Goal: Task Accomplishment & Management: Use online tool/utility

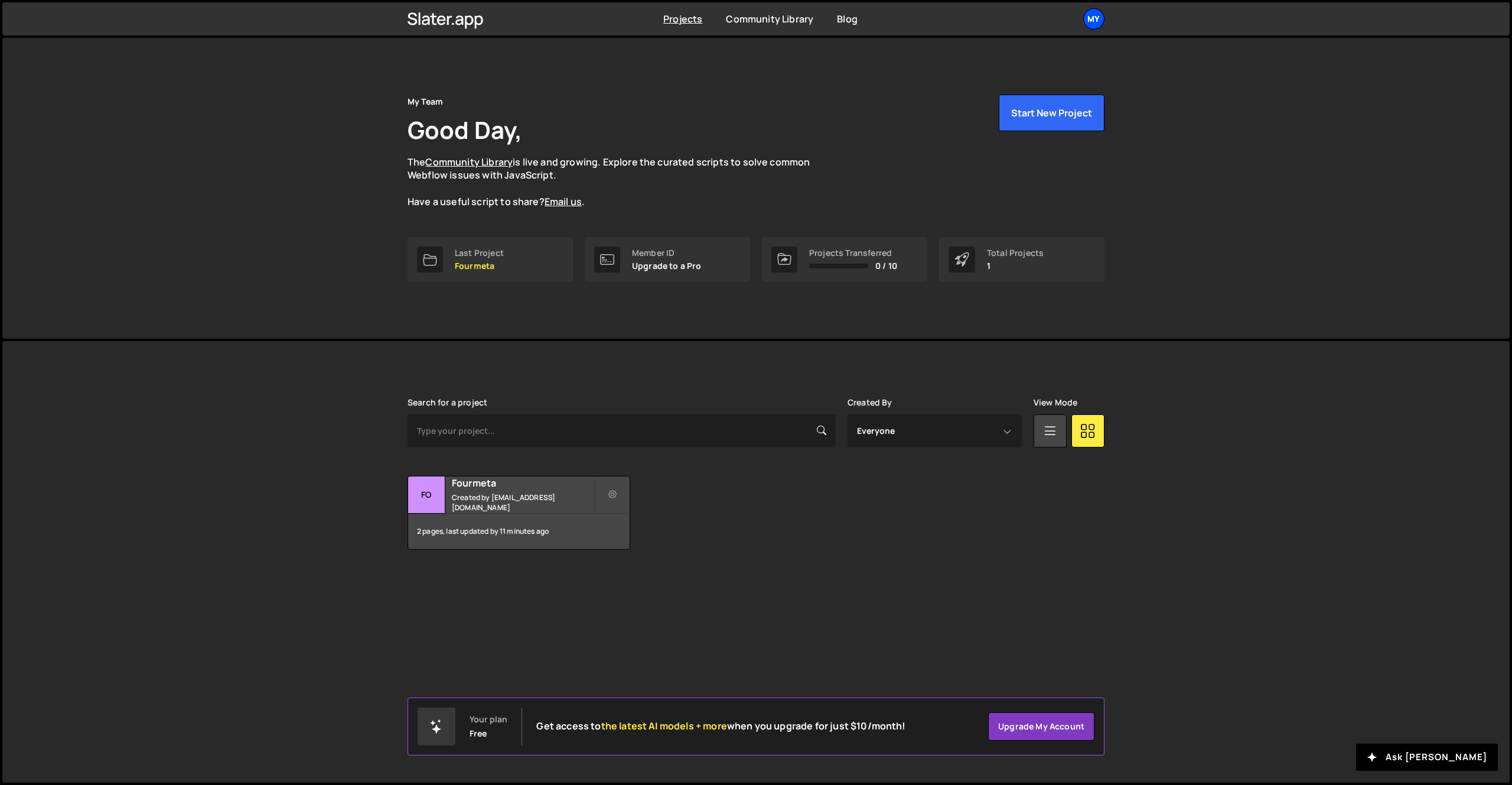
click at [1091, 8] on div "My" at bounding box center [1094, 19] width 22 height 22
click at [1096, 17] on div "My" at bounding box center [1094, 19] width 22 height 22
click at [1099, 24] on div "My" at bounding box center [1094, 19] width 22 height 22
click at [993, 52] on link "Projects" at bounding box center [1031, 48] width 147 height 21
click at [756, 517] on div "Transfer Project Edit Project Delete Project Fo Fourmeta Created by license@fou…" at bounding box center [756, 512] width 697 height 74
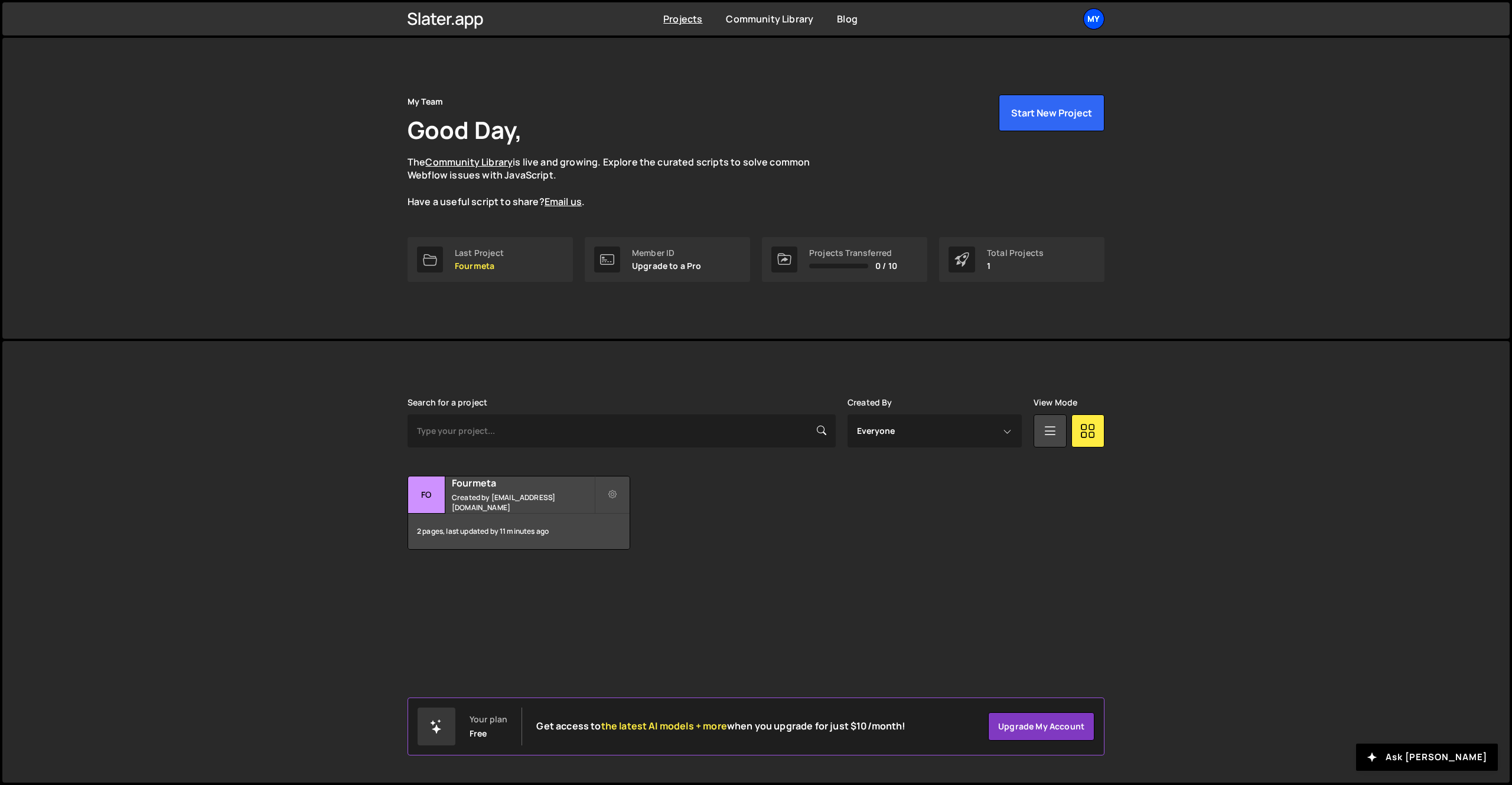
click at [1095, 17] on div "My" at bounding box center [1094, 19] width 22 height 22
click at [1026, 94] on link "Account" at bounding box center [1031, 90] width 147 height 21
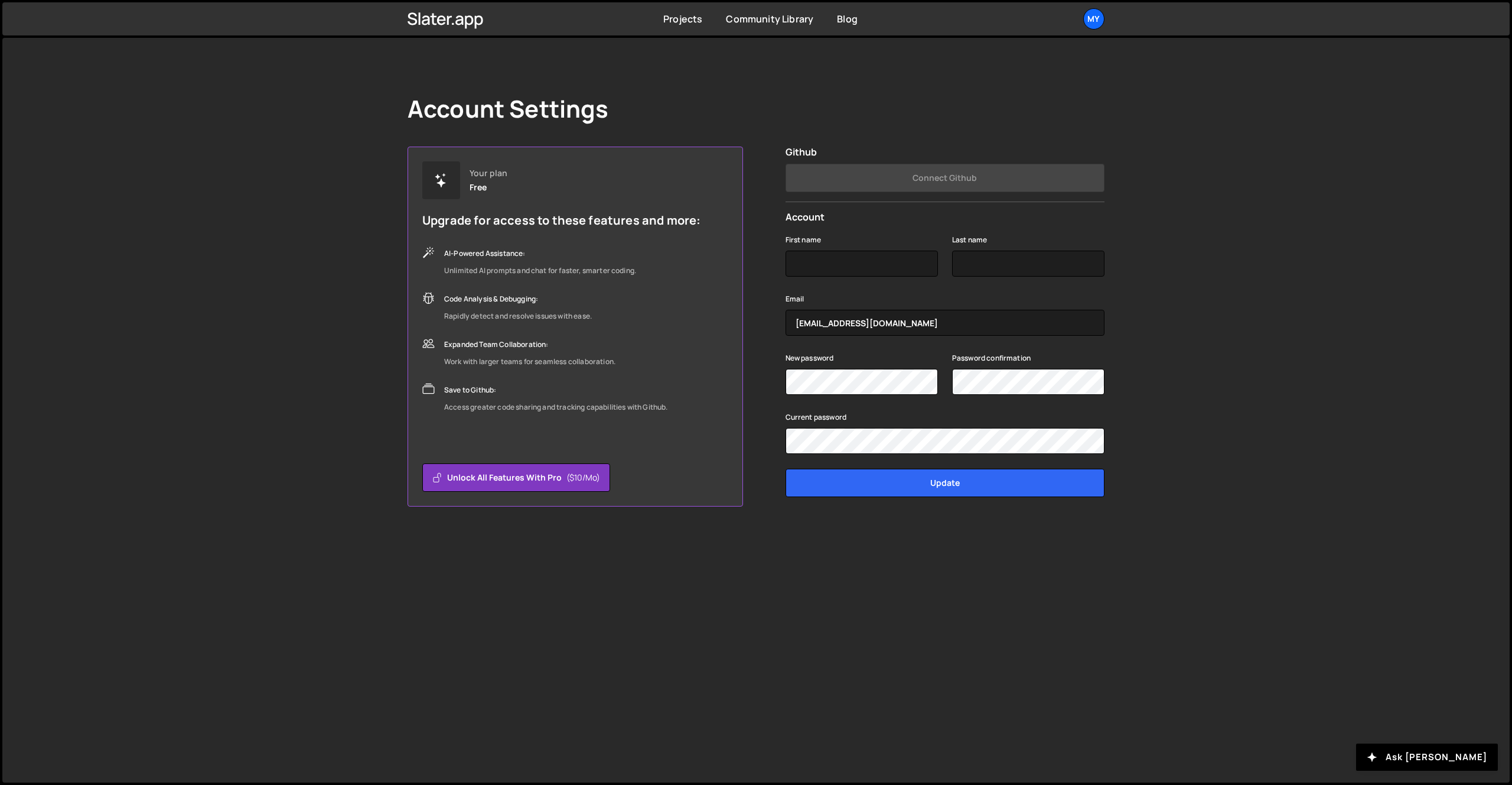
click at [1211, 220] on div "Account Settings Your plan Free Upgrade for access to these features and more: …" at bounding box center [756, 410] width 1507 height 744
click at [1094, 17] on div "My" at bounding box center [1094, 19] width 22 height 22
click at [1022, 108] on link "Upgrade" at bounding box center [1031, 110] width 147 height 21
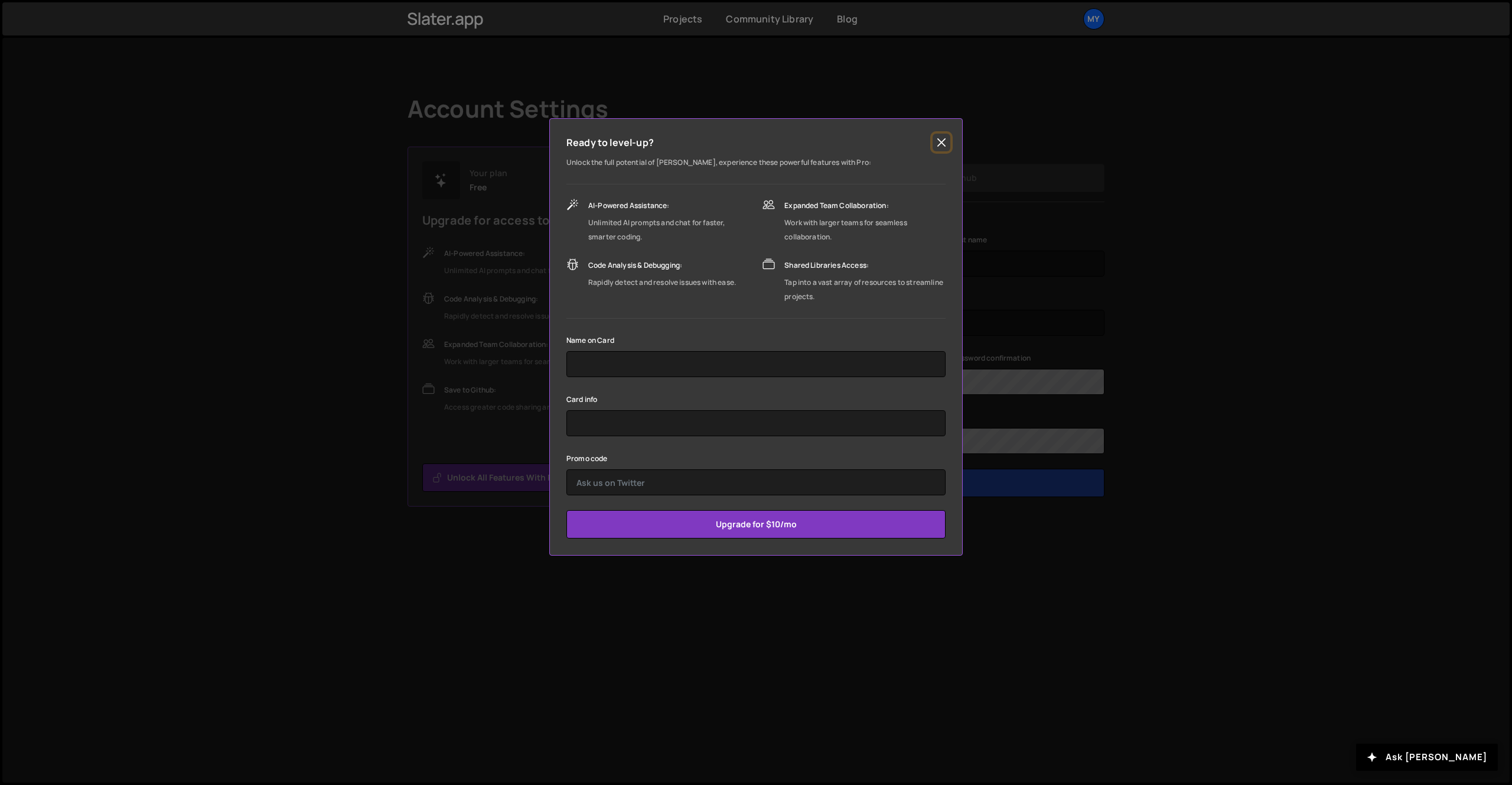
click at [946, 145] on button "Close" at bounding box center [941, 142] width 17 height 17
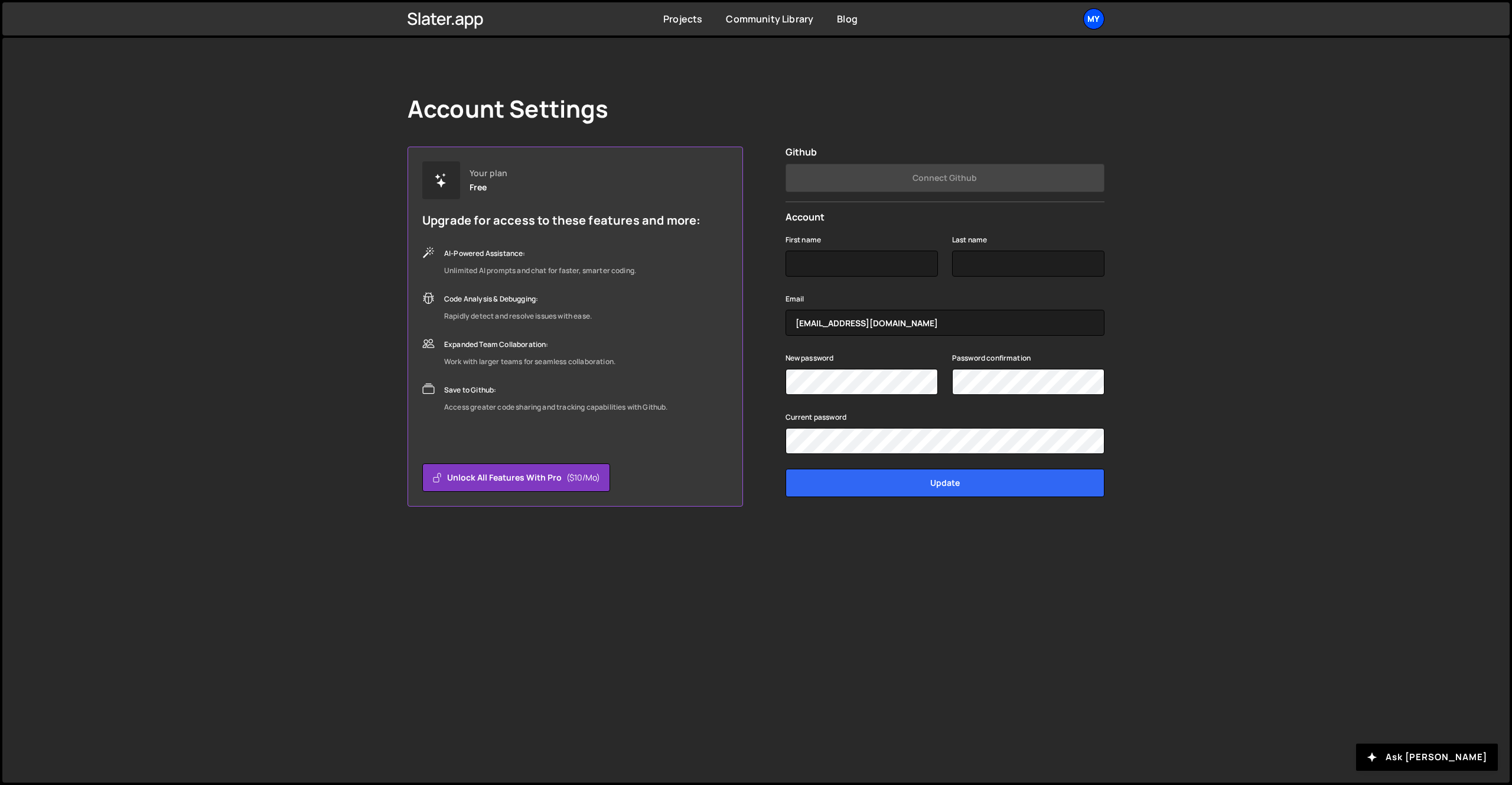
click at [1096, 20] on div "My" at bounding box center [1094, 19] width 22 height 22
click at [1206, 170] on div "Account Settings Your plan Free Upgrade for access to these features and more: …" at bounding box center [756, 410] width 1507 height 744
click at [697, 17] on link "Projects" at bounding box center [683, 19] width 39 height 13
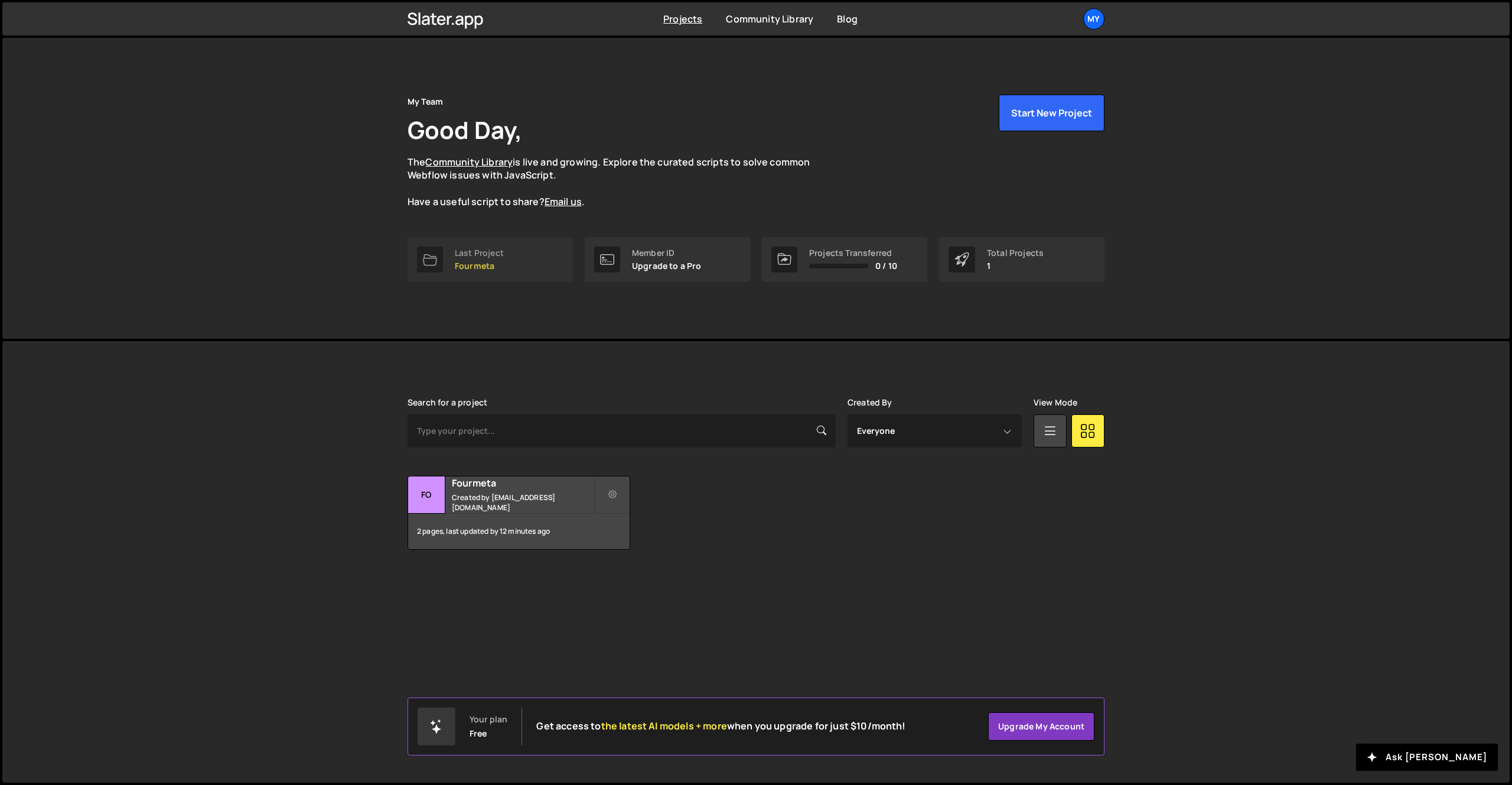
click at [510, 264] on link "Last Project Fourmeta" at bounding box center [490, 259] width 166 height 45
click at [1196, 195] on div "My Team Good Day, The Community Library is live and growing. Explore the curate…" at bounding box center [756, 188] width 1507 height 301
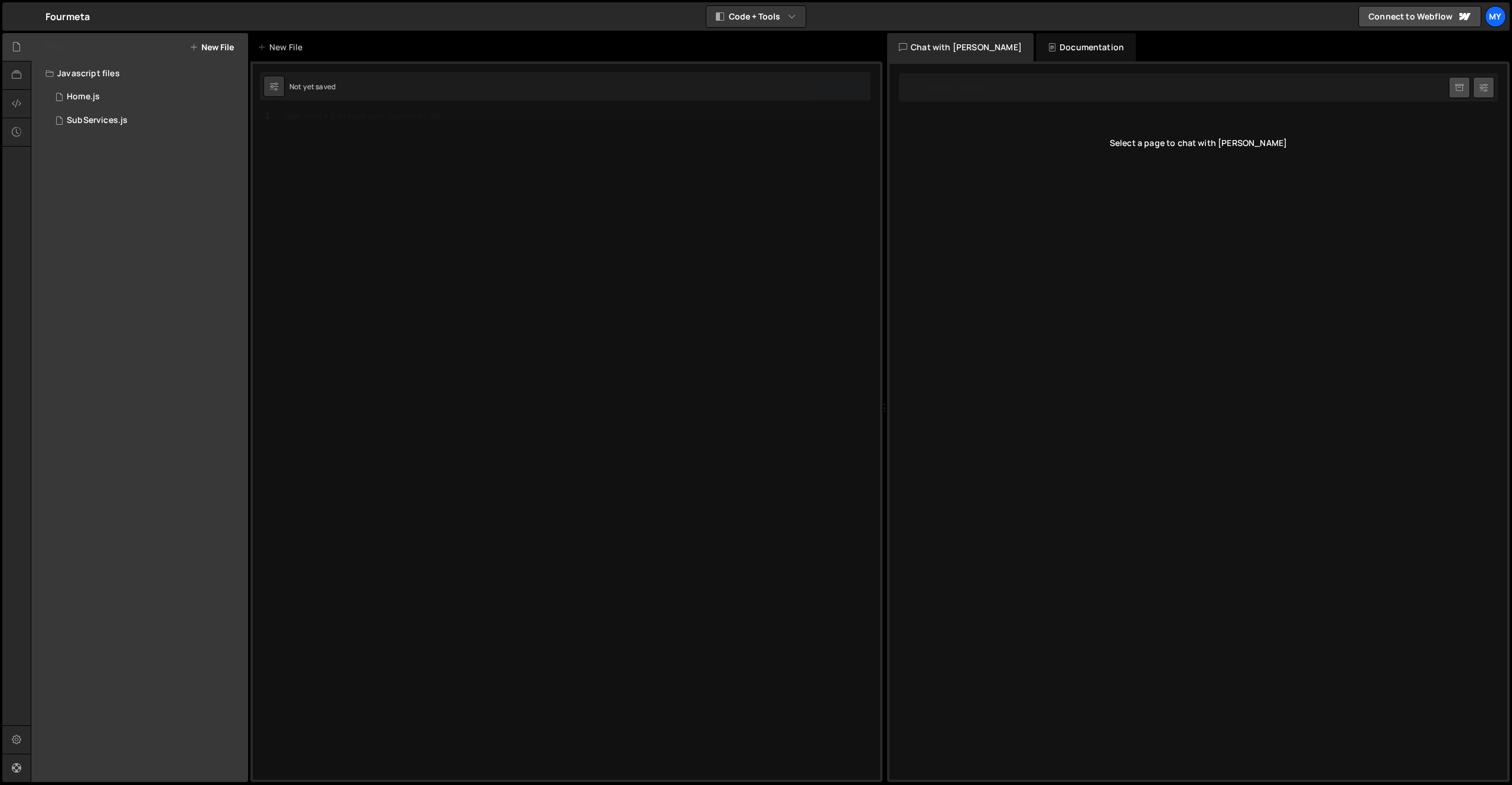
click at [138, 231] on div "Files New File Javascript files 0 Home.js 0 0 SubServices.js 0 CSS files Copy s…" at bounding box center [140, 407] width 217 height 749
click at [335, 129] on div "Type cmd + s to save your Javascript file." at bounding box center [578, 454] width 602 height 687
paste textarea "gsap.ticker.lagSmoothing(0);"
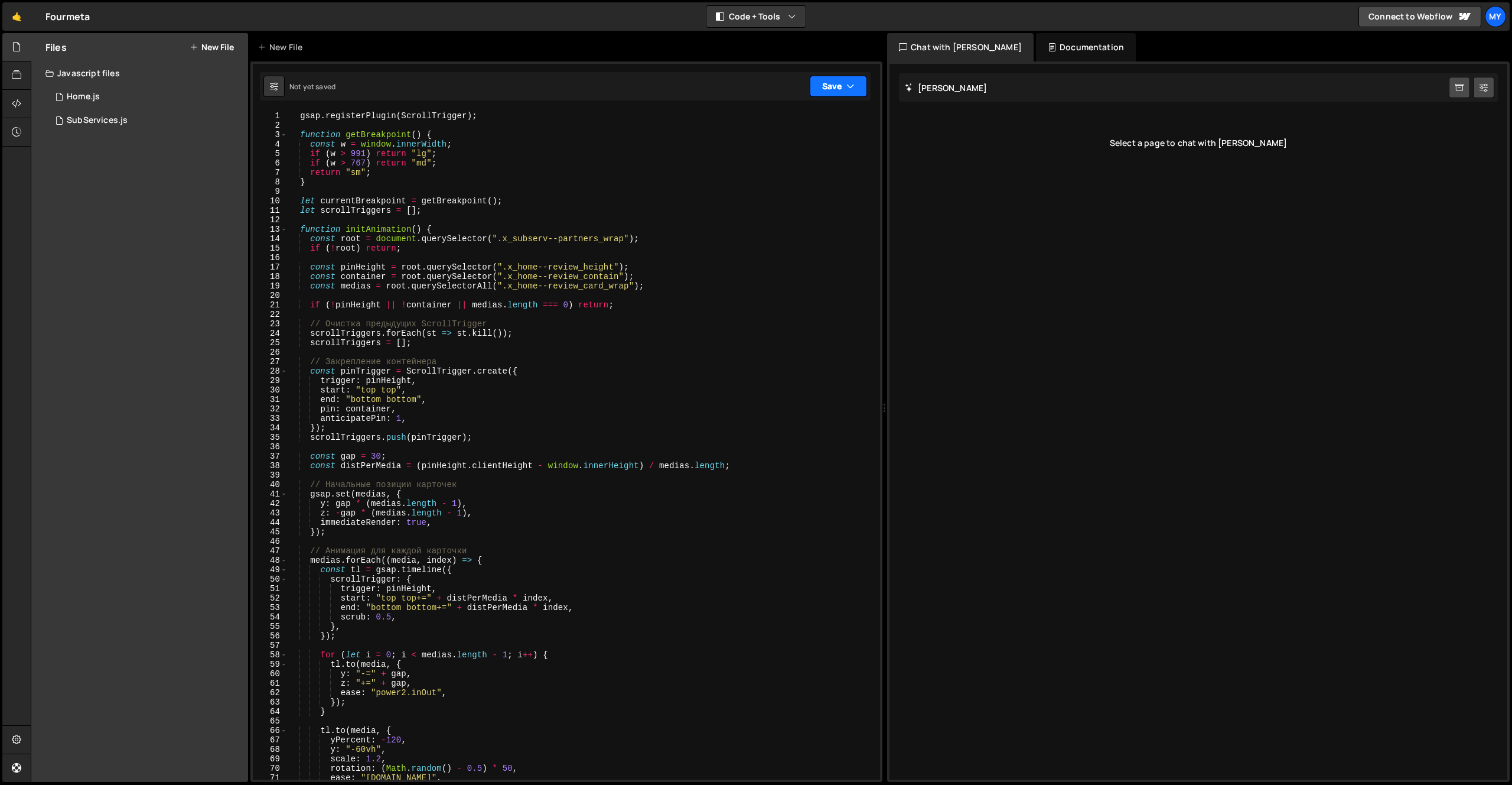
click at [832, 88] on button "Save" at bounding box center [838, 86] width 57 height 22
click at [808, 123] on div "Not saved" at bounding box center [799, 128] width 123 height 14
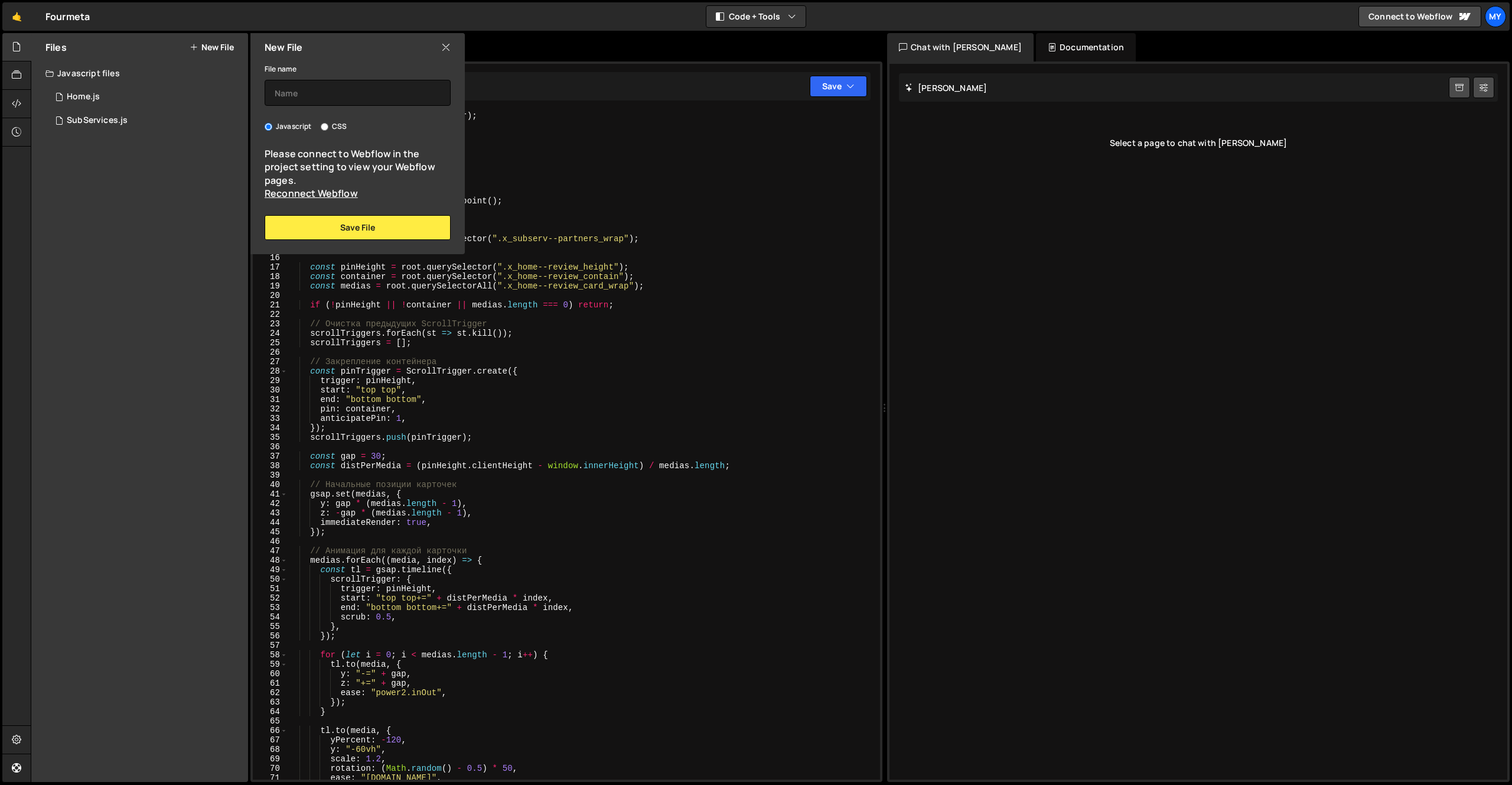
click at [445, 46] on icon at bounding box center [446, 47] width 9 height 13
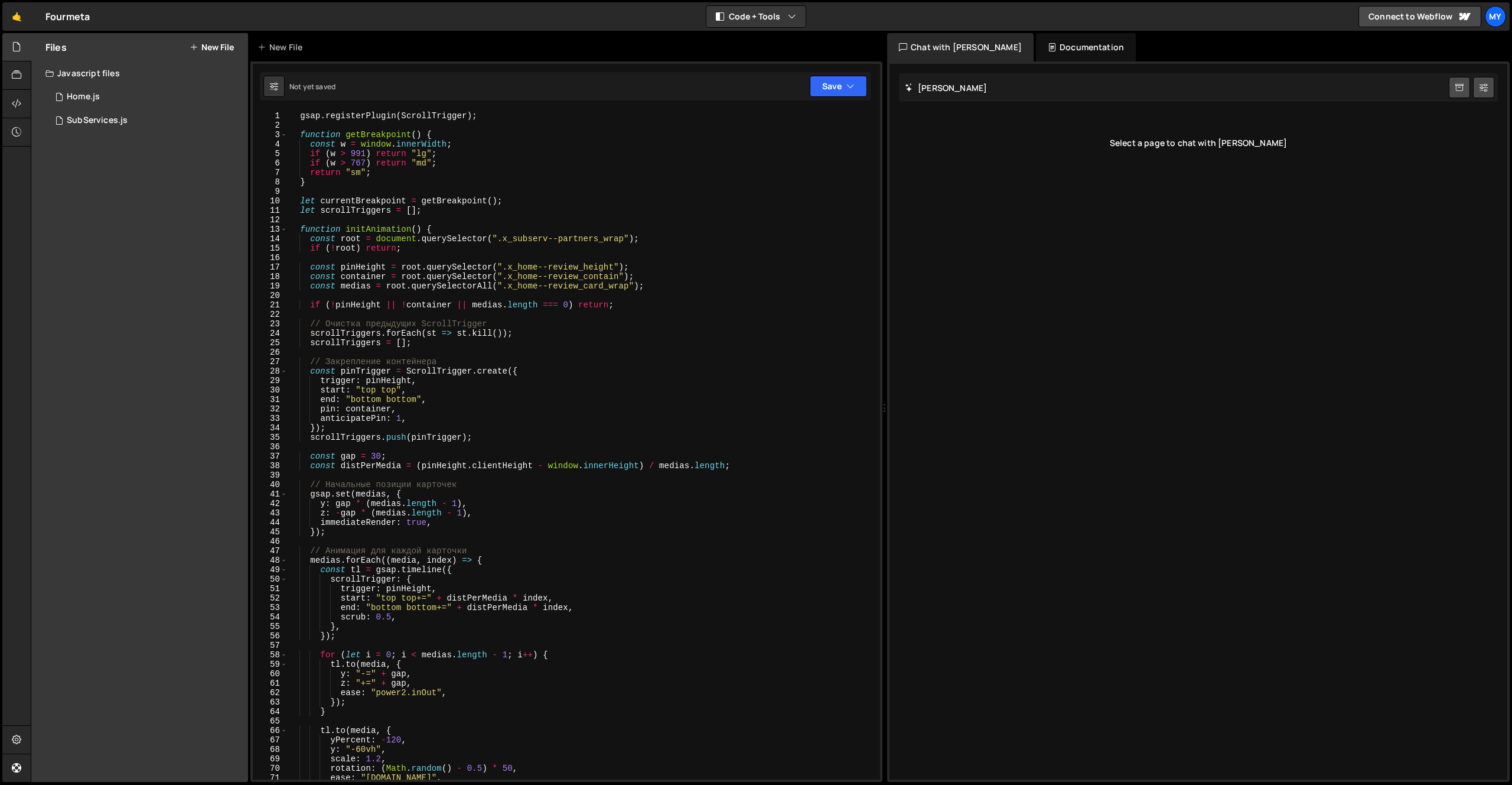
click at [700, 165] on div "gsap . registerPlugin ( ScrollTrigger ) ; function getBreakpoint ( ) { const w …" at bounding box center [581, 454] width 587 height 687
type textarea "// Оптимизация производительности gsap.ticker.lagSmoothing(0);"
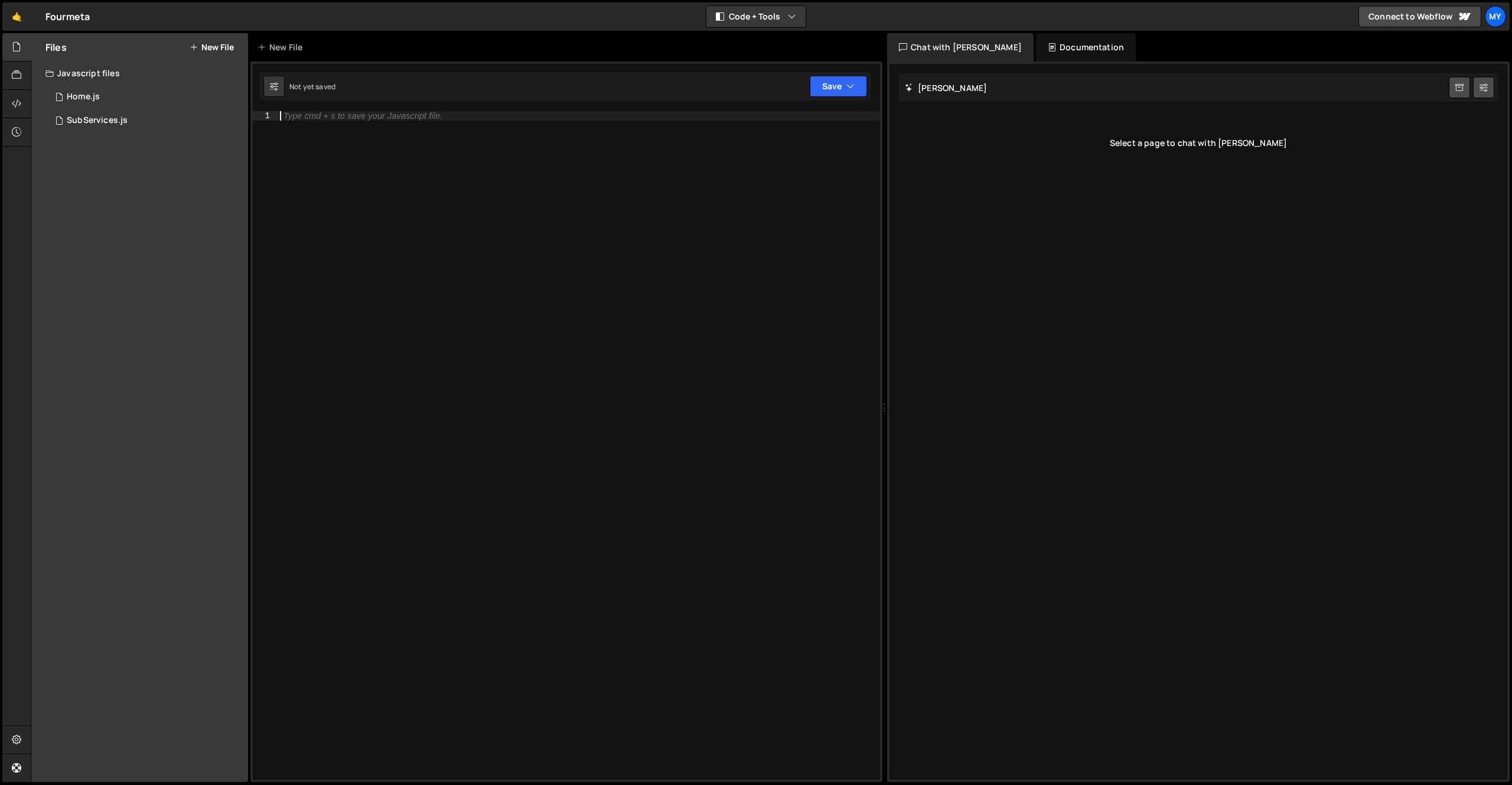
click at [172, 219] on div "Files New File Javascript files 0 Home.js 0 0 SubServices.js 0 CSS files Copy s…" at bounding box center [140, 407] width 217 height 749
click at [116, 124] on div "SubServices.js" at bounding box center [97, 120] width 60 height 11
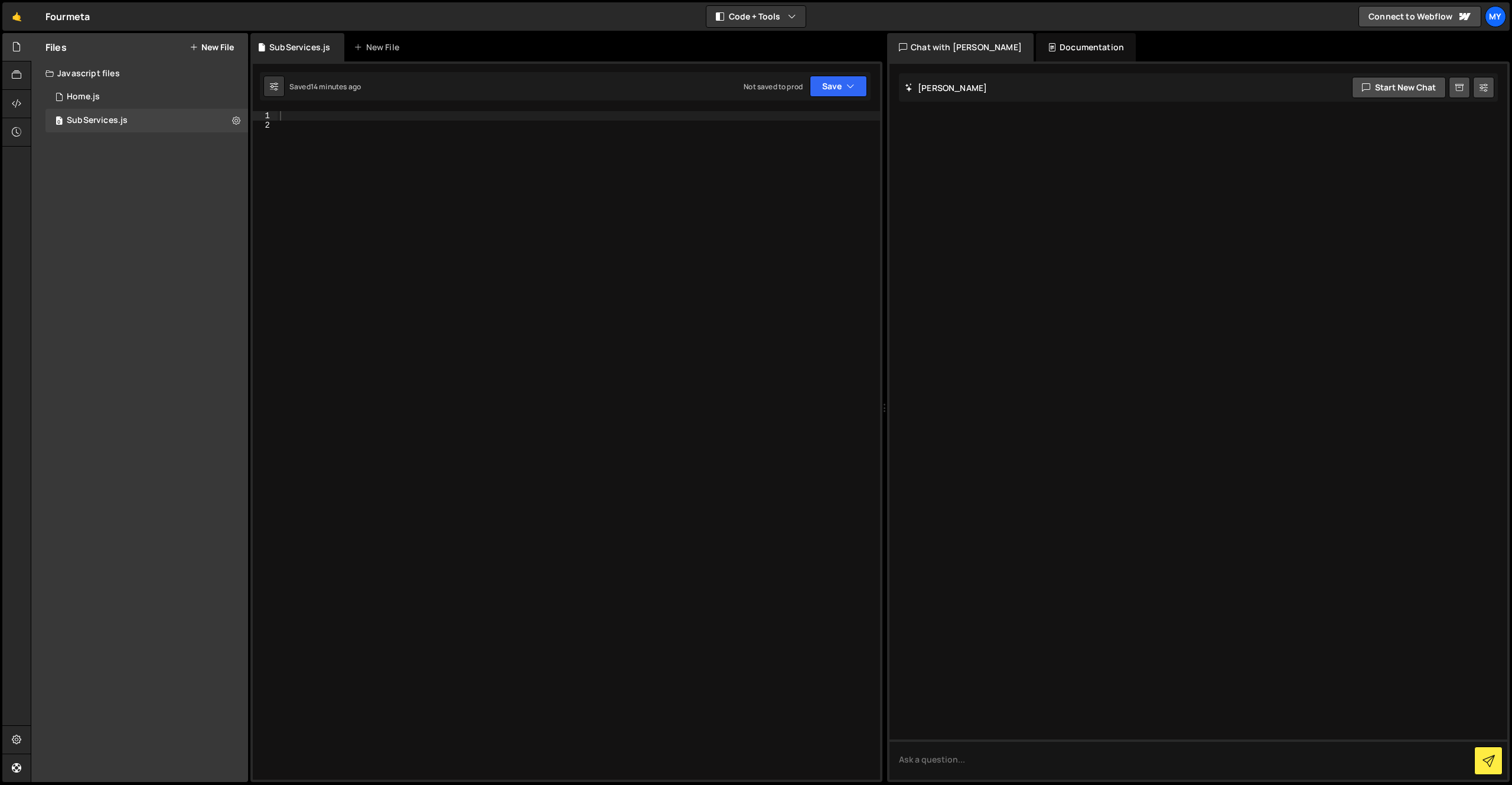
click at [438, 117] on div at bounding box center [578, 454] width 602 height 687
paste textarea "gsap.ticker.lagSmoothing(0);"
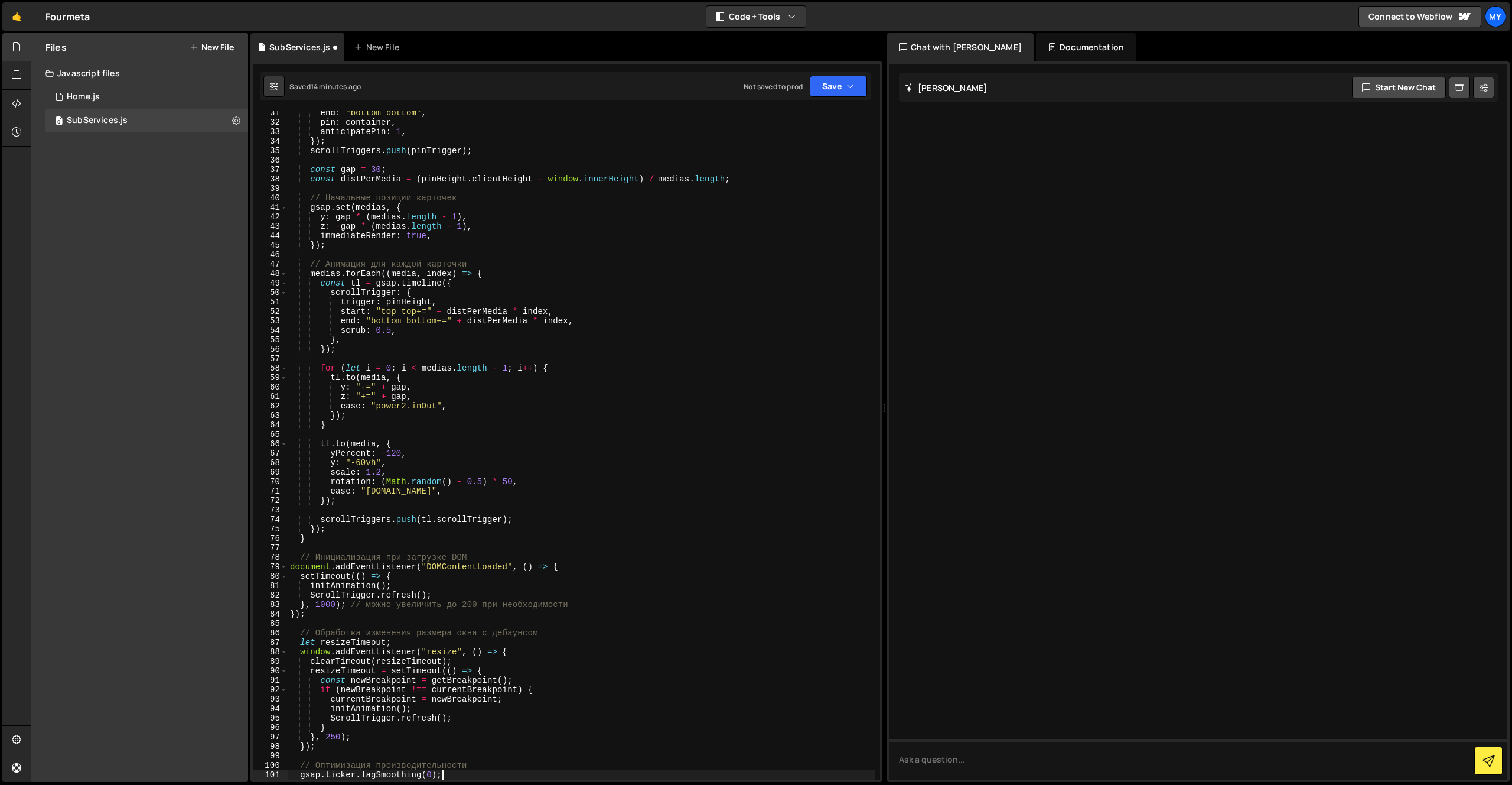
scroll to position [287, 0]
click at [604, 246] on div "end : "bottom bottom" , pin : container , anticipatePin : 1 , }) ; scrollTrigge…" at bounding box center [581, 451] width 587 height 687
type textarea "});"
click at [828, 86] on button "Save" at bounding box center [838, 86] width 57 height 22
click at [833, 131] on div "Saved 14 minutes ago" at bounding box center [799, 128] width 123 height 14
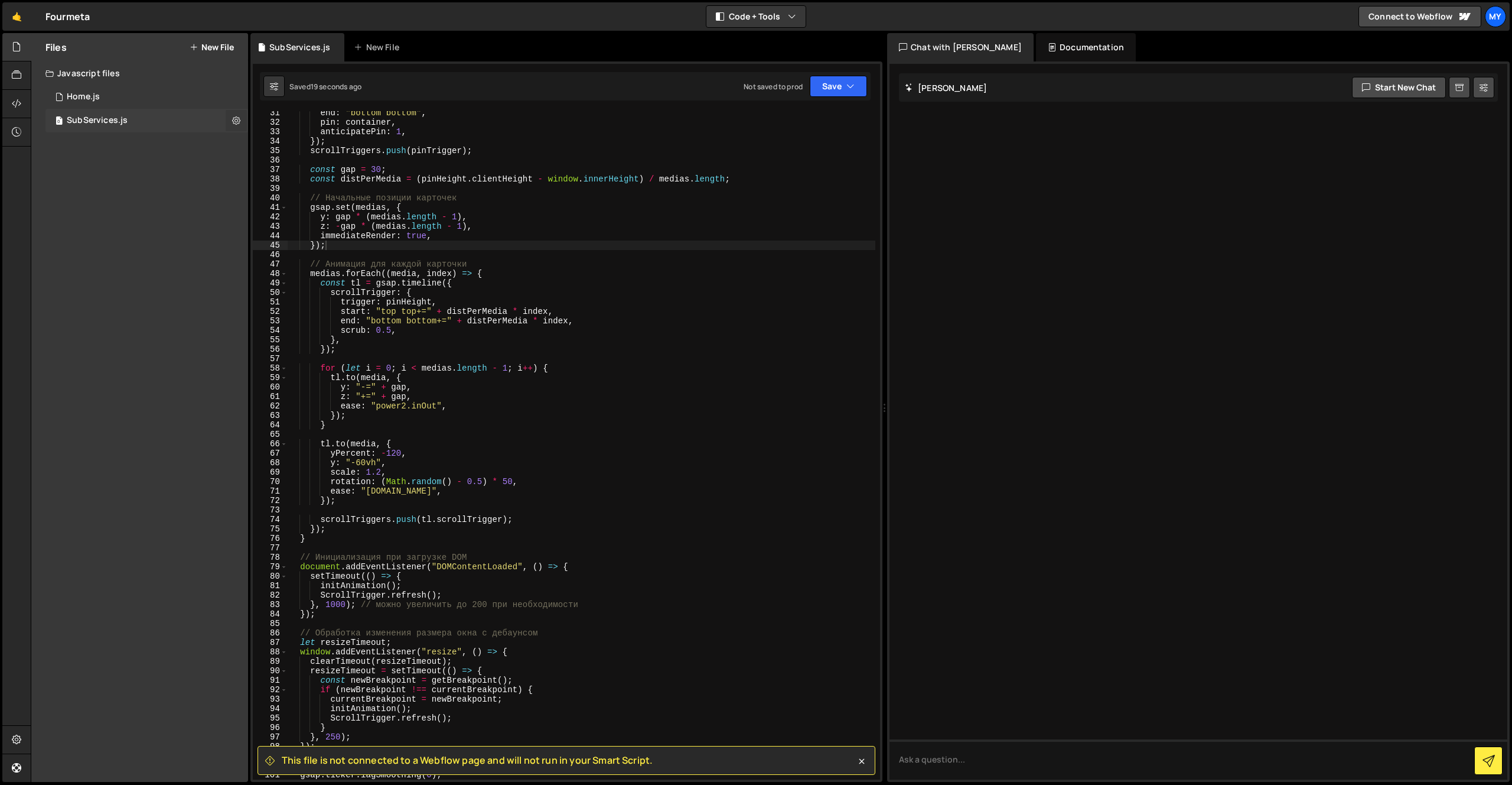
click at [236, 119] on icon at bounding box center [236, 120] width 8 height 12
click at [236, 121] on icon at bounding box center [236, 120] width 8 height 12
click at [25, 95] on div at bounding box center [17, 104] width 29 height 28
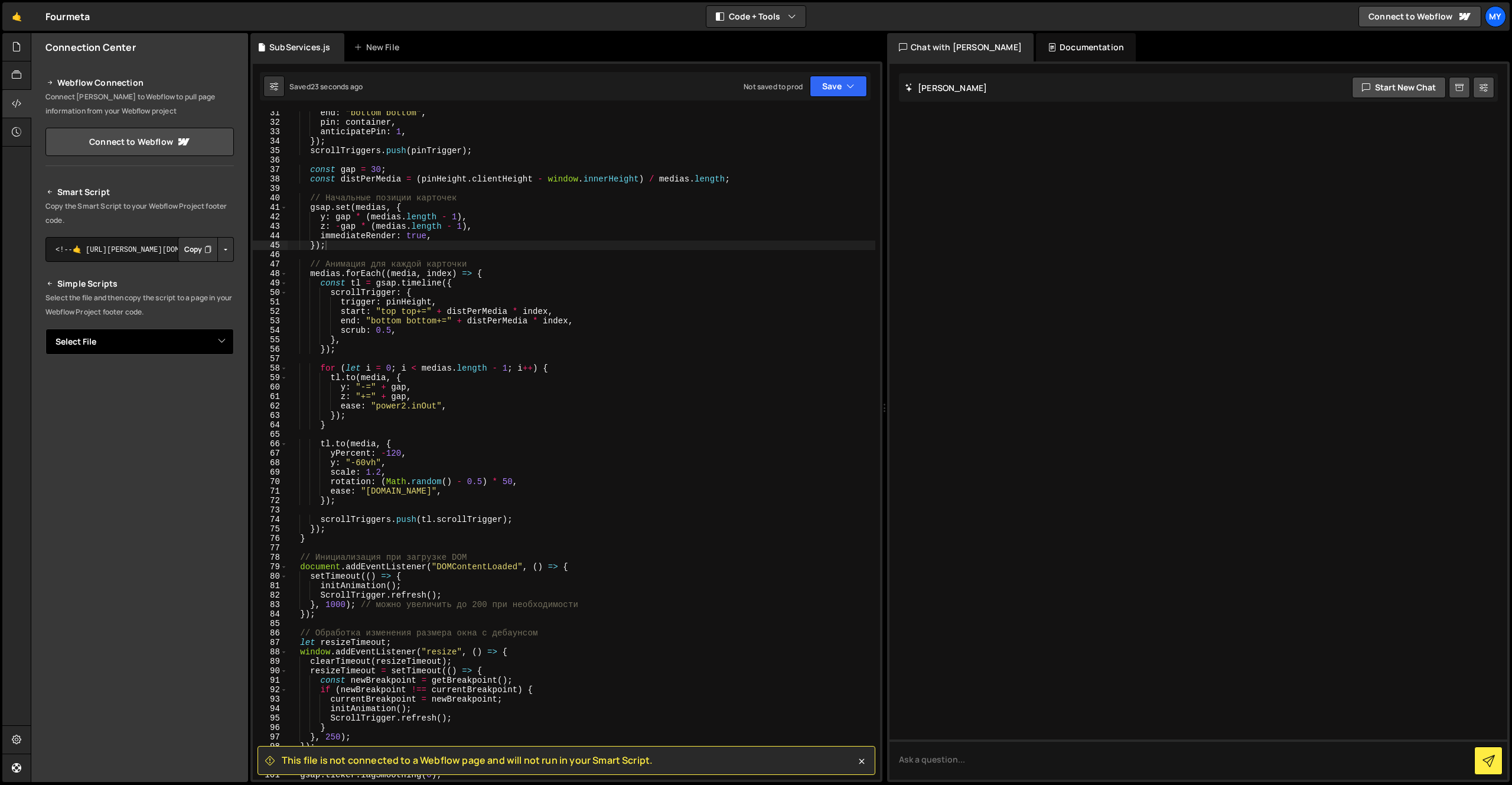
click at [157, 346] on select "Select File Home.js SubServices.js" at bounding box center [139, 341] width 188 height 26
select select "44665"
click at [46, 328] on select "Select File Home.js SubServices.js" at bounding box center [139, 341] width 188 height 26
click at [837, 87] on button "Save" at bounding box center [838, 86] width 57 height 22
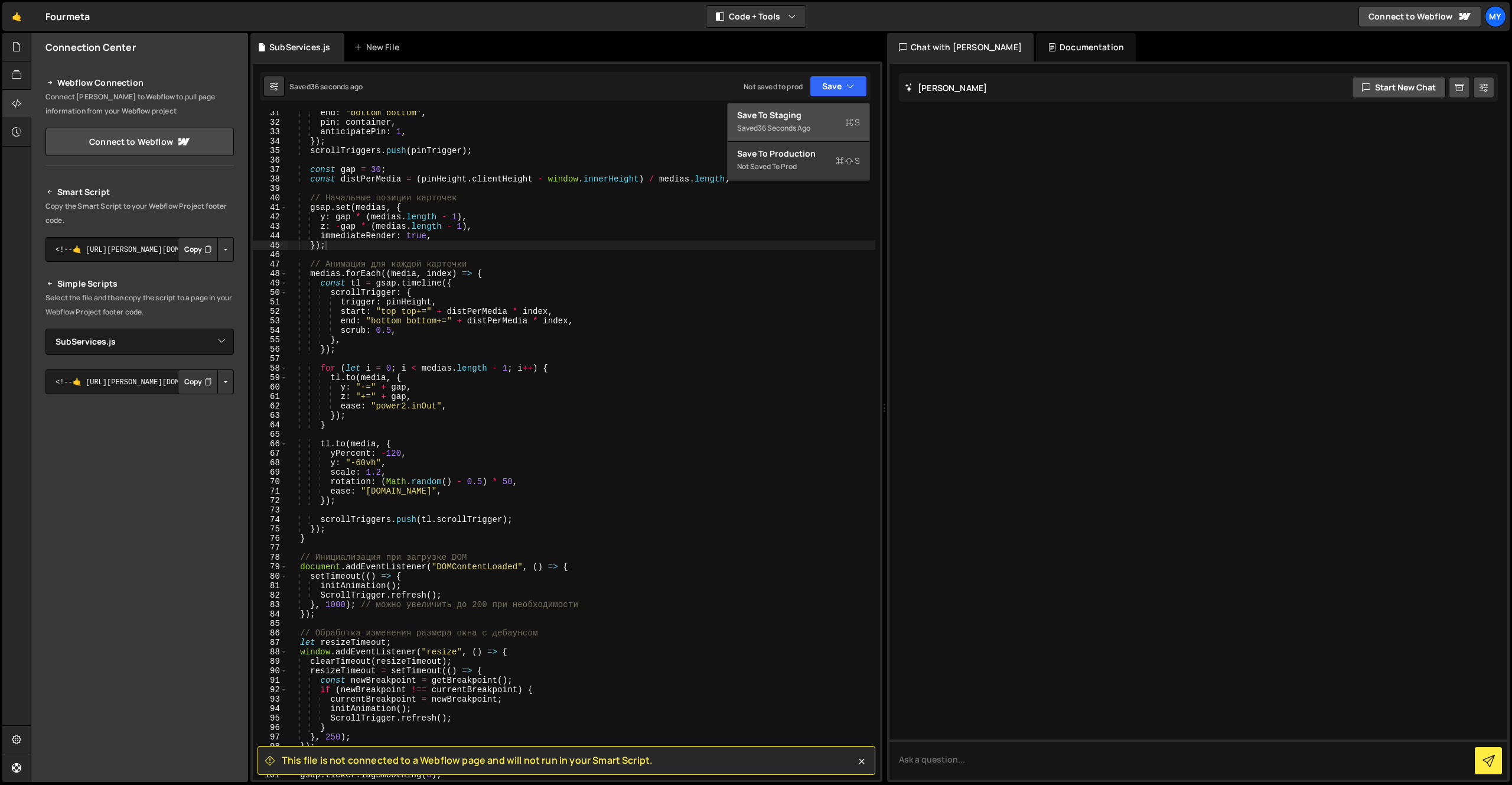
click at [811, 120] on div "Save to Staging S" at bounding box center [799, 115] width 123 height 12
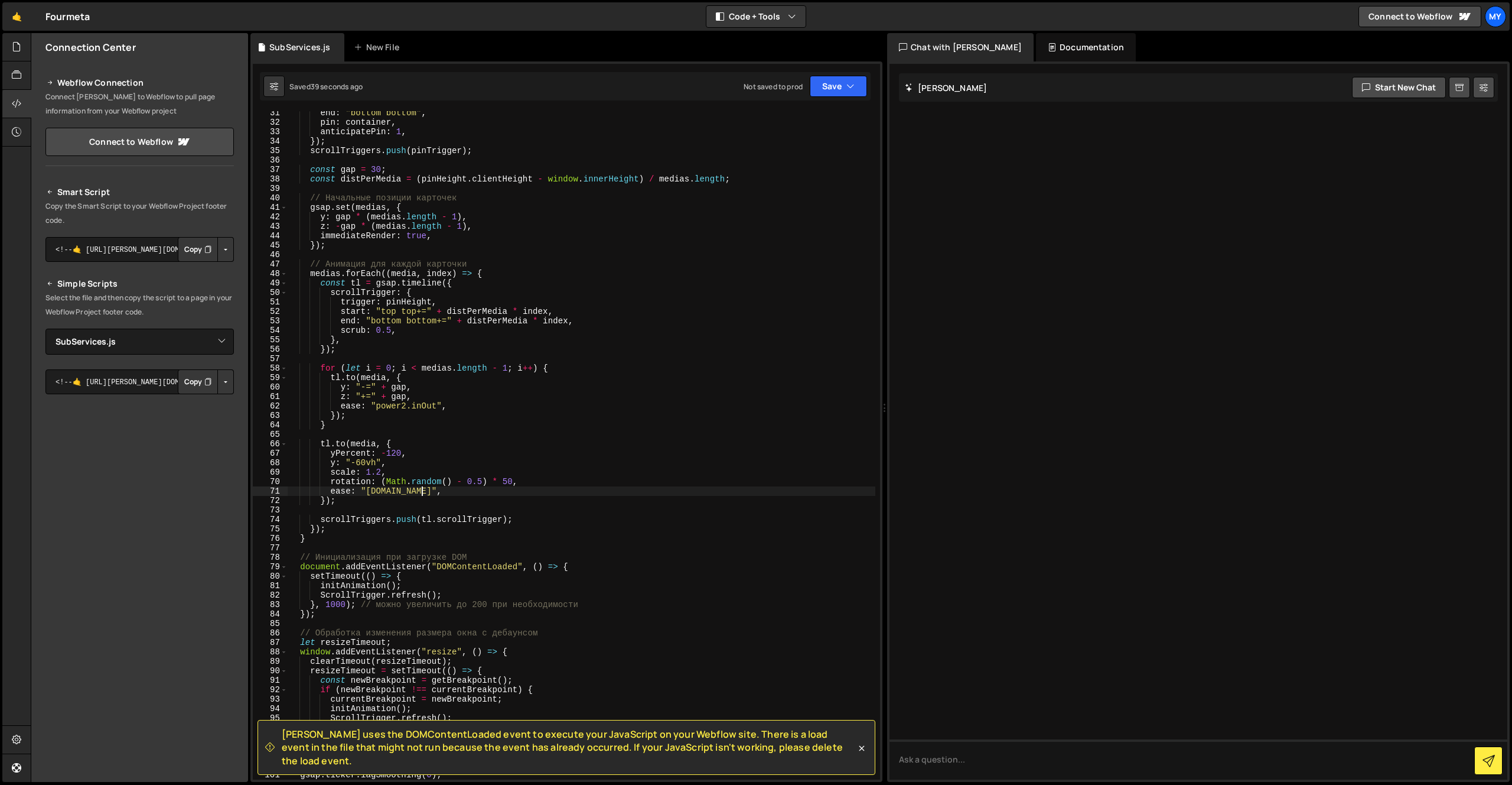
click at [693, 495] on div "end : "bottom bottom" , pin : container , anticipatePin : 1 , }) ; scrollTrigge…" at bounding box center [581, 451] width 587 height 687
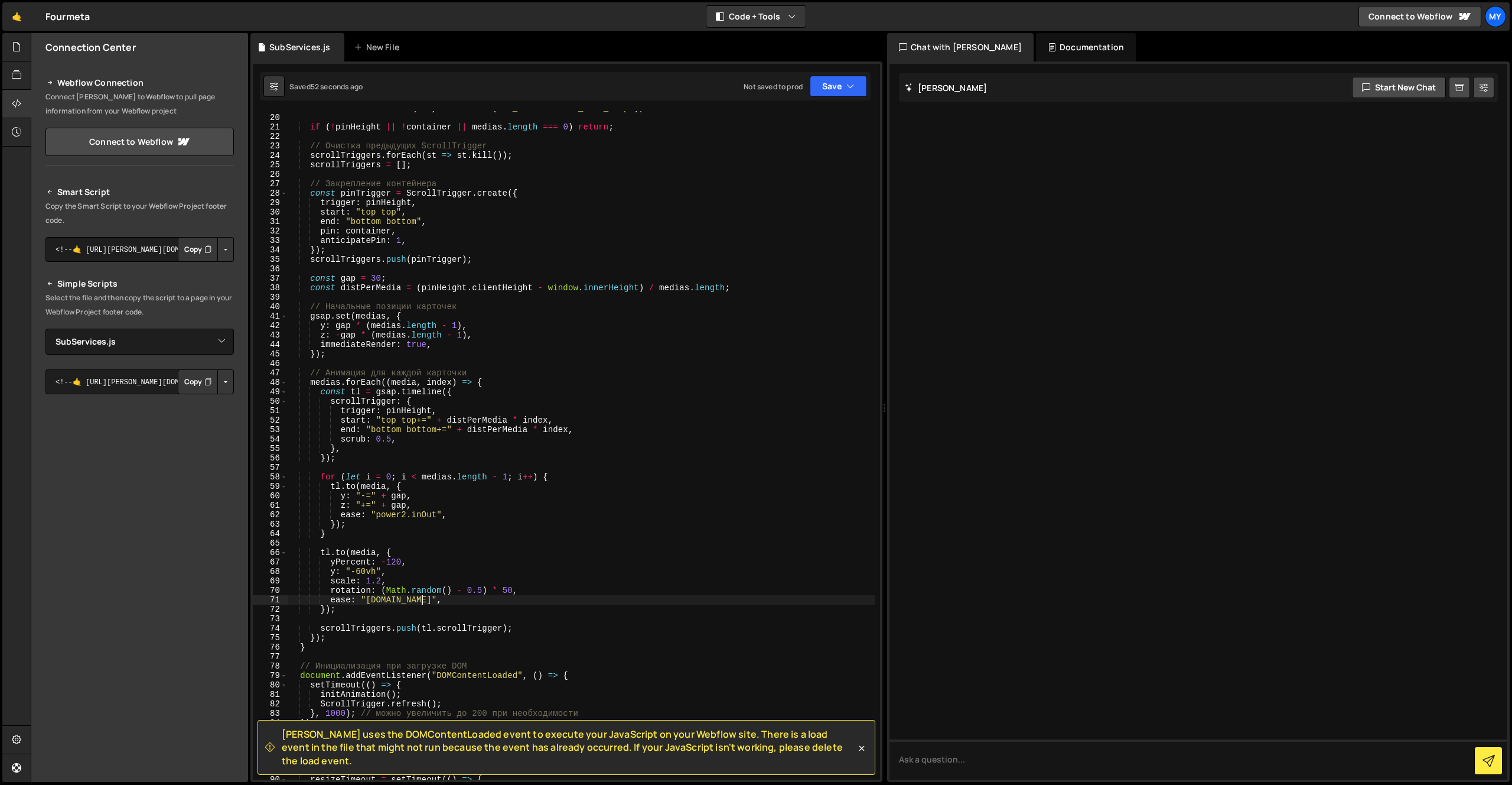
scroll to position [0, 0]
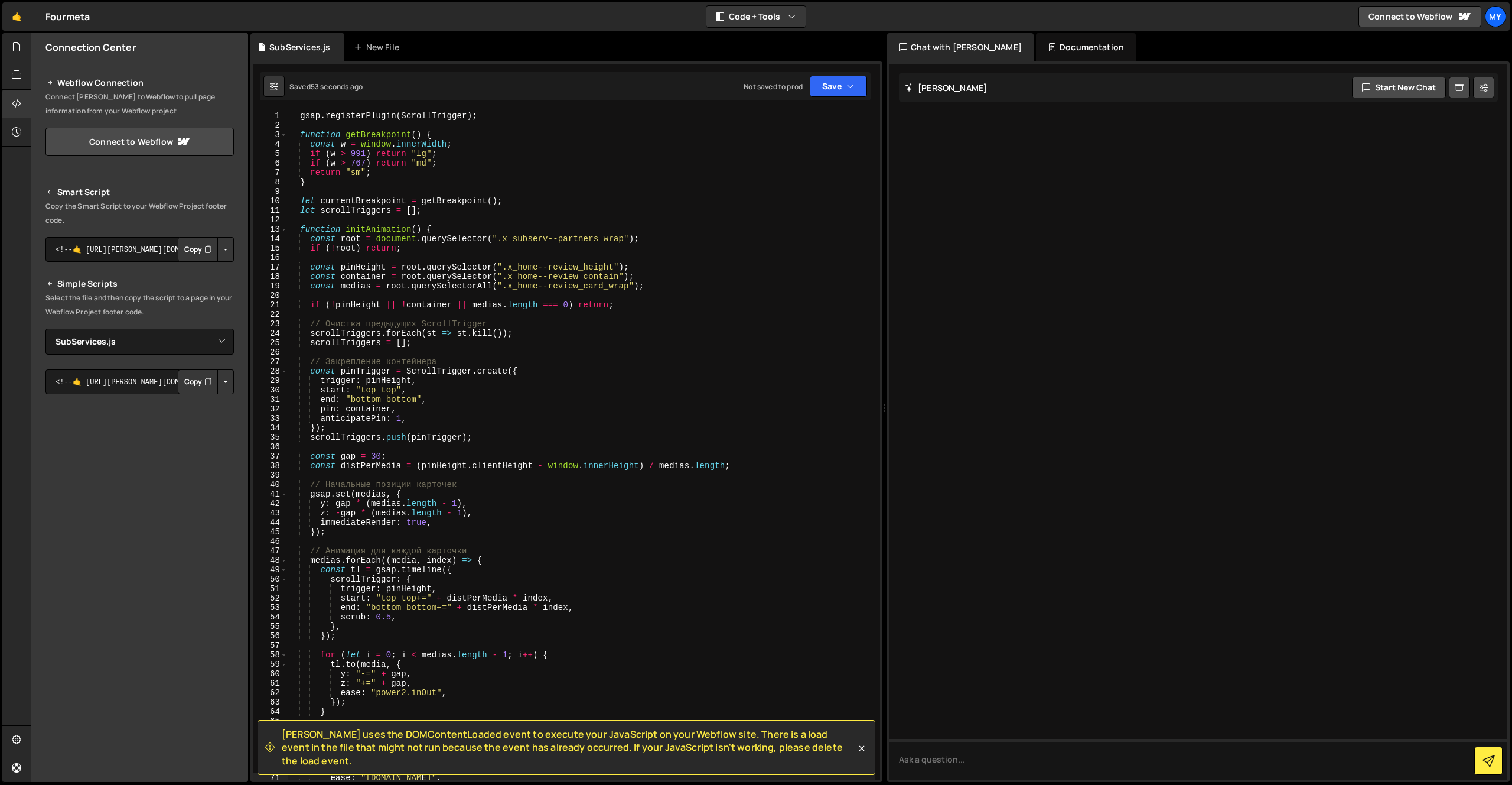
click at [496, 119] on div "gsap . registerPlugin ( ScrollTrigger ) ; function getBreakpoint ( ) { const w …" at bounding box center [581, 454] width 587 height 687
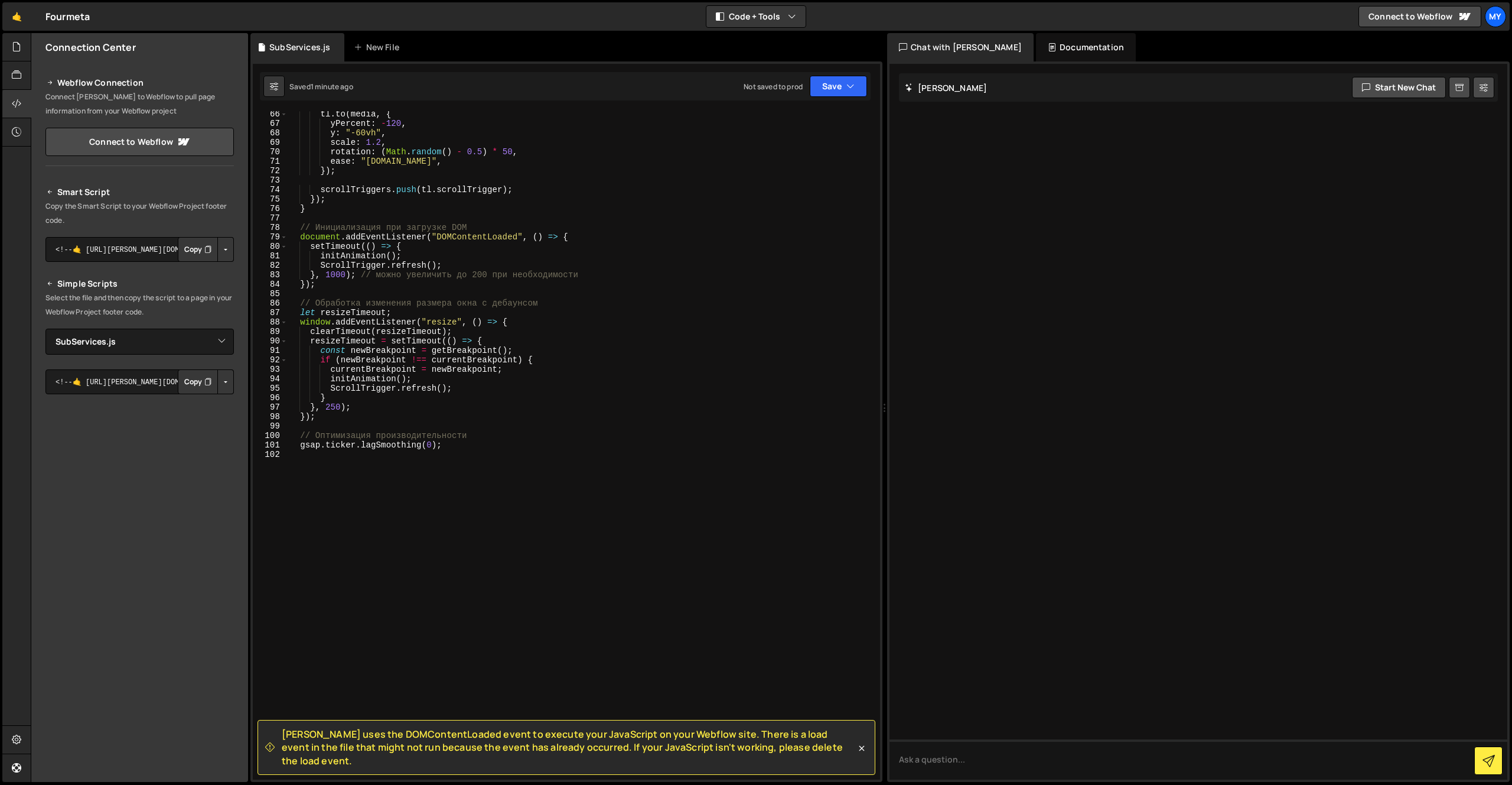
scroll to position [432, 0]
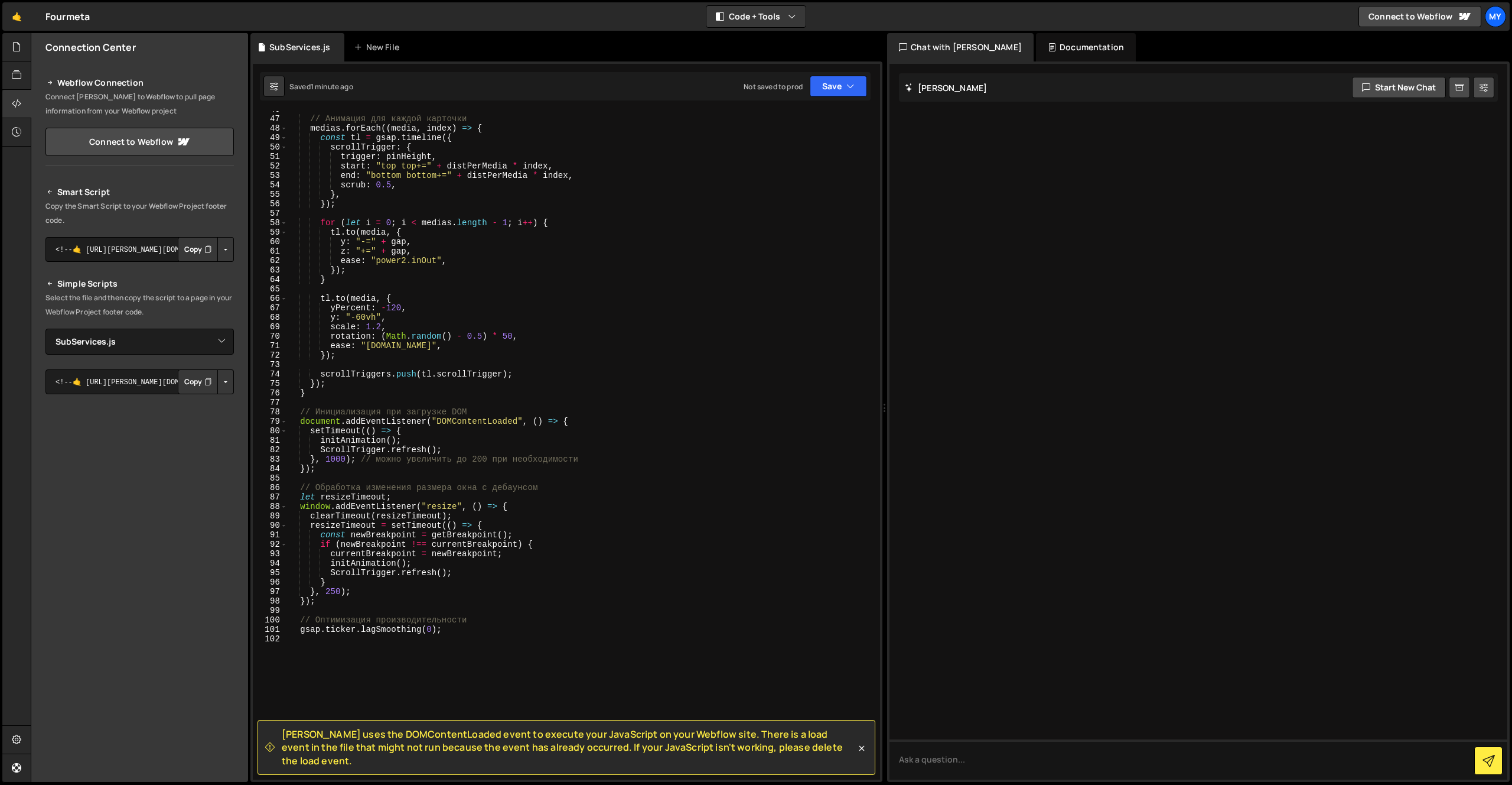
drag, startPoint x: 828, startPoint y: 773, endPoint x: 832, endPoint y: 765, distance: 8.9
click at [828, 773] on div "[PERSON_NAME] uses the DOMContentLoaded event to execute your JavaScript on you…" at bounding box center [567, 747] width 618 height 55
drag, startPoint x: 822, startPoint y: 759, endPoint x: 277, endPoint y: 749, distance: 545.1
click at [277, 749] on div "[PERSON_NAME] uses the DOMContentLoaded event to execute your JavaScript on you…" at bounding box center [560, 748] width 591 height 40
copy span "[PERSON_NAME] uses the DOMContentLoaded event to execute your JavaScript on you…"
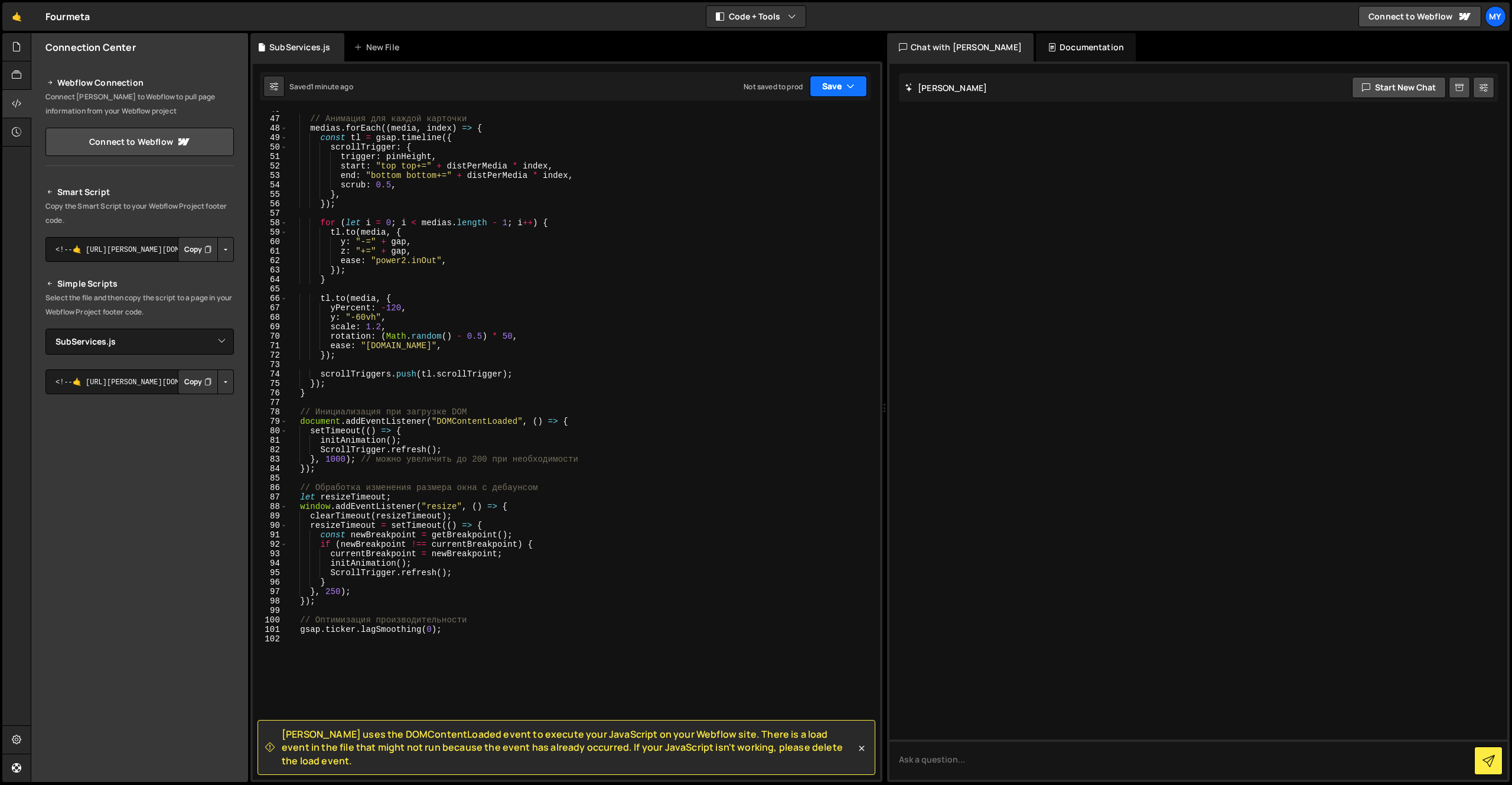
click at [818, 88] on button "Save" at bounding box center [838, 86] width 57 height 22
click at [814, 121] on div "Saved 1 minute ago" at bounding box center [799, 128] width 123 height 14
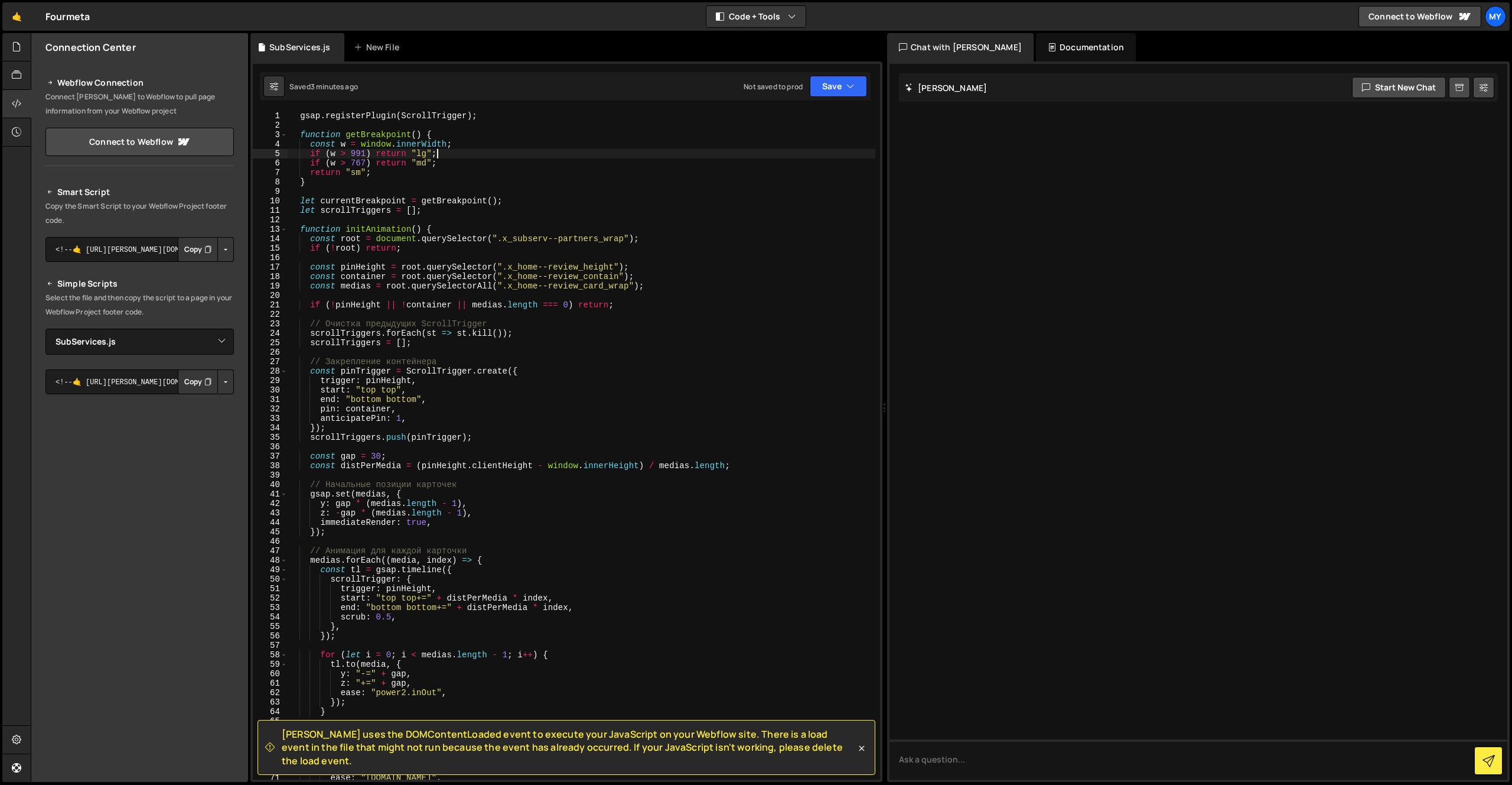
click at [670, 156] on div "gsap . registerPlugin ( ScrollTrigger ) ; function getBreakpoint ( ) { const w …" at bounding box center [581, 454] width 587 height 687
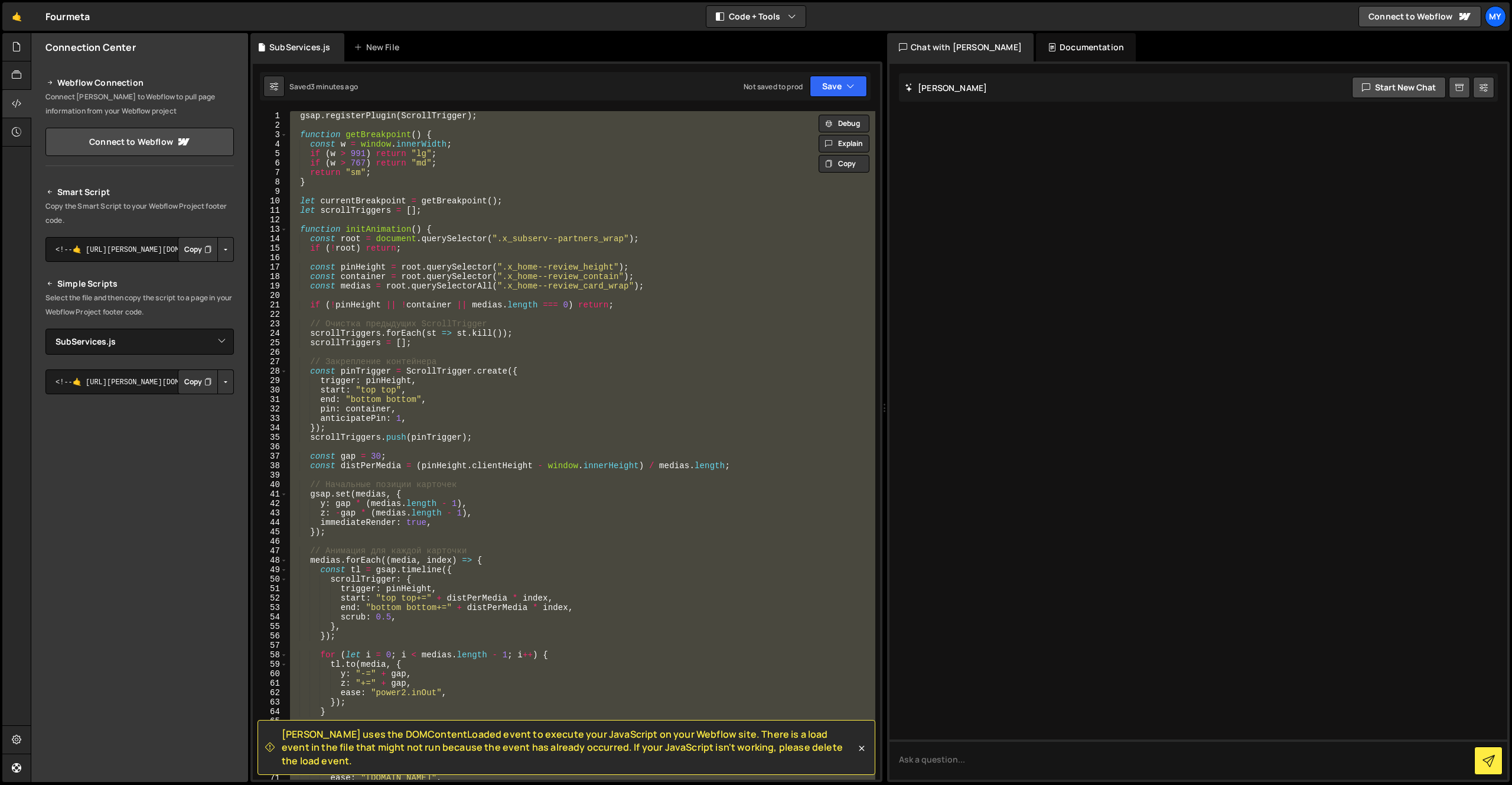
drag, startPoint x: 832, startPoint y: 761, endPoint x: 264, endPoint y: 746, distance: 568.2
click at [264, 746] on div "[PERSON_NAME] uses the DOMContentLoaded event to execute your JavaScript on you…" at bounding box center [567, 747] width 618 height 55
copy span "[PERSON_NAME] uses the DOMContentLoaded event to execute your JavaScript on you…"
click at [503, 586] on div "gsap . registerPlugin ( ScrollTrigger ) ; function getBreakpoint ( ) { const w …" at bounding box center [581, 454] width 587 height 687
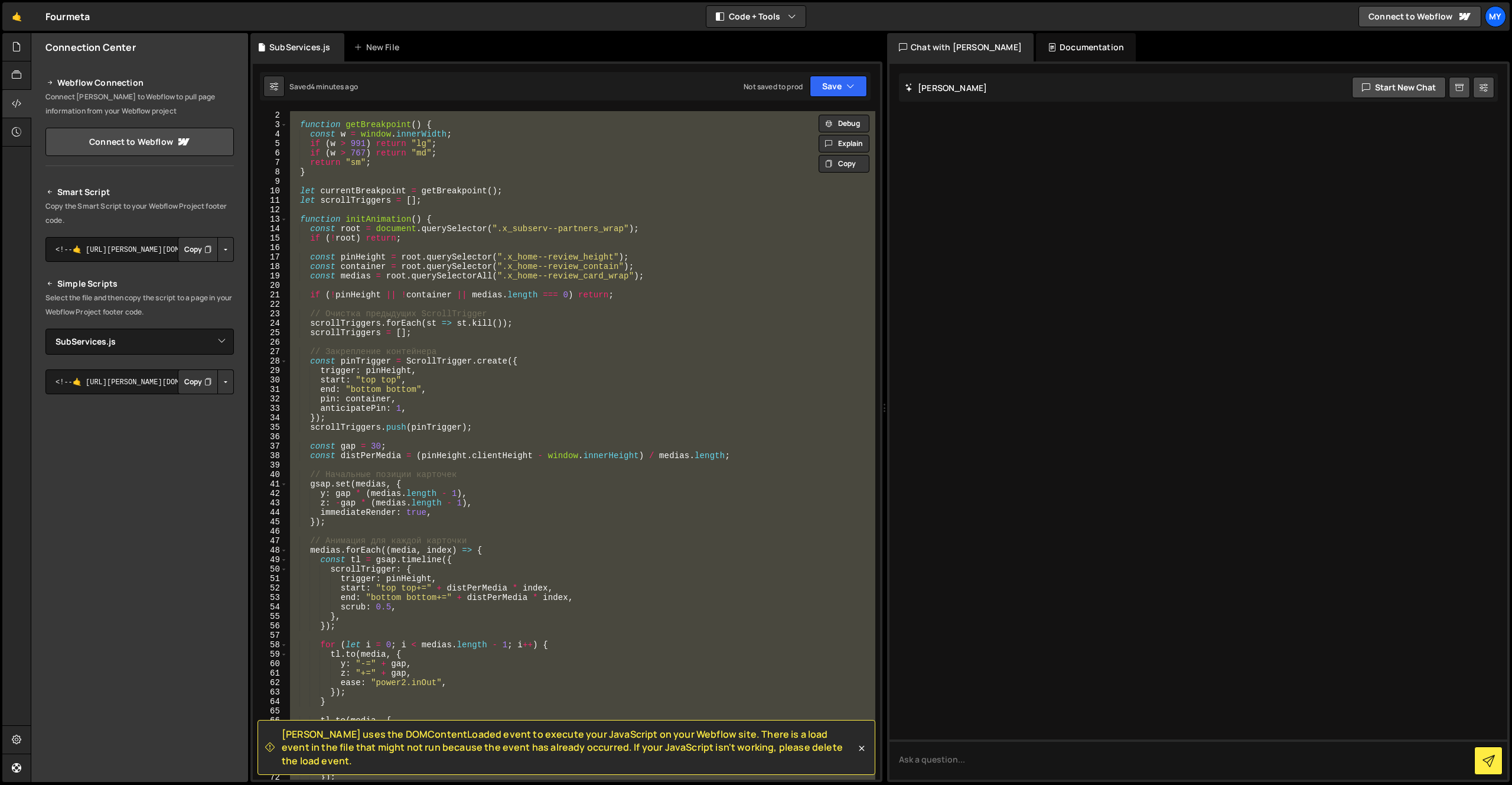
paste textarea "gsap.ticker.lagSmoothing(0);"
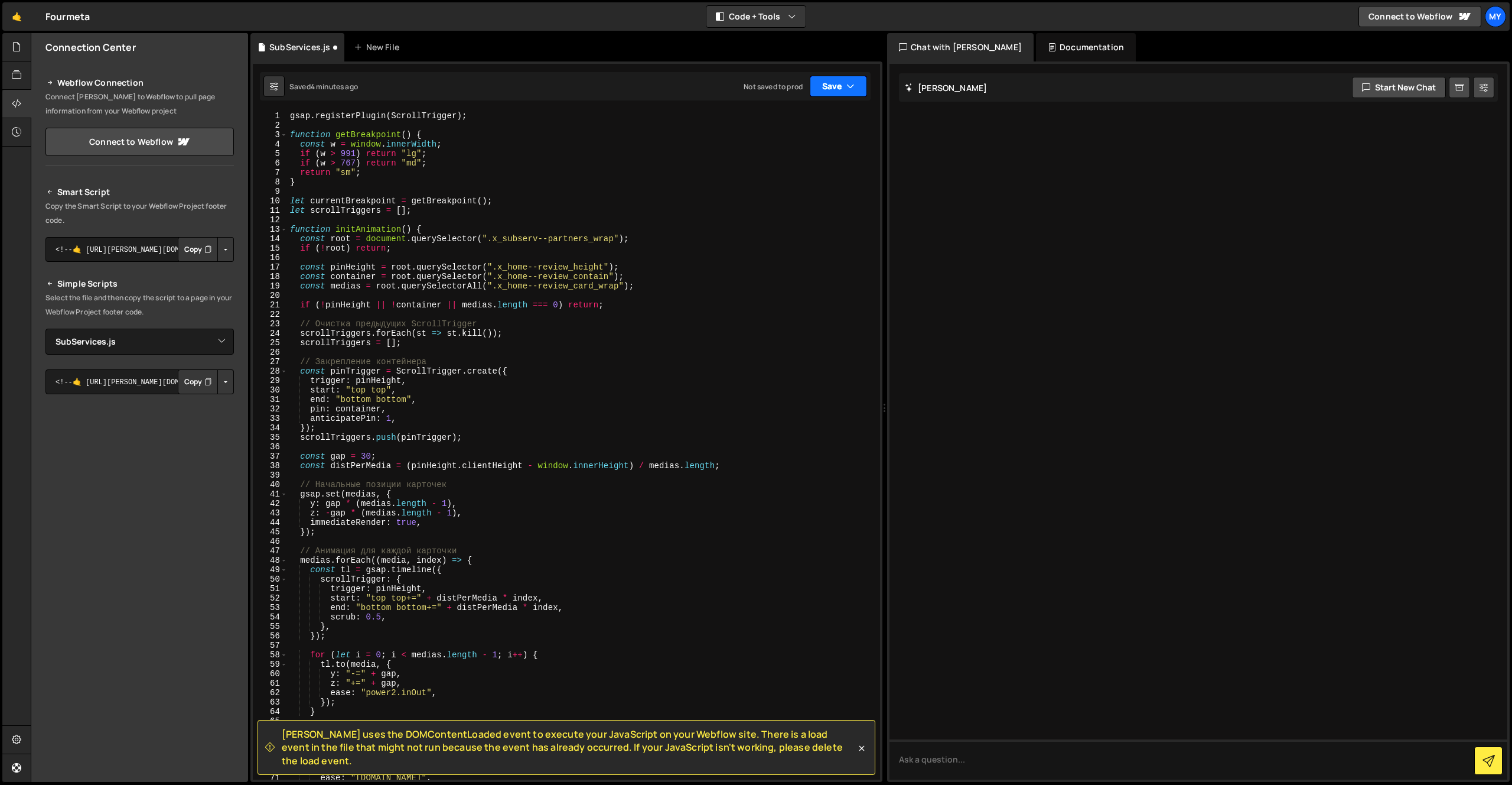
click at [835, 83] on button "Save" at bounding box center [838, 86] width 57 height 22
click at [805, 121] on div "Saved 4 minutes ago" at bounding box center [799, 128] width 123 height 14
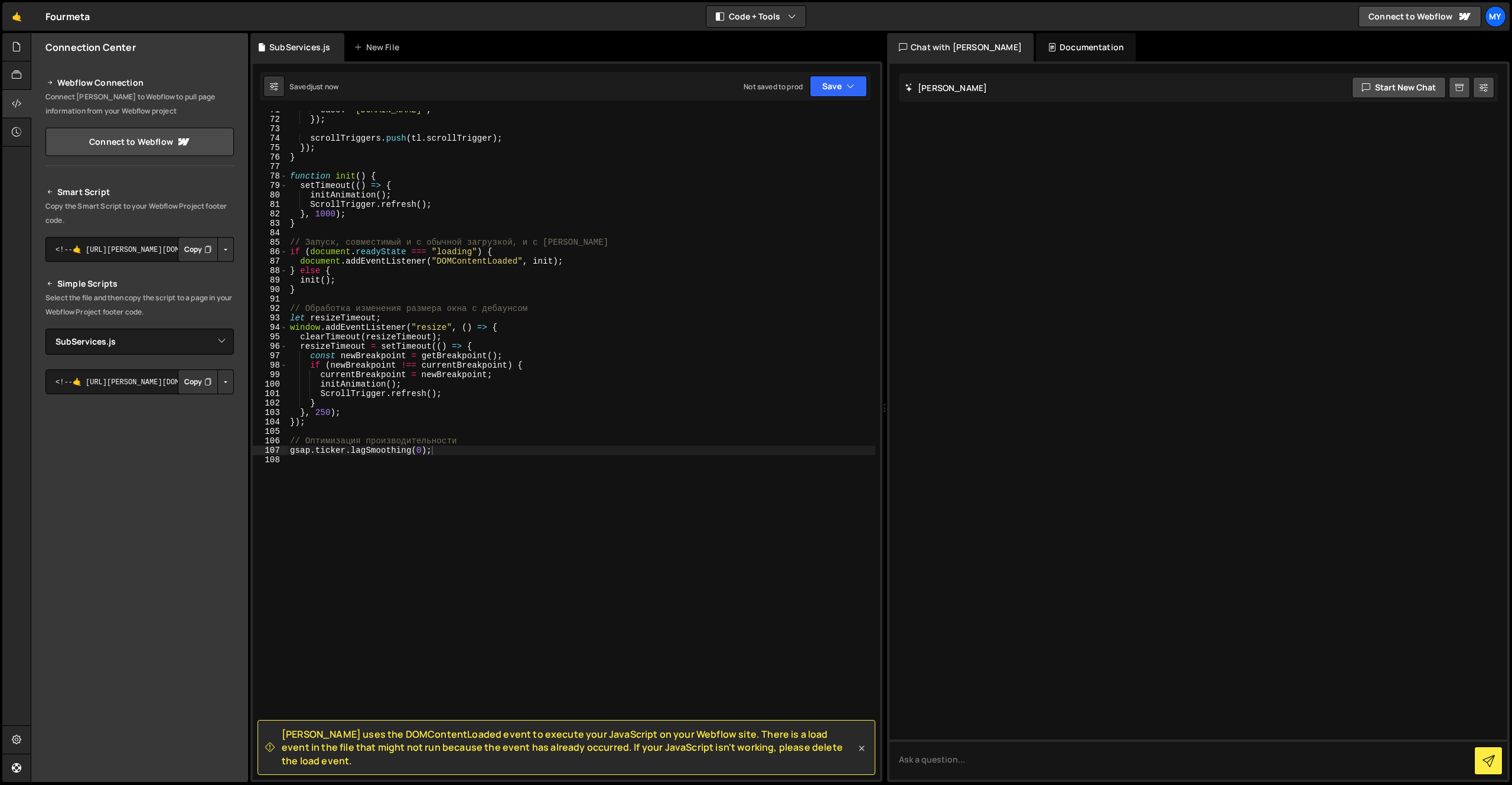
click at [857, 753] on icon at bounding box center [862, 748] width 12 height 12
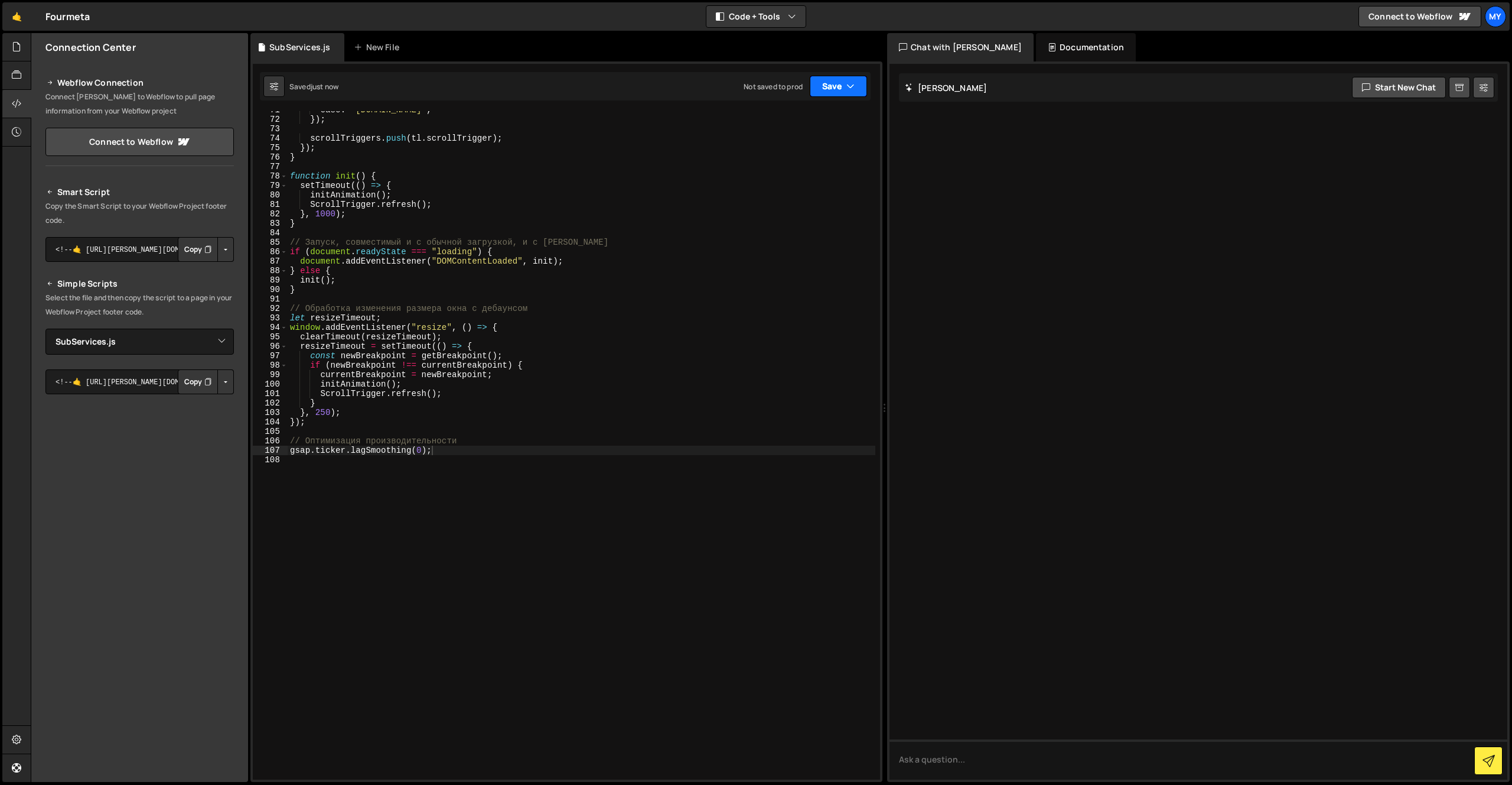
click at [855, 85] on button "Save" at bounding box center [838, 86] width 57 height 22
click at [783, 114] on div "Save to Staging S" at bounding box center [799, 115] width 123 height 12
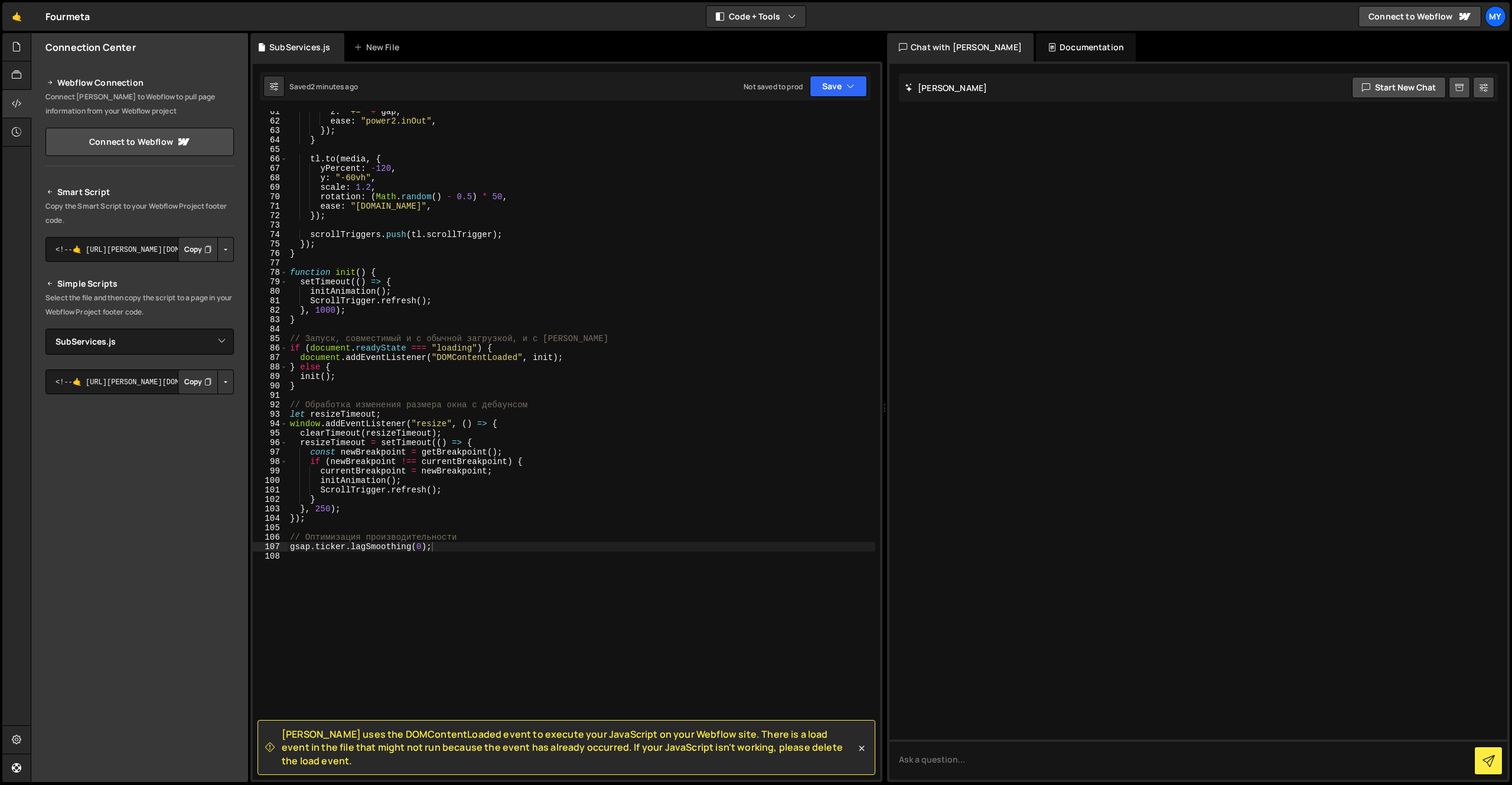
scroll to position [571, 0]
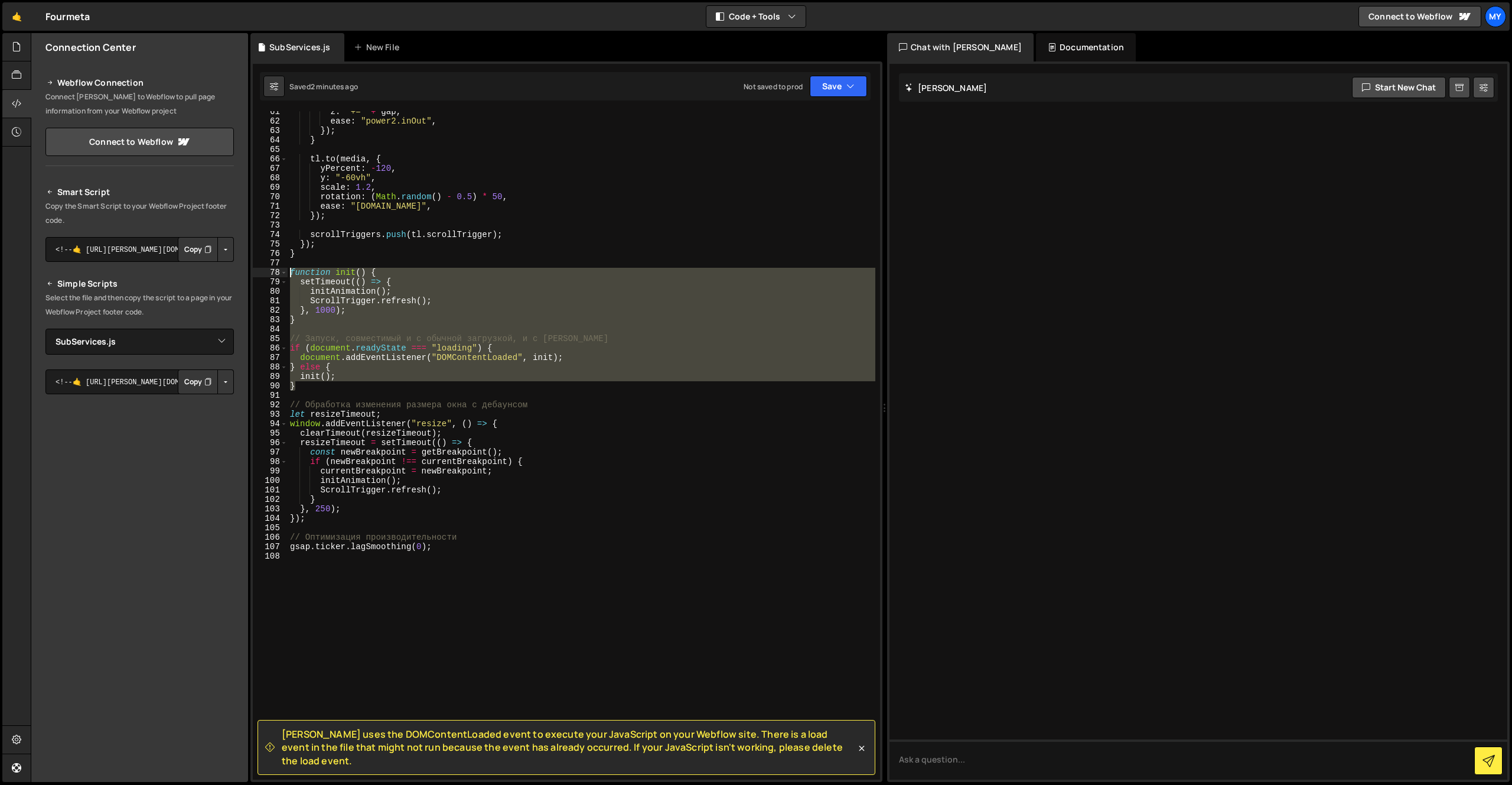
drag, startPoint x: 301, startPoint y: 387, endPoint x: 258, endPoint y: 271, distance: 123.7
click at [258, 269] on div "} 61 62 63 64 65 66 67 68 69 70 71 72 73 74 75 76 77 78 79 80 81 82 83 84 85 86…" at bounding box center [566, 445] width 627 height 668
type textarea "function init() { setTimeout(() => {"
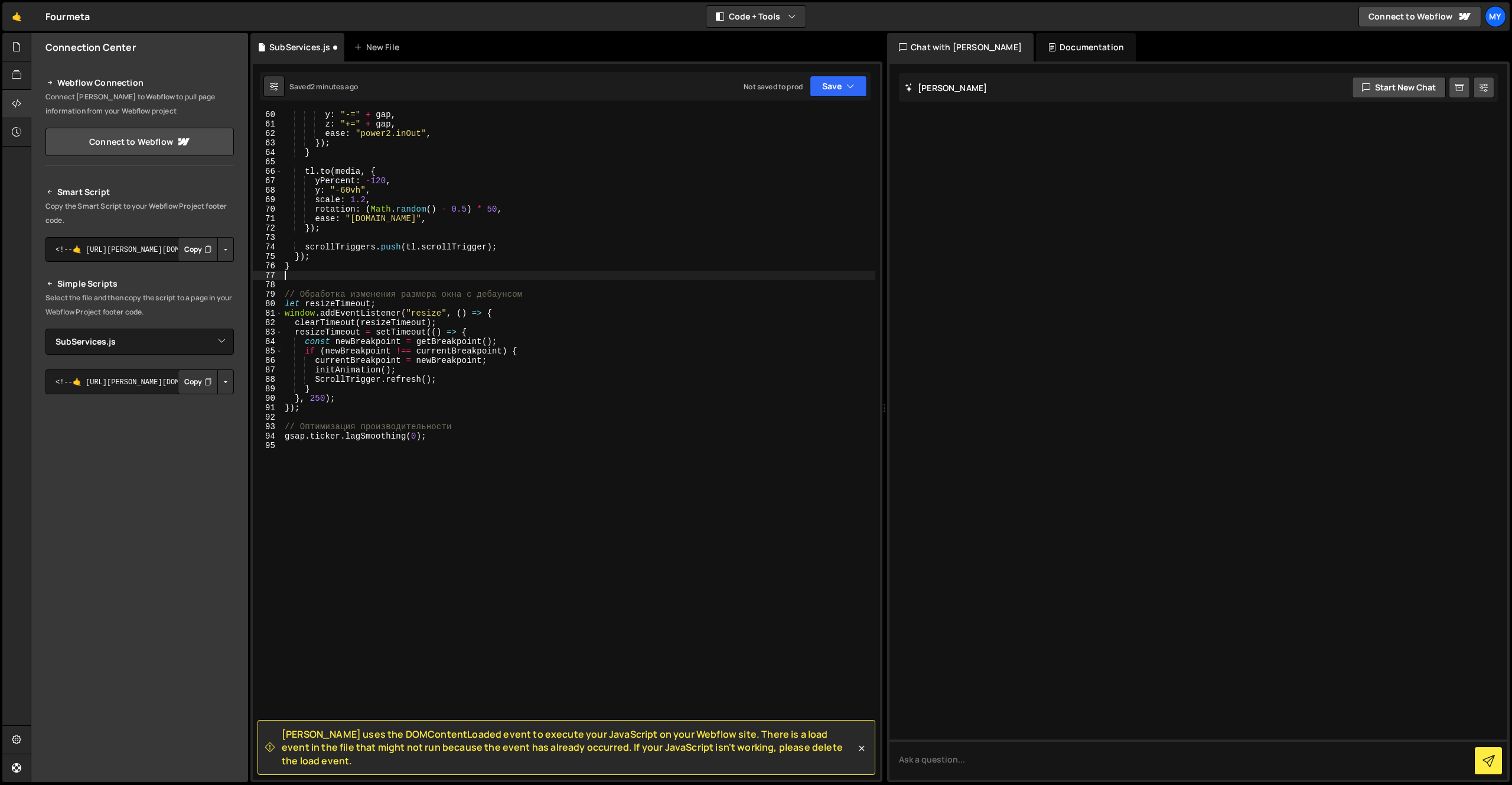
scroll to position [550, 0]
click at [830, 88] on button "Save" at bounding box center [838, 86] width 57 height 22
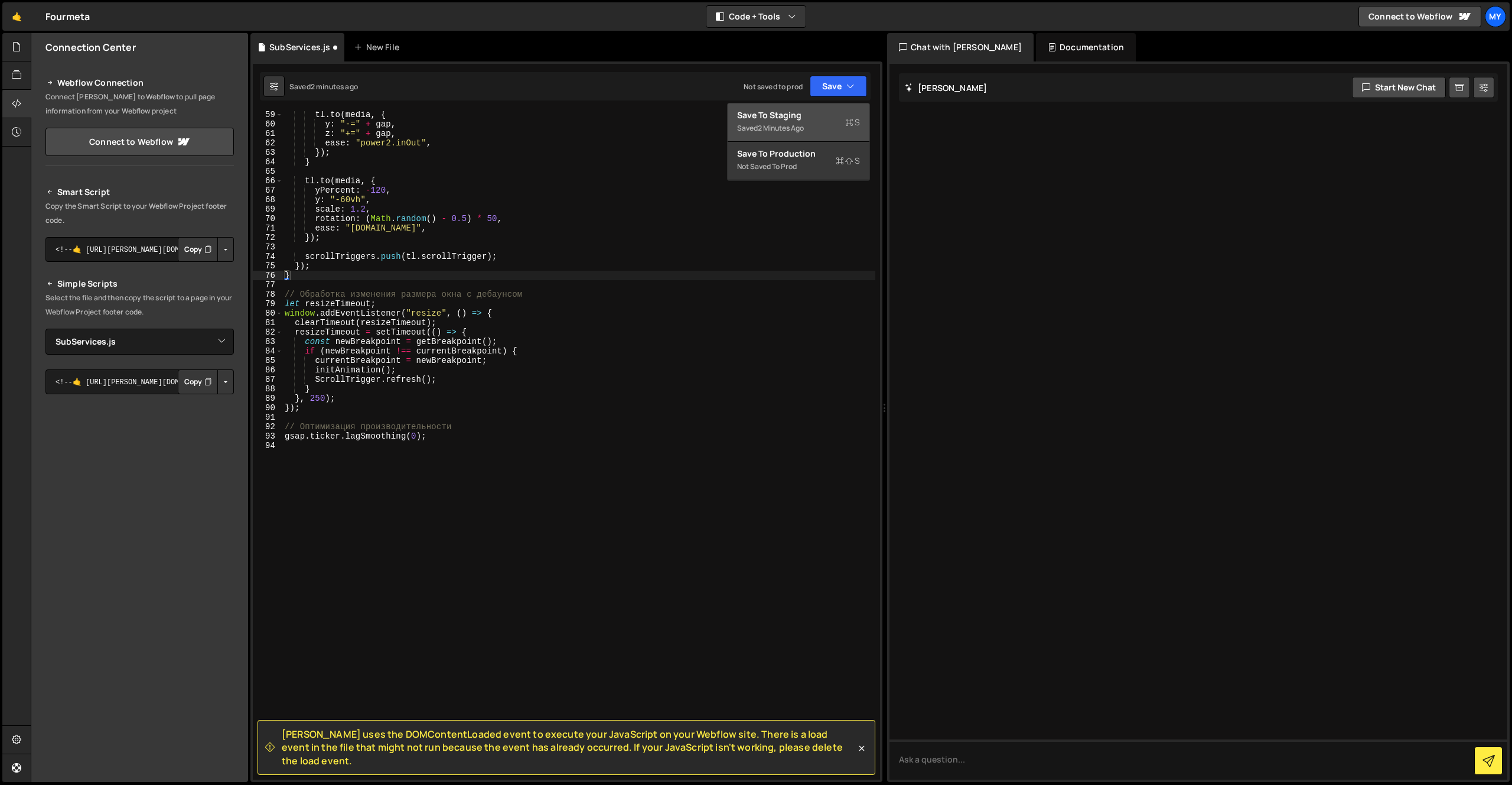
click at [795, 123] on div "2 minutes ago" at bounding box center [781, 128] width 46 height 10
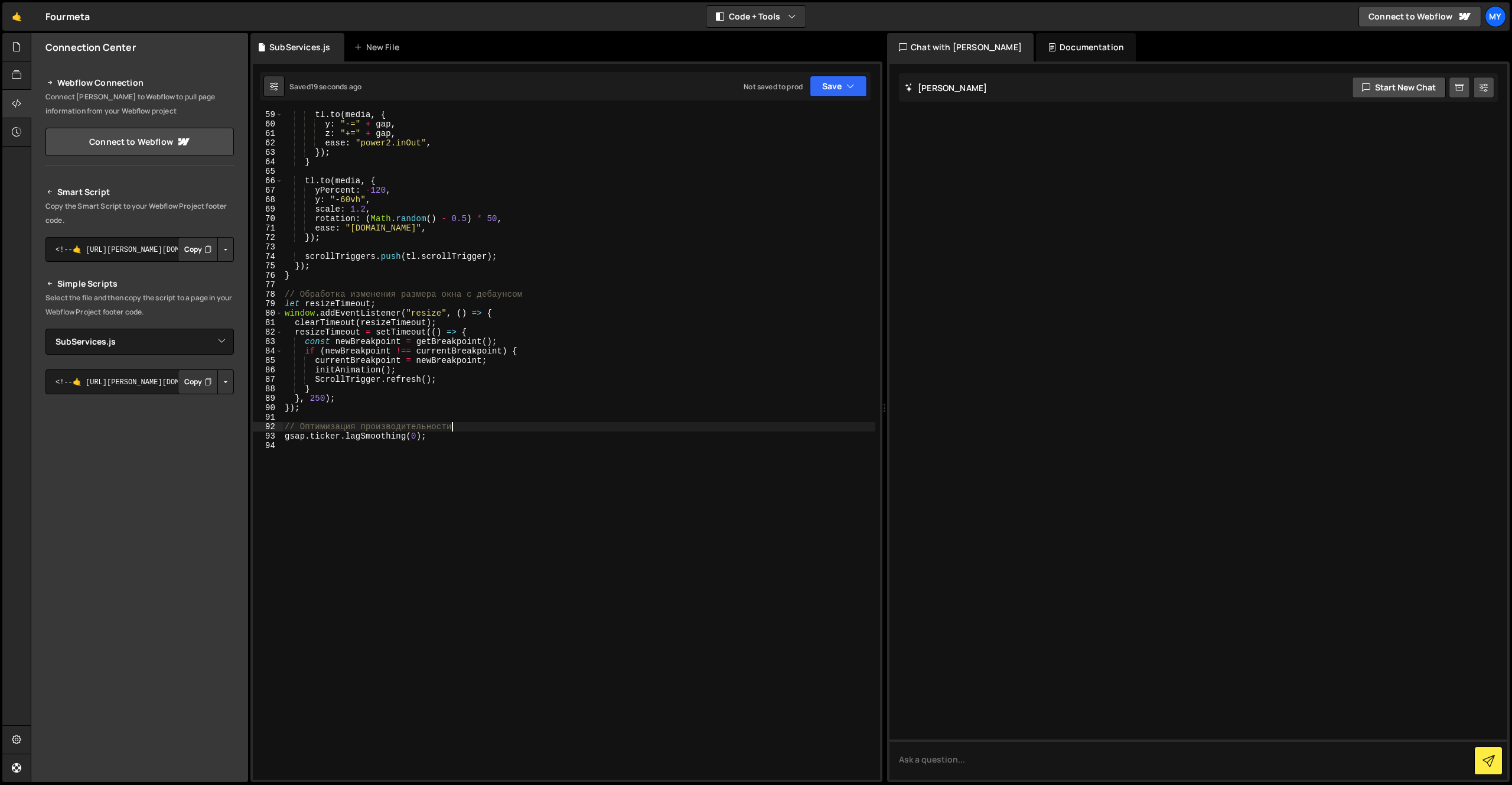
click at [644, 423] on div "tl . to ( media , { y : "-=" + gap , z : "+=" + gap , ease : "power2.inOut" , }…" at bounding box center [579, 453] width 593 height 687
type textarea "gsap.ticker.lagSmoothing(0);"
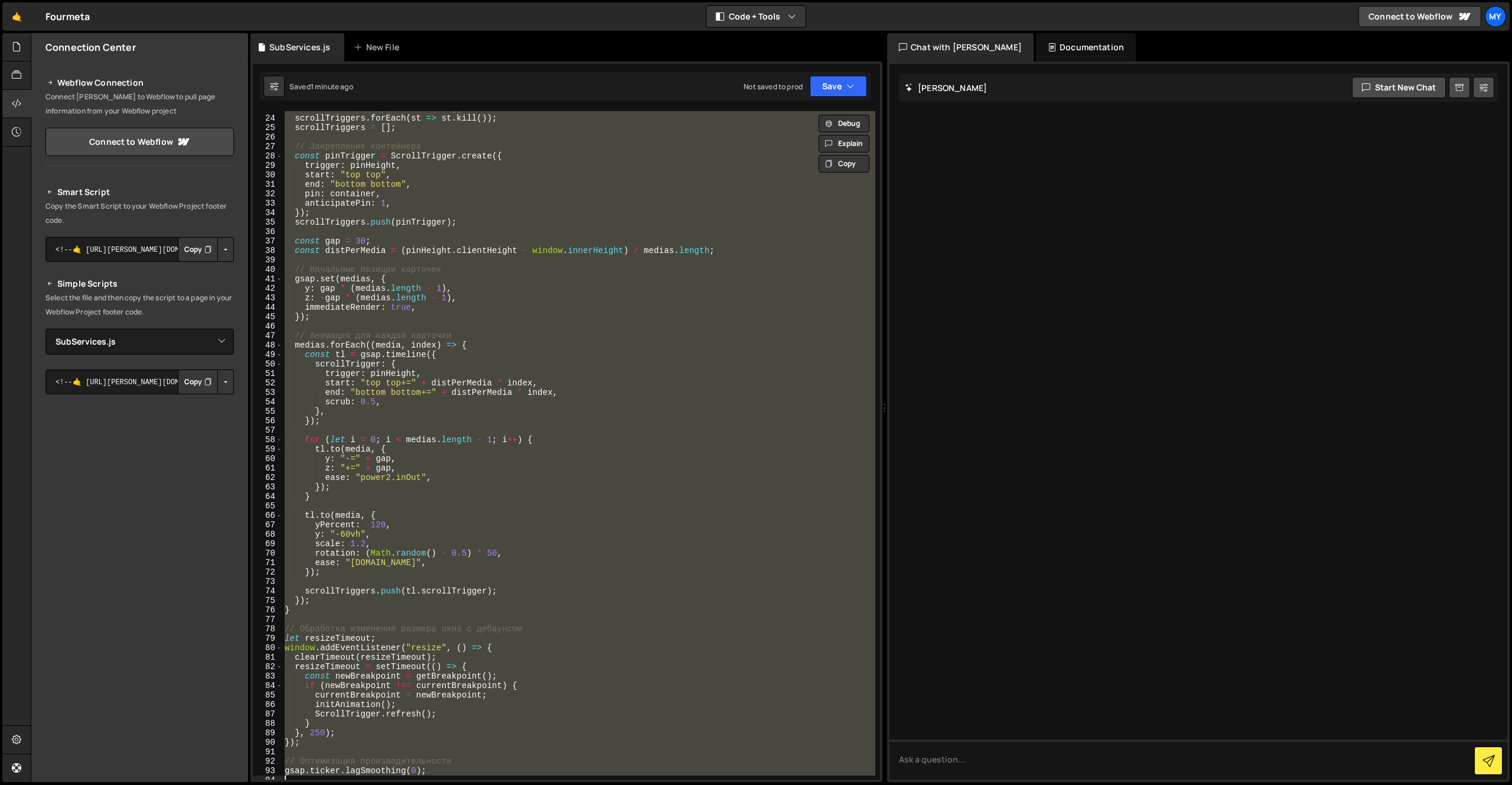
scroll to position [211, 0]
click at [311, 623] on div "// Очистка предыдущих ScrollTrigger scrollTriggers . forEach ( st => st . kill …" at bounding box center [579, 445] width 593 height 668
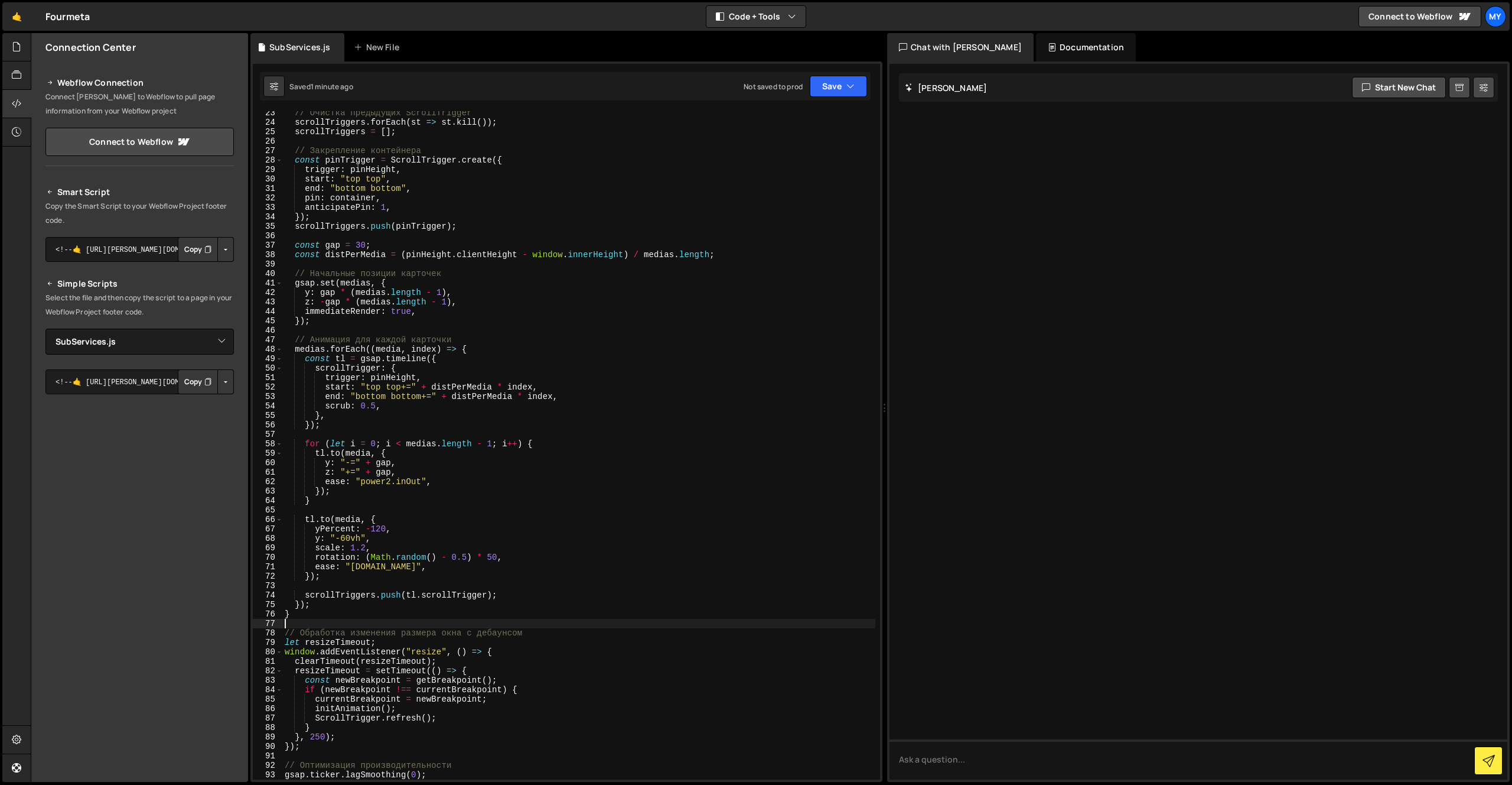
paste textarea "}"
type textarea "}"
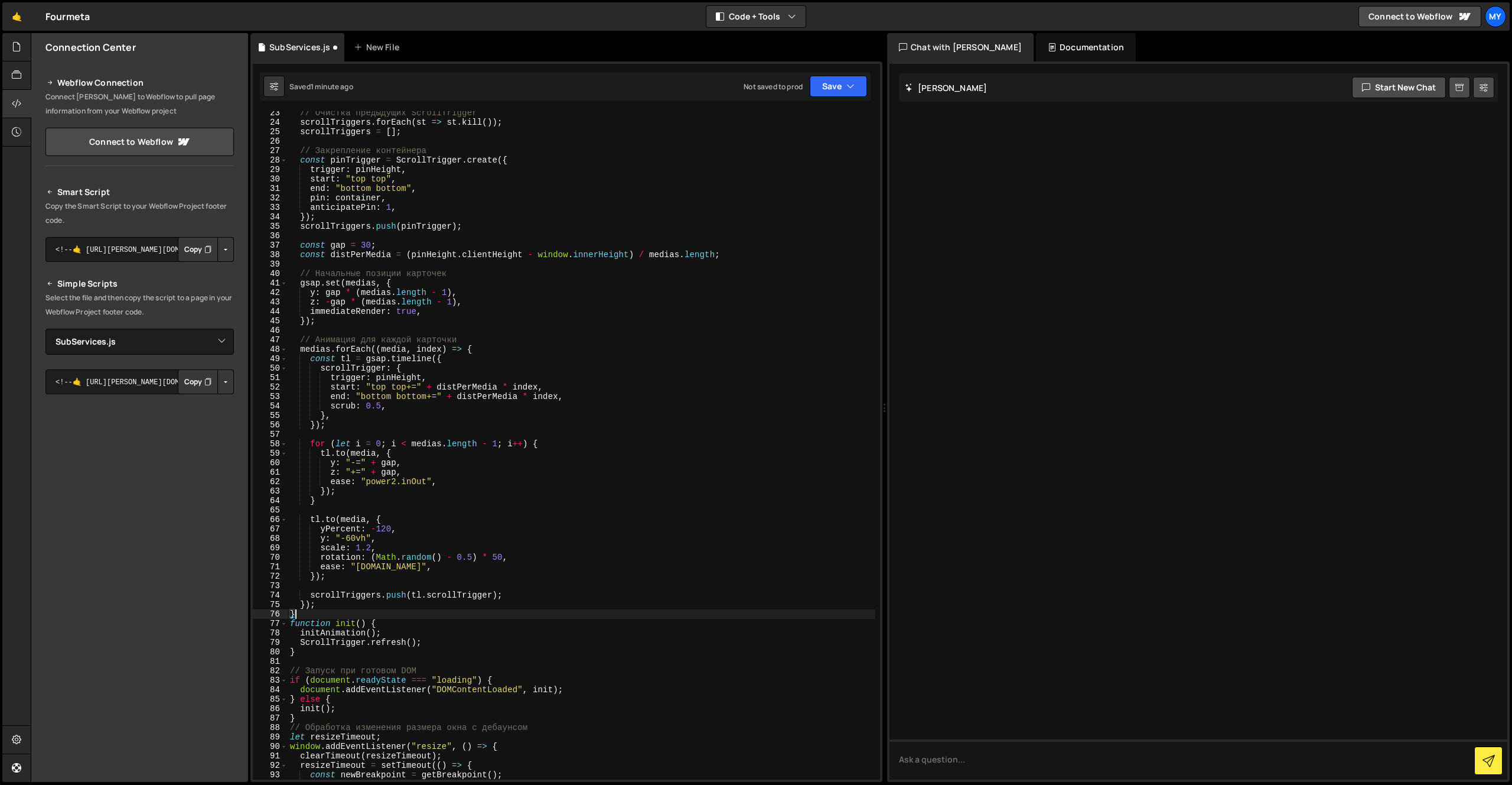
click at [312, 618] on div "// Очистка предыдущих ScrollTrigger scrollTriggers . forEach ( st => st . kill …" at bounding box center [581, 451] width 587 height 687
click at [316, 724] on div "// Очистка предыдущих ScrollTrigger scrollTriggers . forEach ( st => st . kill …" at bounding box center [581, 451] width 587 height 687
type textarea "}"
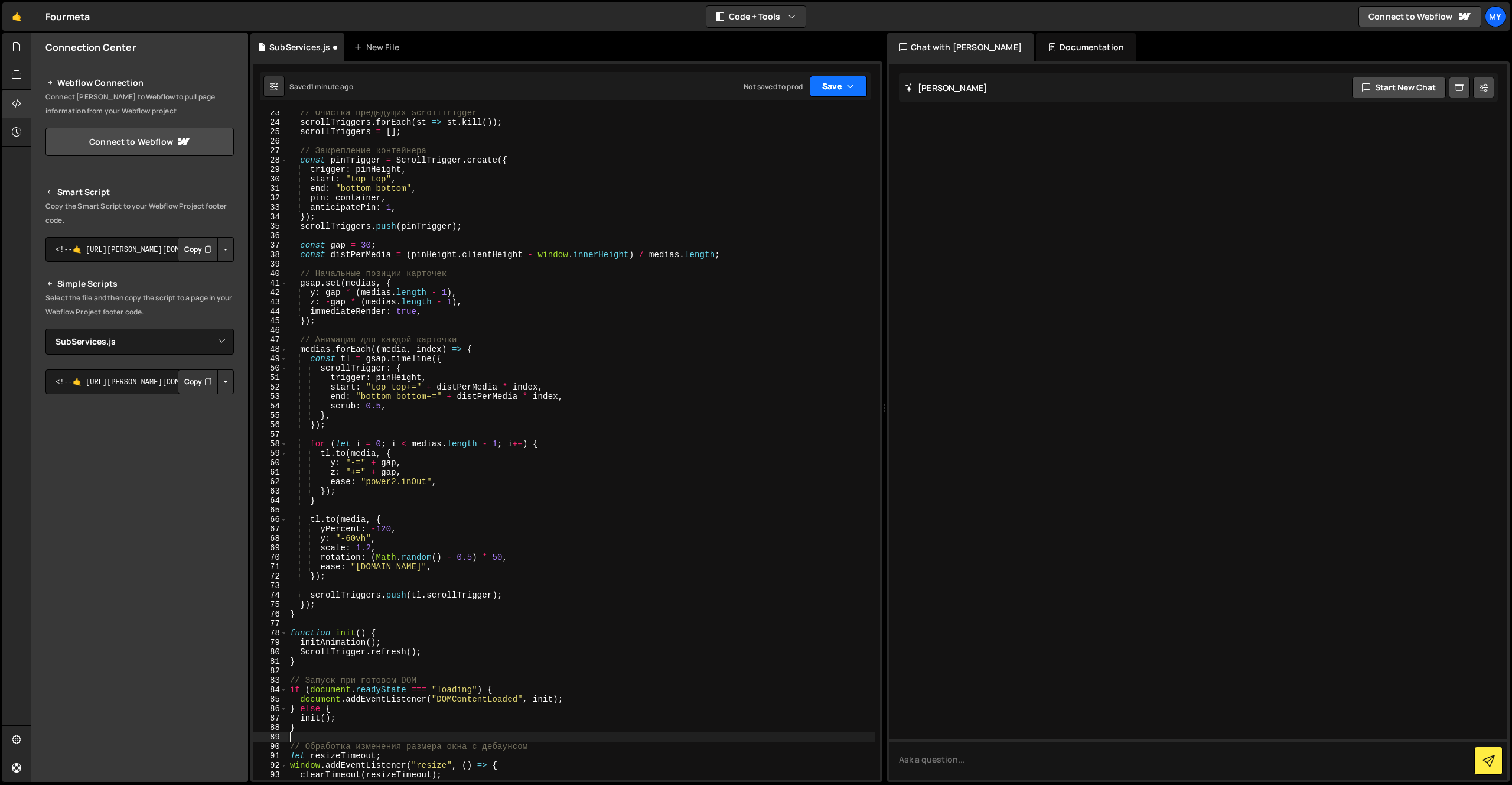
click at [834, 87] on button "Save" at bounding box center [838, 86] width 57 height 22
click at [814, 116] on div "Save to Staging S" at bounding box center [799, 115] width 123 height 12
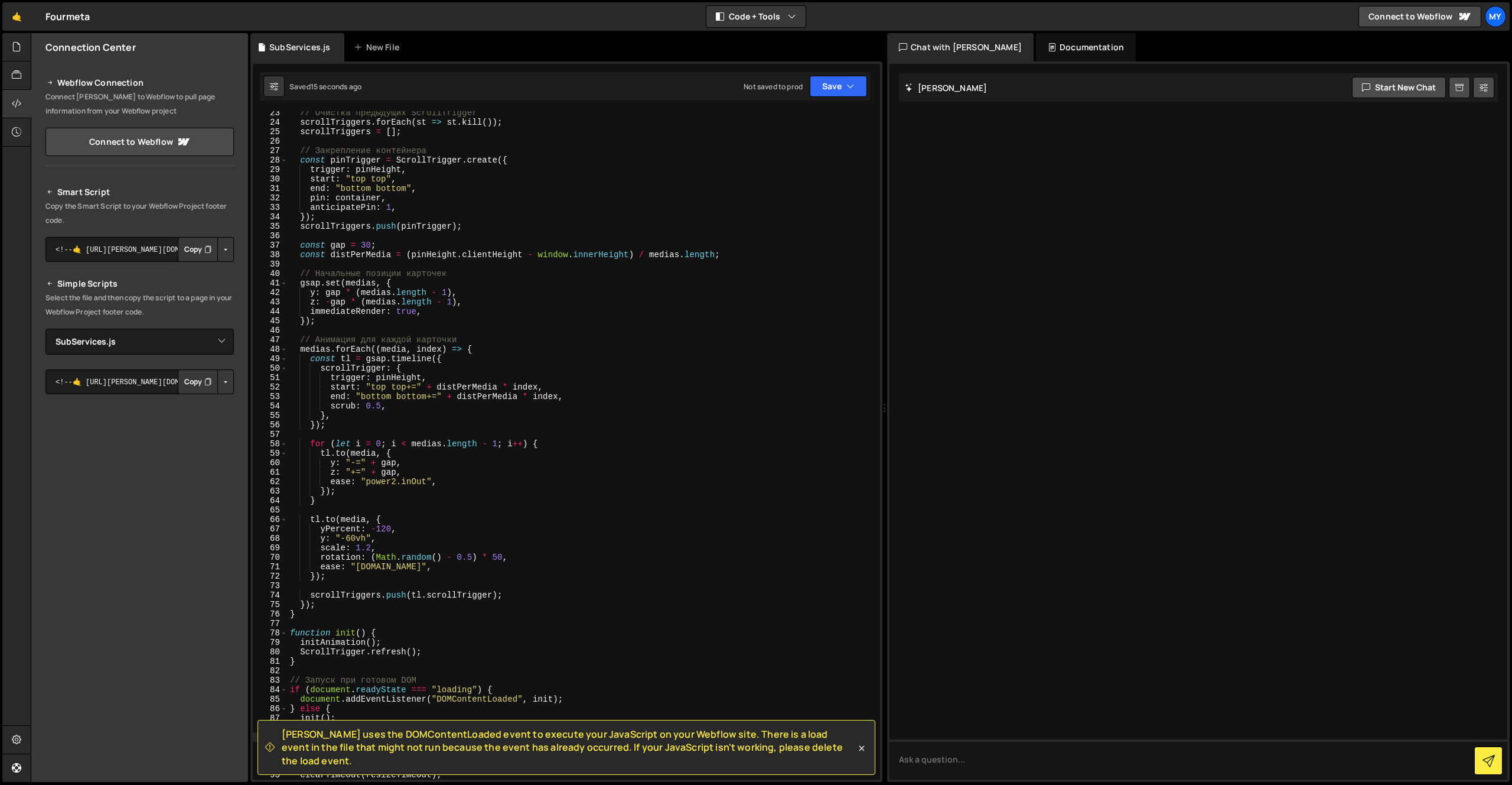
click at [445, 484] on div "// Очистка предыдущих ScrollTrigger scrollTriggers . forEach ( st => st . kill …" at bounding box center [581, 451] width 587 height 687
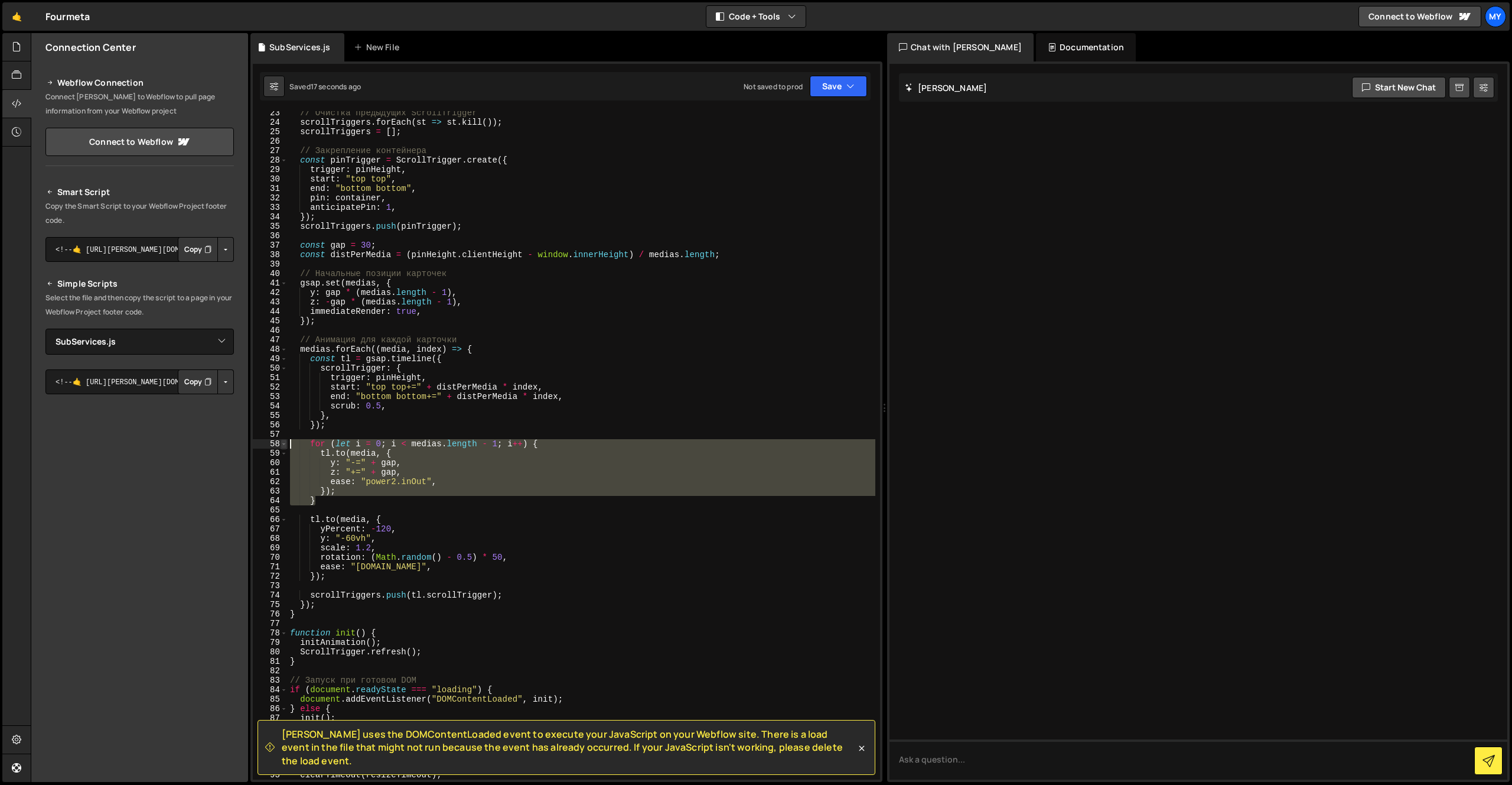
drag, startPoint x: 320, startPoint y: 503, endPoint x: 282, endPoint y: 443, distance: 71.0
click at [282, 443] on div "ease: "power2.inOut", 23 24 25 26 27 28 29 30 31 32 33 34 35 36 37 38 39 40 41 …" at bounding box center [566, 445] width 627 height 668
click at [133, 685] on div "Connection Center Webflow Connection Connect [PERSON_NAME] to Webflow to pull p…" at bounding box center [140, 407] width 217 height 749
click at [379, 497] on div "// Очистка предыдущих ScrollTrigger scrollTriggers . forEach ( st => st . kill …" at bounding box center [581, 445] width 587 height 668
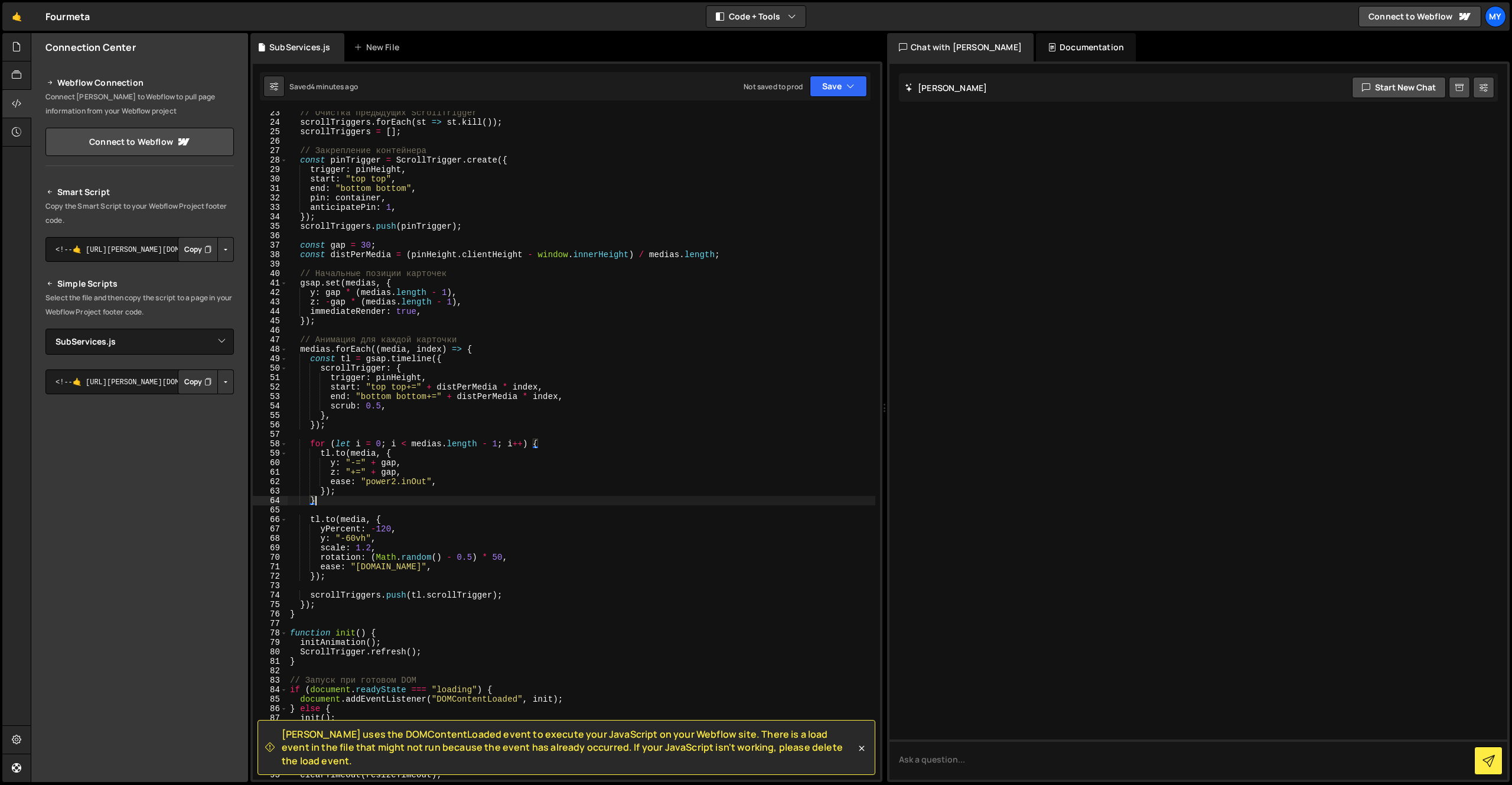
click at [357, 500] on div "// Очистка предыдущих ScrollTrigger scrollTriggers . forEach ( st => st . kill …" at bounding box center [581, 451] width 587 height 687
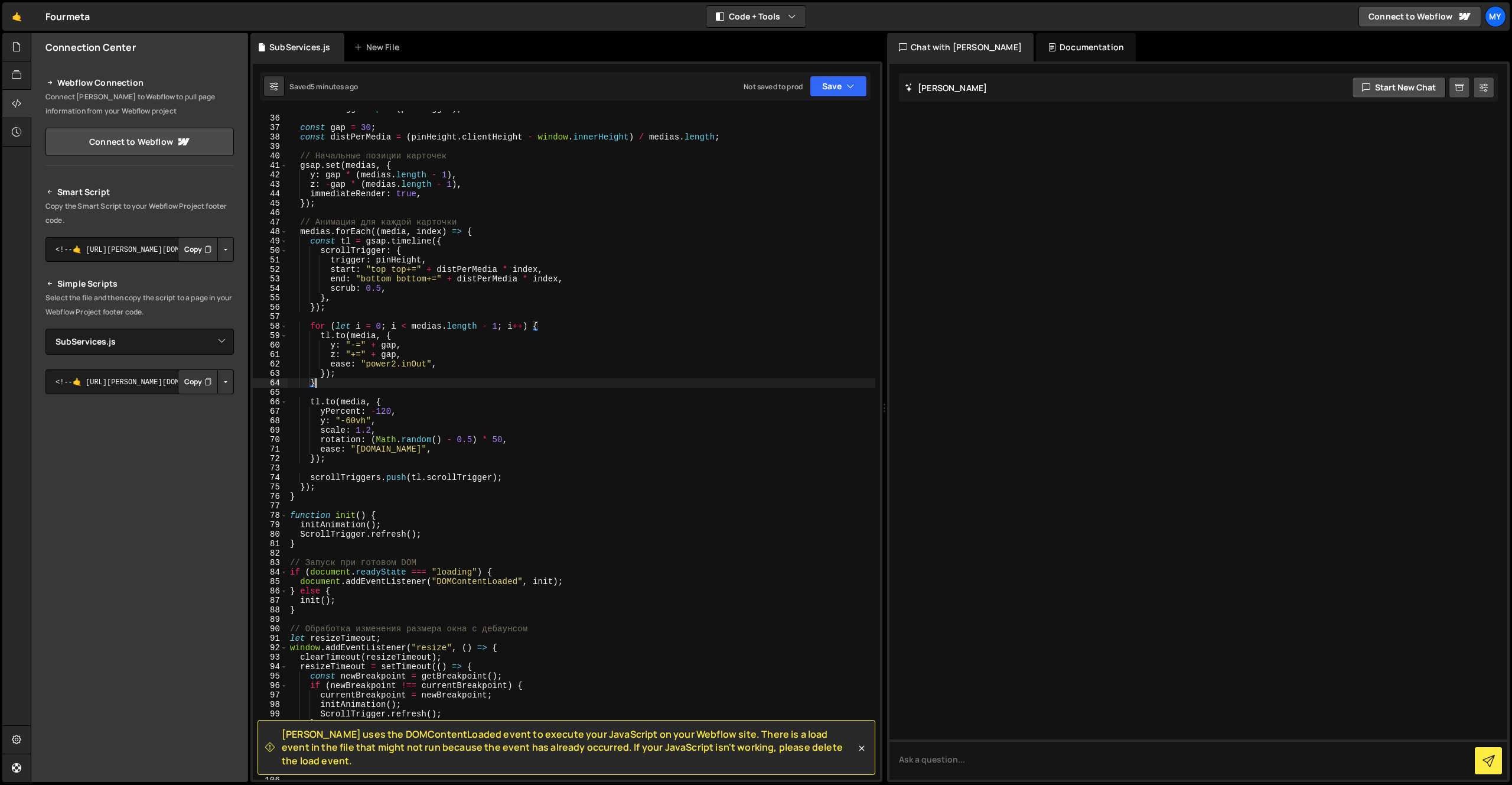
scroll to position [343, 0]
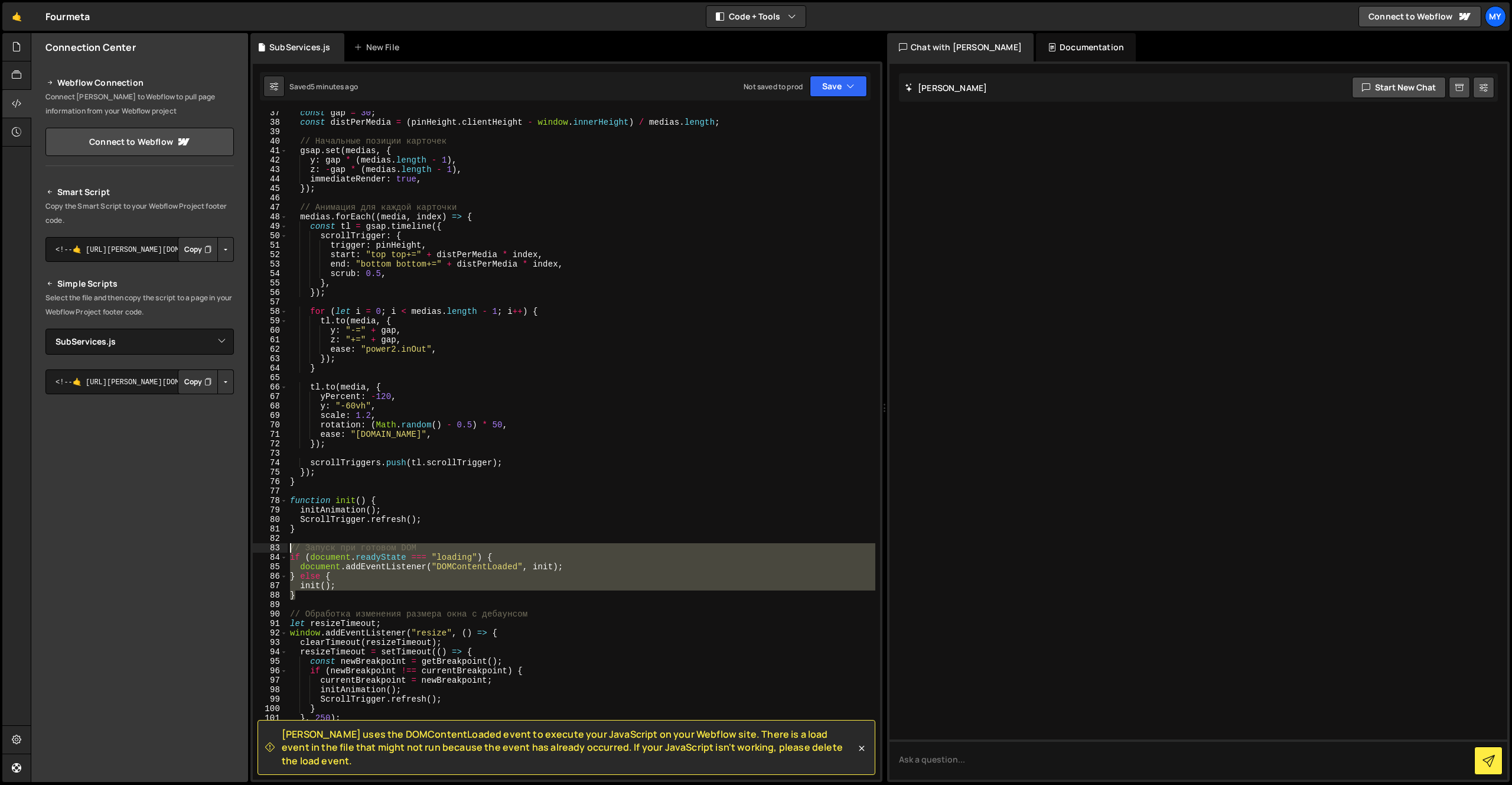
drag, startPoint x: 302, startPoint y: 596, endPoint x: 273, endPoint y: 545, distance: 58.7
click at [273, 545] on div "} 37 38 39 40 41 42 43 44 45 46 47 48 49 50 51 52 53 54 55 56 57 58 59 60 61 62…" at bounding box center [566, 445] width 627 height 668
type textarea "// Запуск при готовом DOM if (document.readyState === "loading") {"
click at [321, 594] on div "const gap = 30 ; const distPerMedia = ( pinHeight . clientHeight - window . inn…" at bounding box center [581, 445] width 587 height 668
type textarea "}"
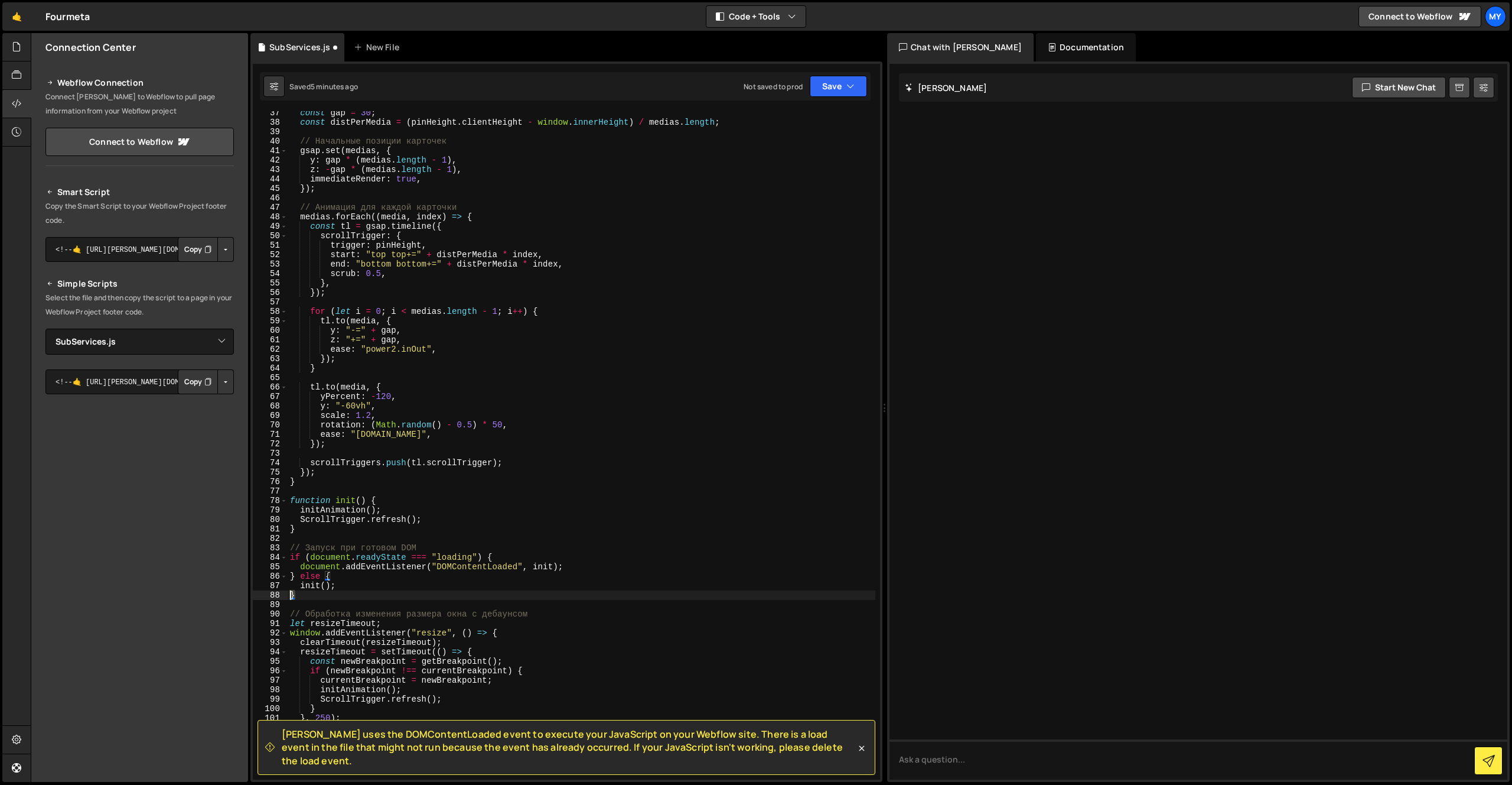
drag, startPoint x: 307, startPoint y: 594, endPoint x: 287, endPoint y: 594, distance: 20.0
click at [287, 594] on div "} 37 38 39 40 41 42 43 44 45 46 47 48 49 50 51 52 53 54 55 56 57 58 59 60 61 62…" at bounding box center [566, 445] width 627 height 668
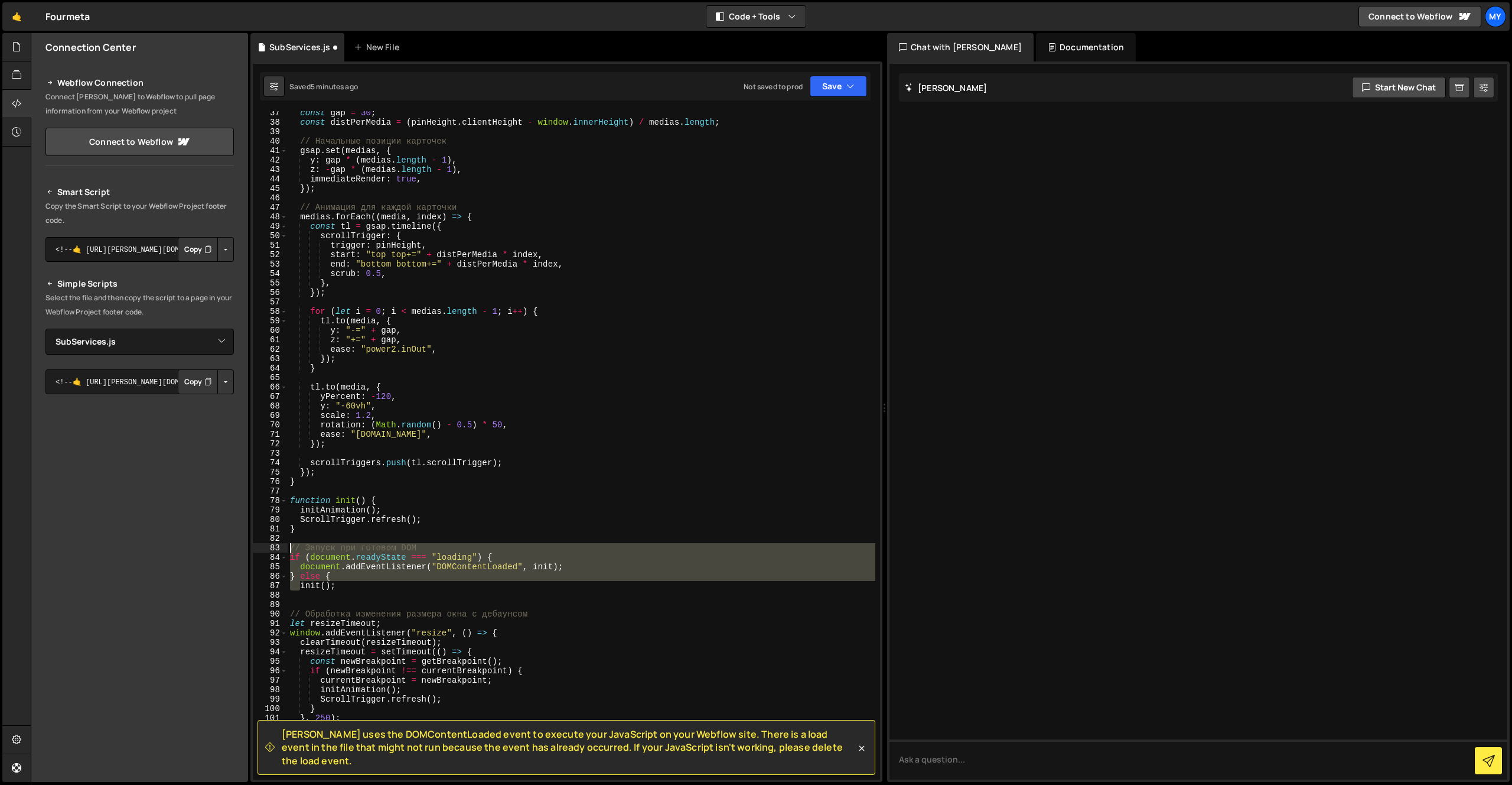
drag, startPoint x: 300, startPoint y: 585, endPoint x: 281, endPoint y: 549, distance: 40.7
click at [281, 549] on div "37 38 39 40 41 42 43 44 45 46 47 48 49 50 51 52 53 54 55 56 57 58 59 60 61 62 6…" at bounding box center [566, 445] width 627 height 668
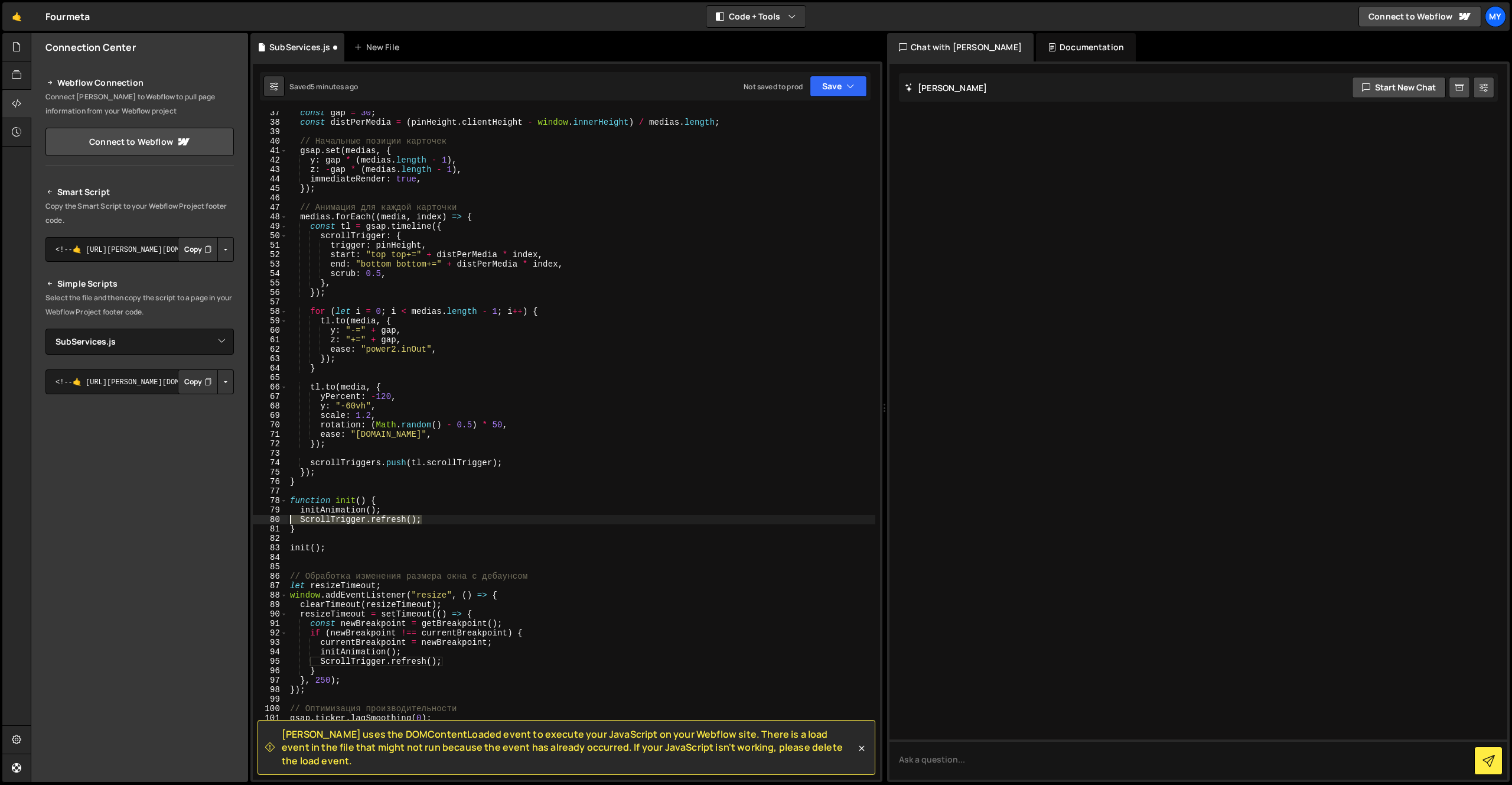
drag, startPoint x: 425, startPoint y: 519, endPoint x: 254, endPoint y: 518, distance: 171.0
click at [254, 518] on div "init(); 37 38 39 40 41 42 43 44 45 46 47 48 49 50 51 52 53 54 55 56 57 58 59 60…" at bounding box center [566, 445] width 627 height 668
type textarea "ScrollTrigger.refresh();"
click at [832, 86] on button "Save" at bounding box center [838, 86] width 57 height 22
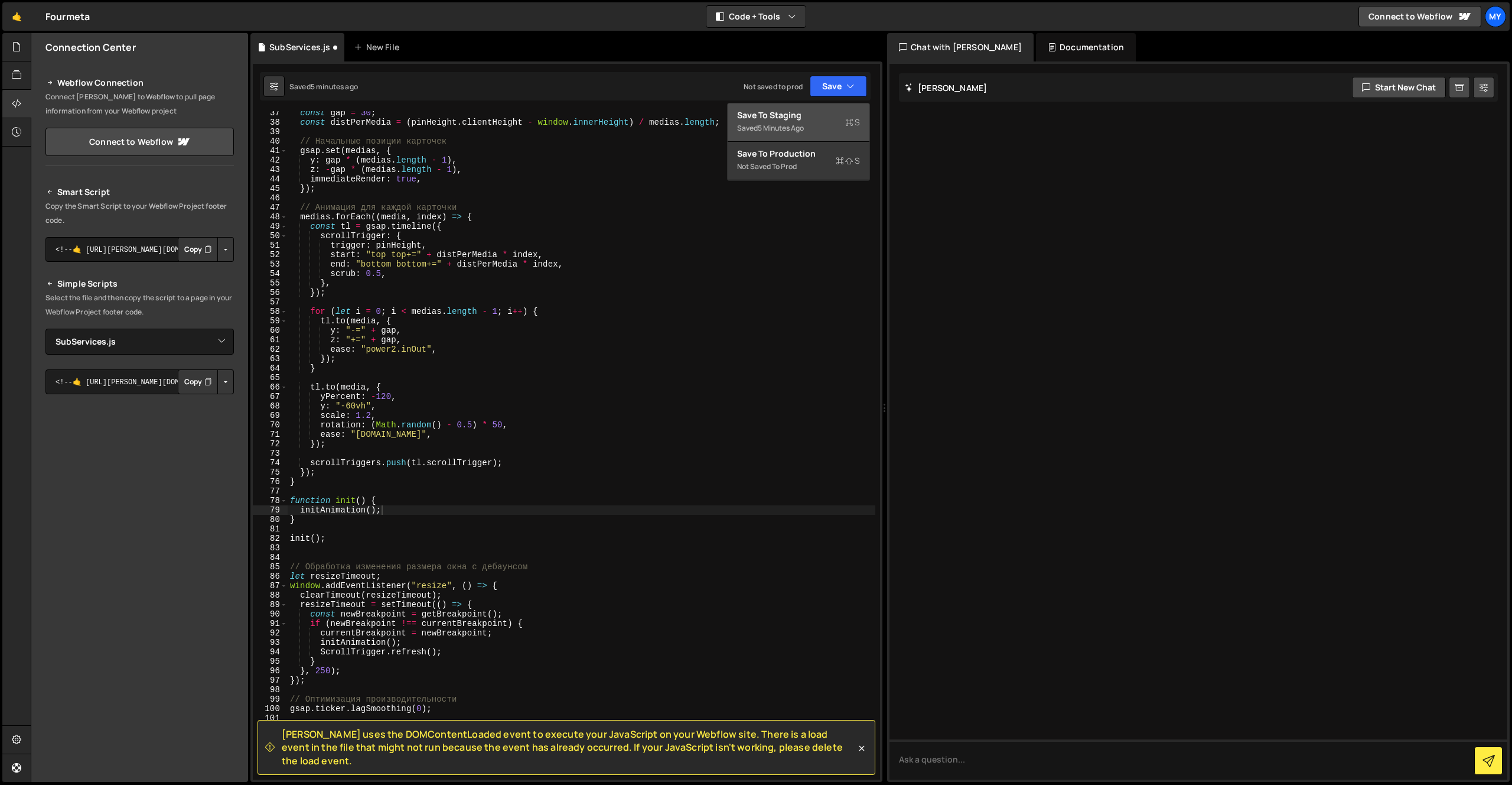
click at [800, 116] on div "Save to Staging S" at bounding box center [799, 115] width 123 height 12
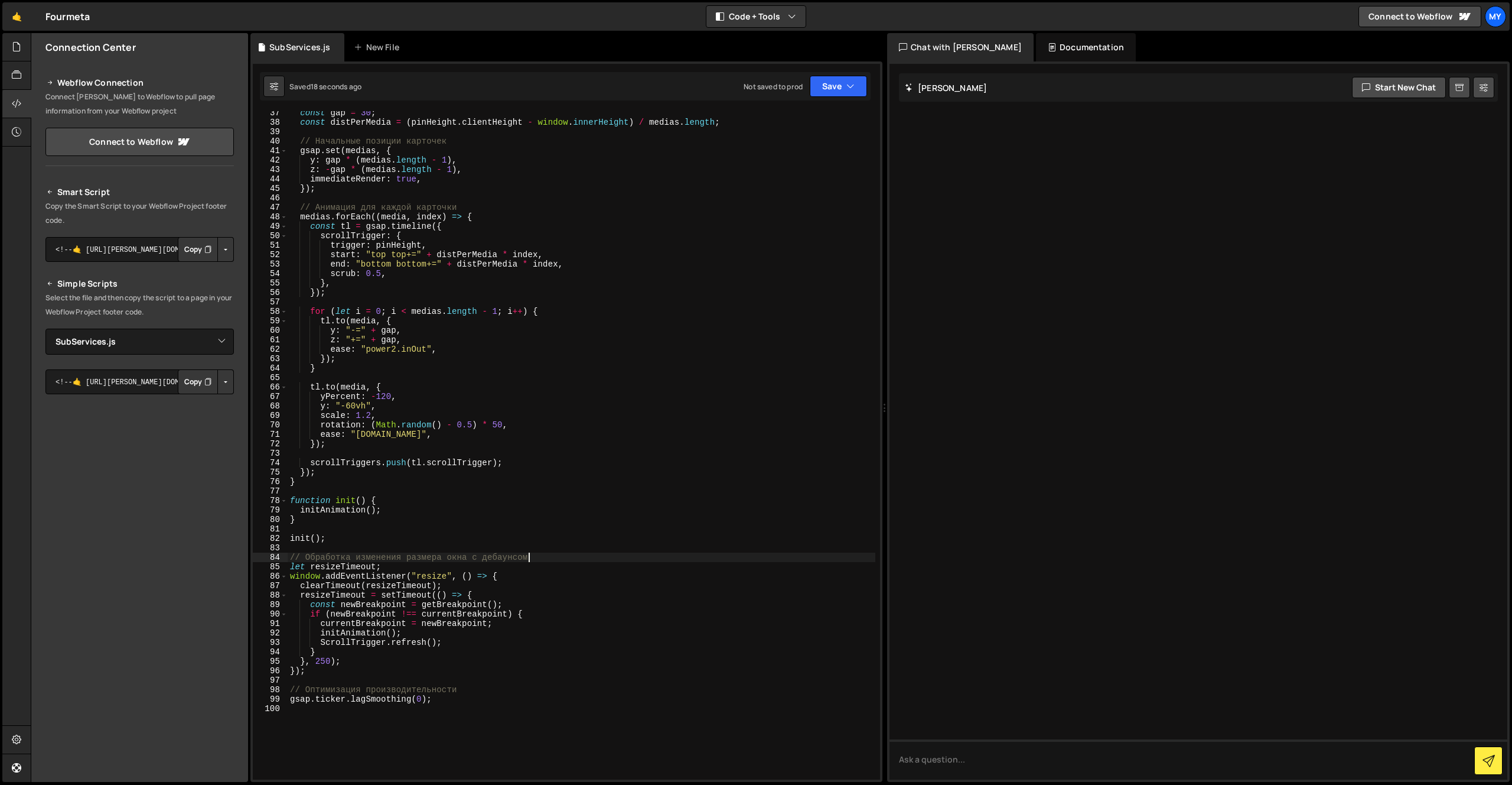
click at [614, 560] on div "const gap = 30 ; const distPerMedia = ( pinHeight . clientHeight - window . inn…" at bounding box center [581, 451] width 587 height 687
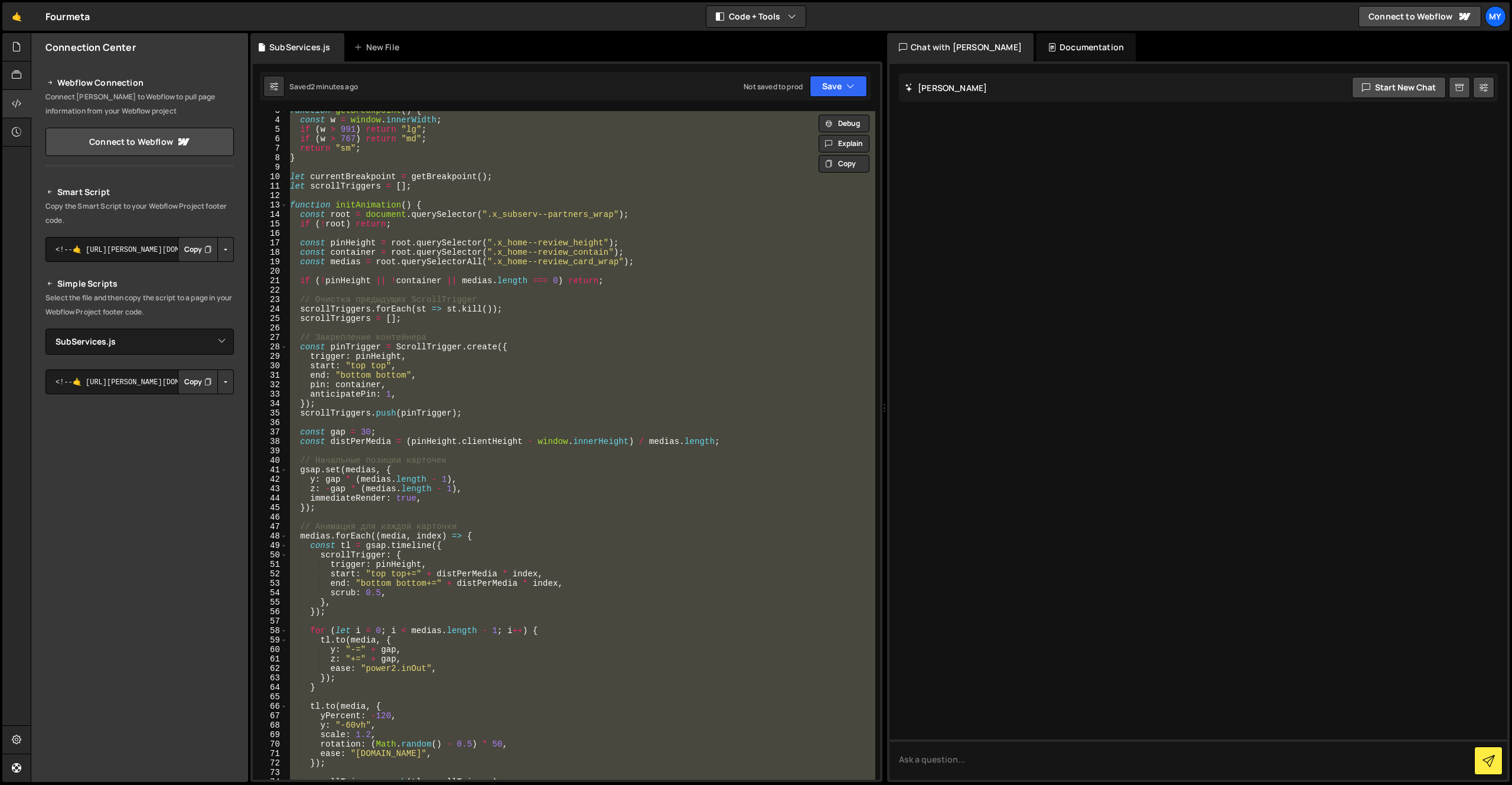
scroll to position [0, 0]
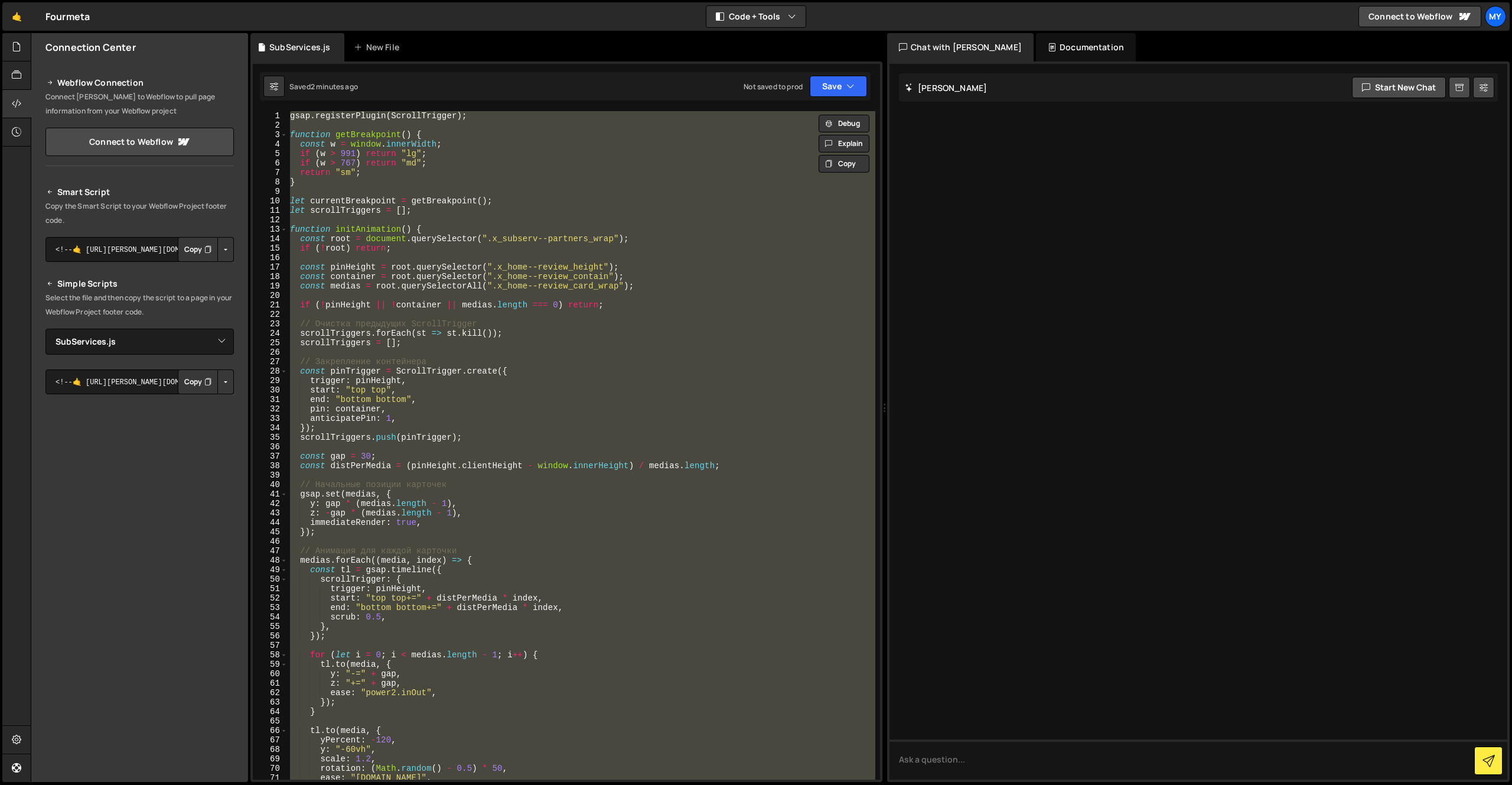
paste textarea
type textarea "gsap.ticker.lagSmoothing(0);"
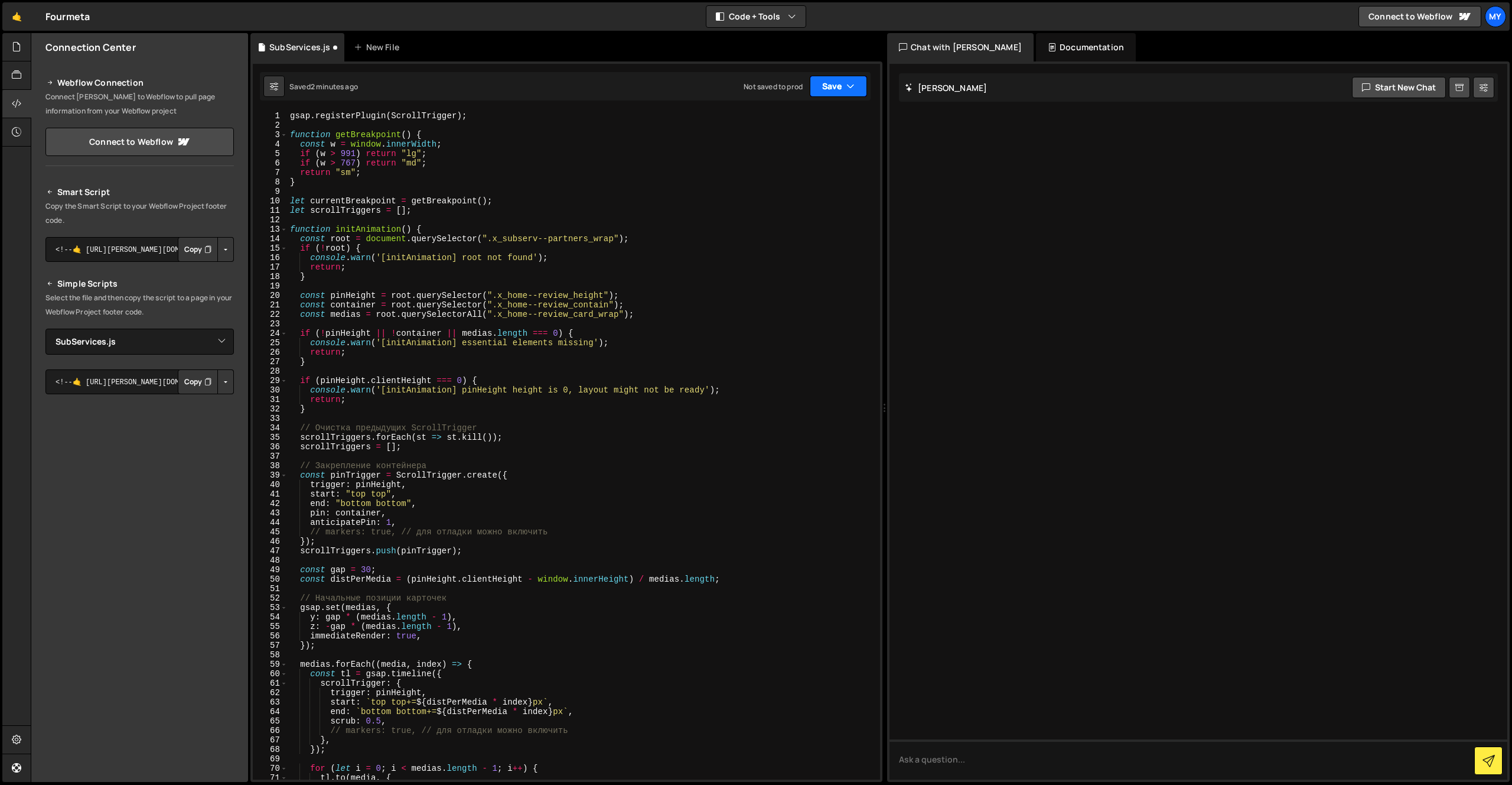
click at [830, 82] on button "Save" at bounding box center [838, 86] width 57 height 22
click at [796, 118] on div "Save to Staging S" at bounding box center [799, 115] width 123 height 12
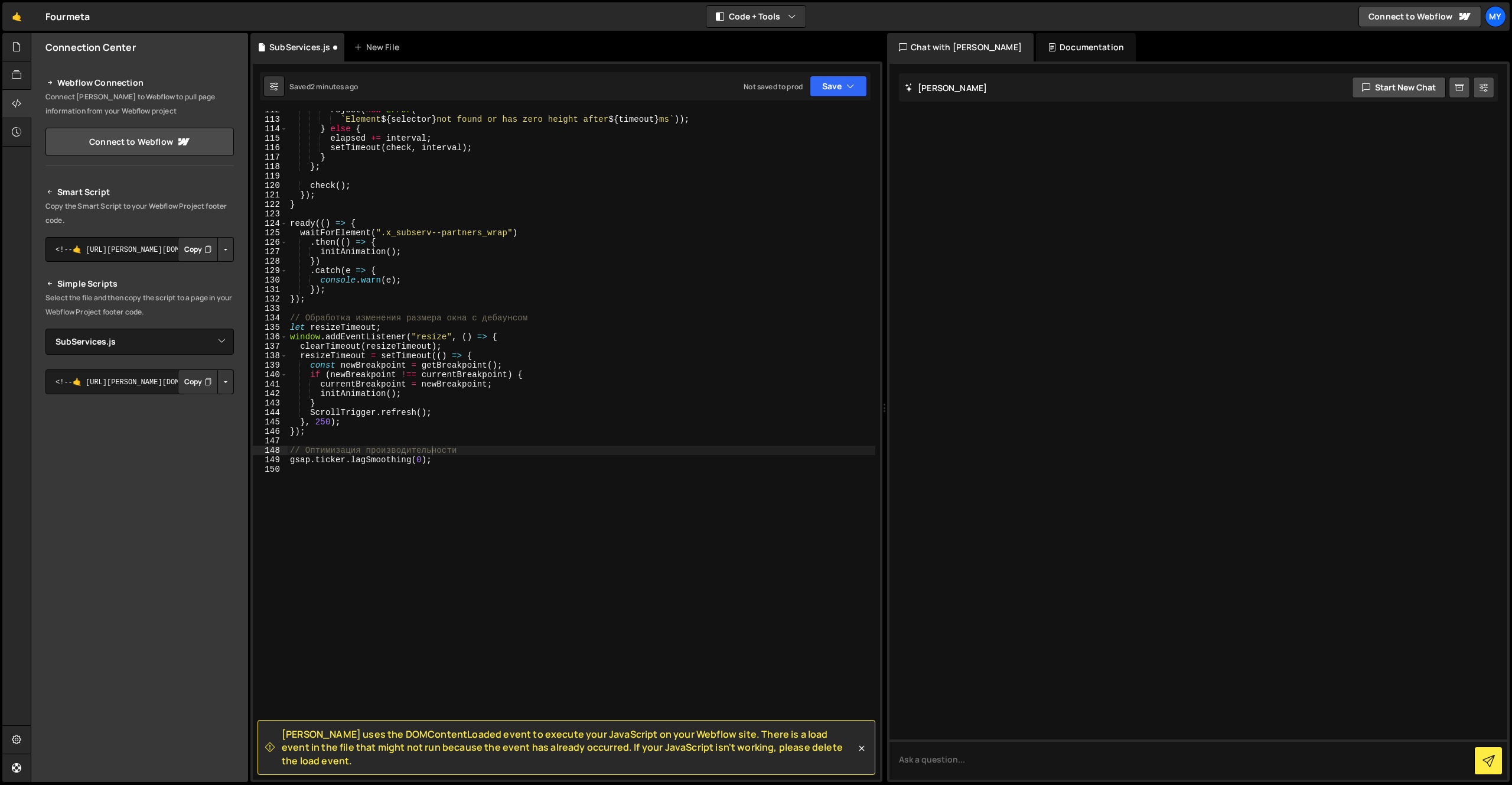
scroll to position [1056, 0]
drag, startPoint x: 834, startPoint y: 758, endPoint x: 280, endPoint y: 747, distance: 554.1
click at [280, 747] on div "[PERSON_NAME] uses the DOMContentLoaded event to execute your JavaScript on you…" at bounding box center [560, 748] width 591 height 40
copy span "[PERSON_NAME] uses the DOMContentLoaded event to execute your JavaScript on you…"
click at [577, 479] on div "reject ( new Error ( ` Element ${ selector } not found or has zero height after…" at bounding box center [581, 448] width 587 height 687
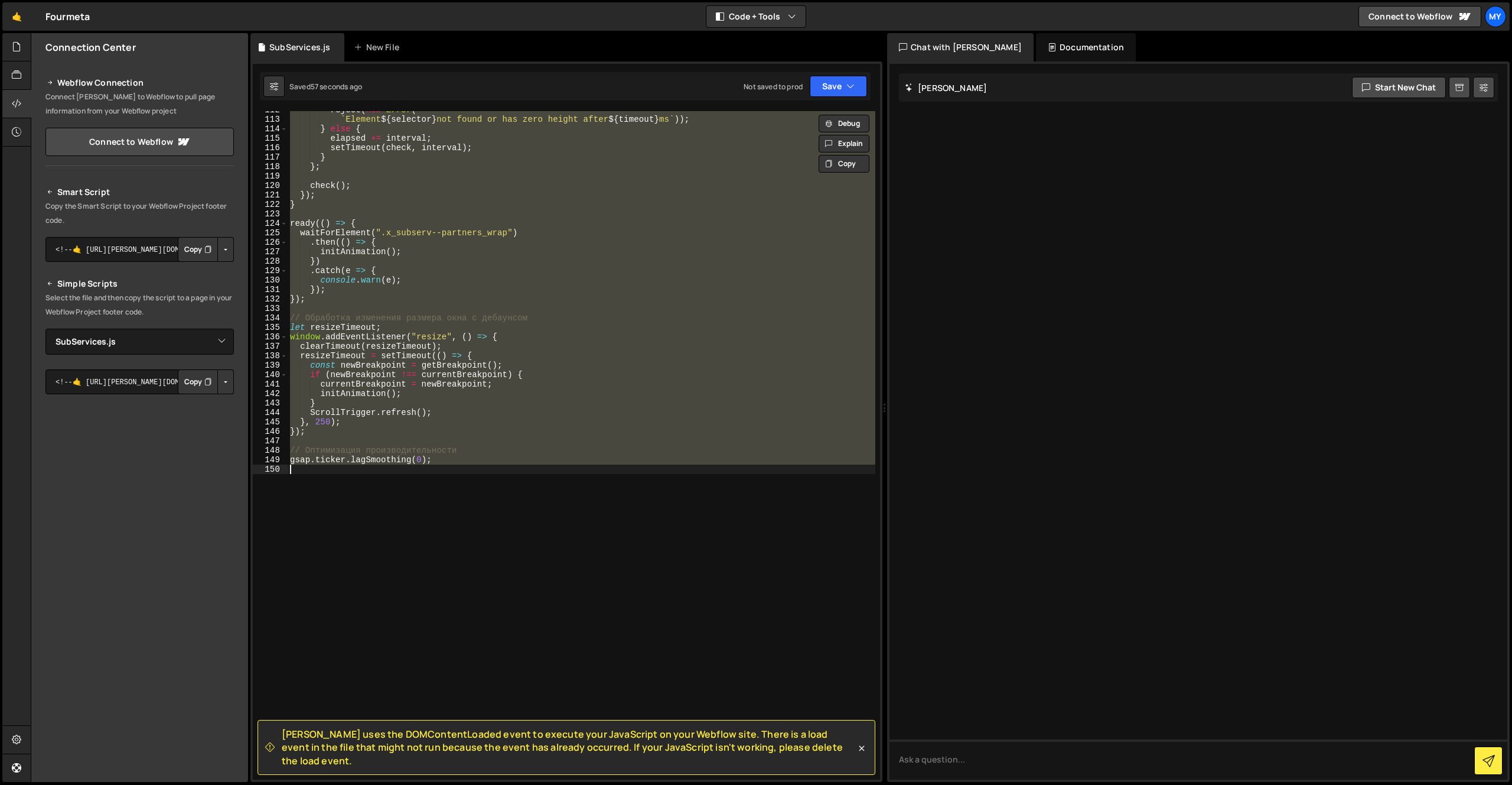
paste textarea
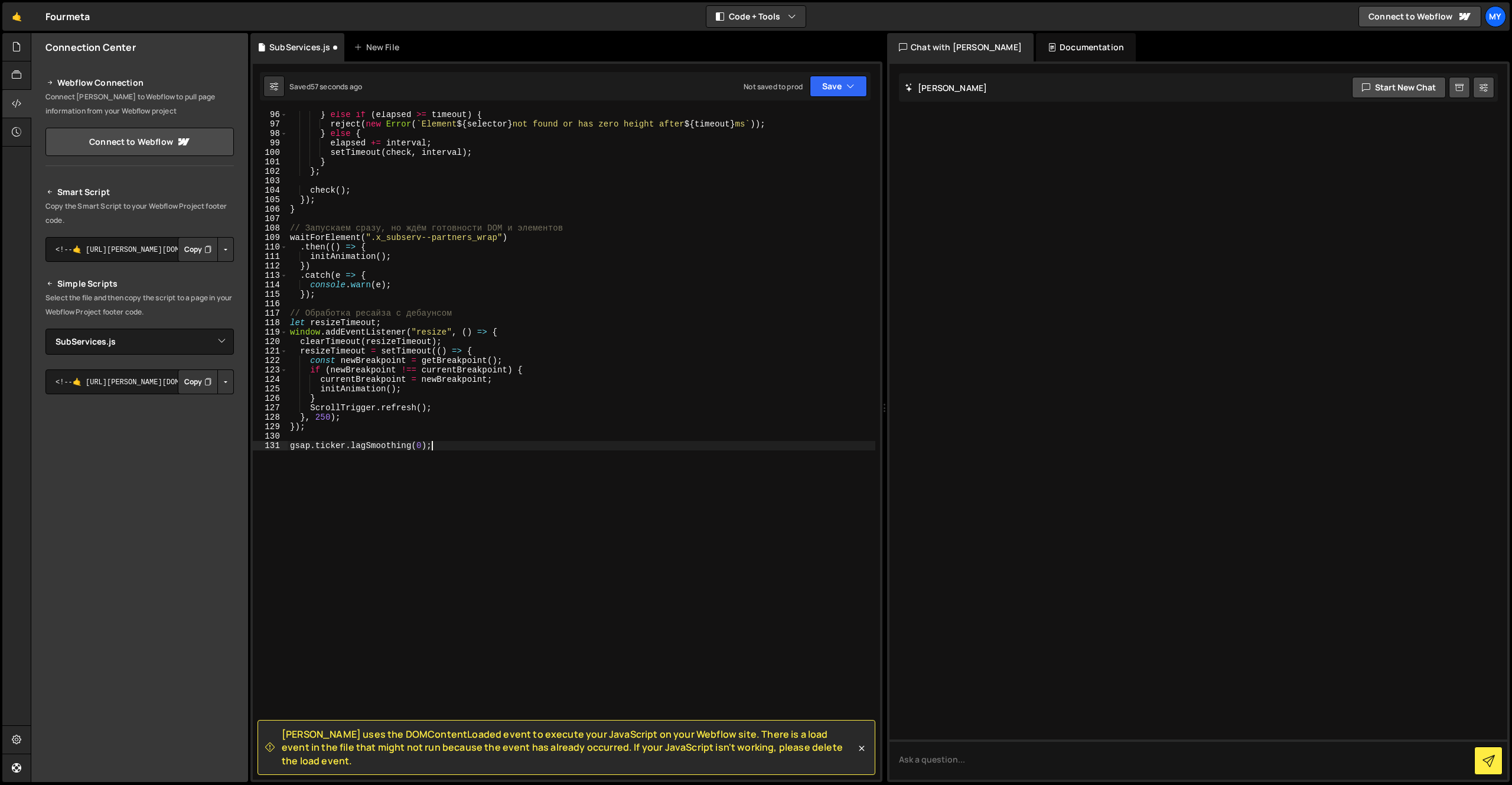
scroll to position [900, 0]
click at [832, 86] on button "Save" at bounding box center [838, 86] width 57 height 22
click at [824, 115] on div "Save to Staging S" at bounding box center [799, 115] width 123 height 12
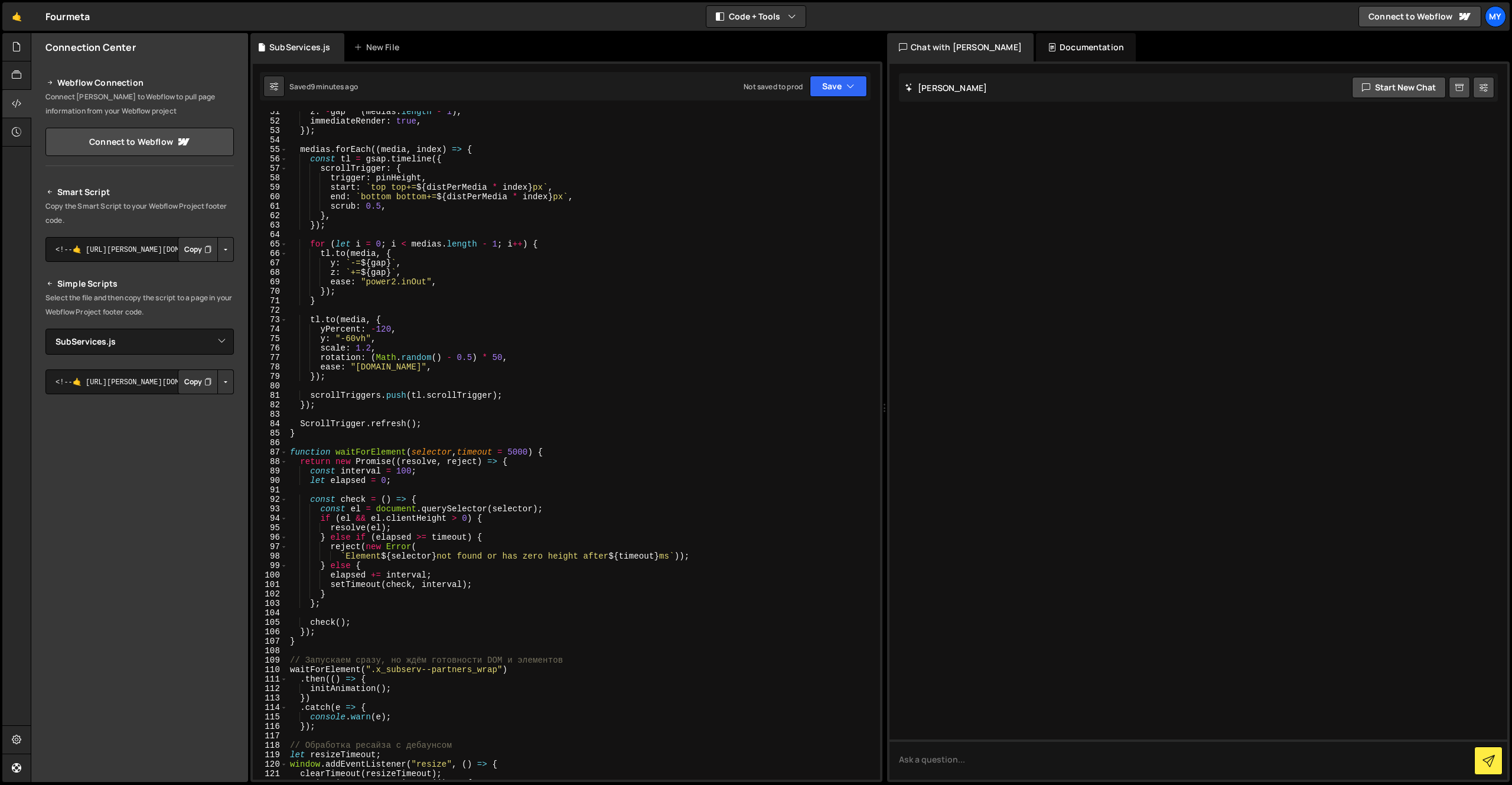
scroll to position [0, 0]
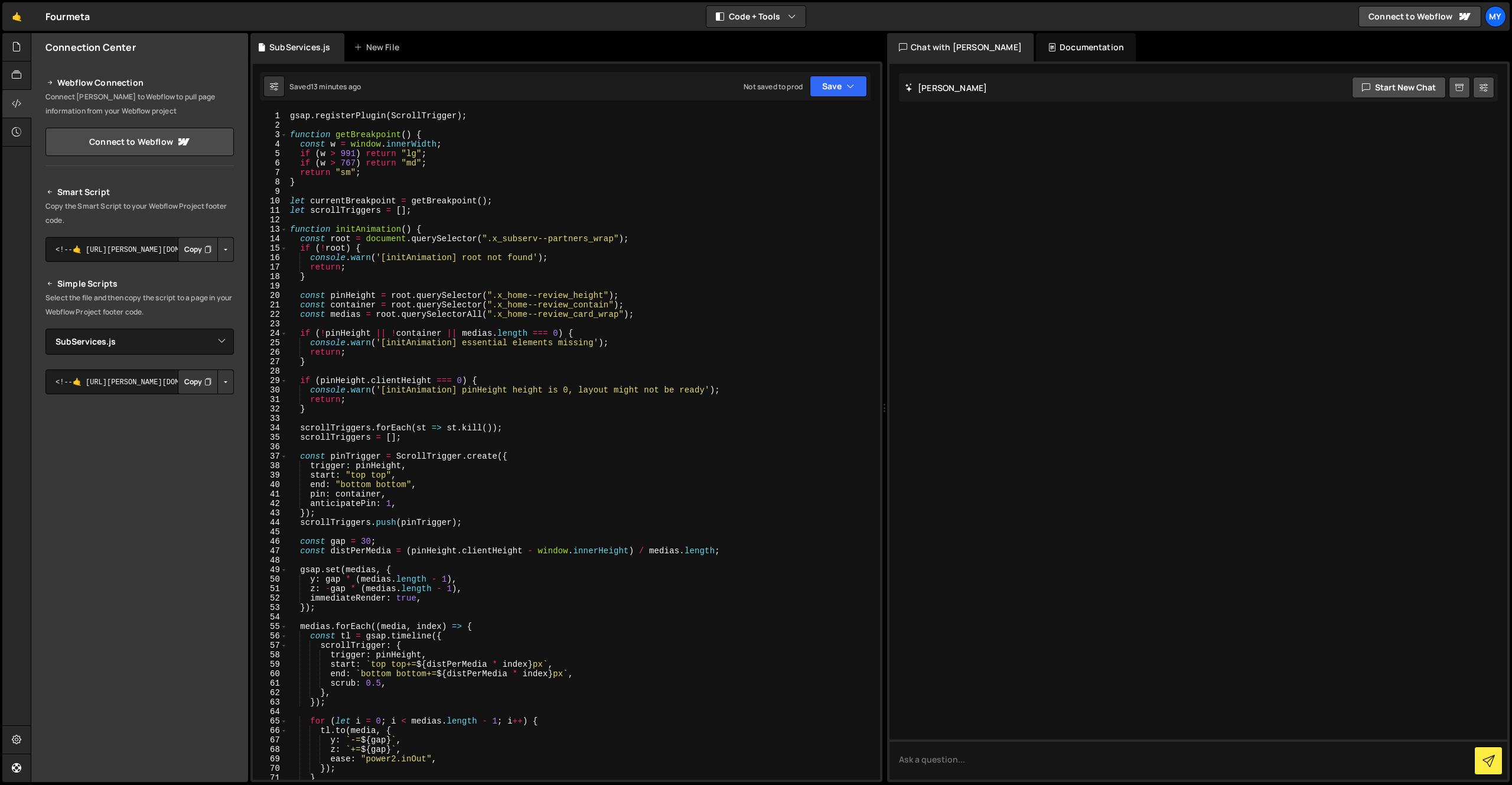
click at [450, 253] on div "gsap . registerPlugin ( ScrollTrigger ) ; function getBreakpoint ( ) { const w …" at bounding box center [581, 454] width 587 height 687
type textarea "gsap.ticker.lagSmoothing(0);"
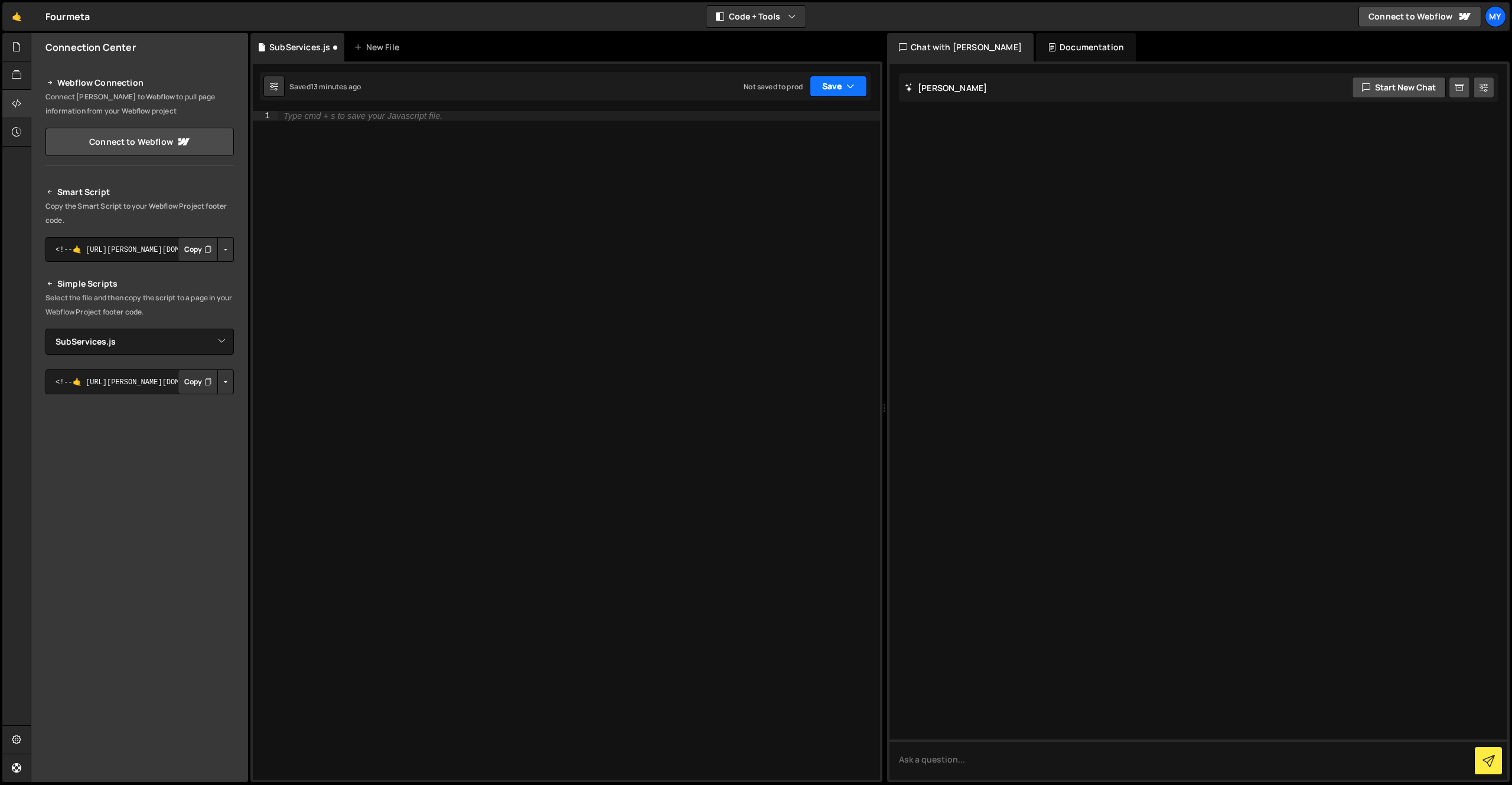
click at [856, 93] on button "Save" at bounding box center [838, 86] width 57 height 22
click at [811, 122] on div "Saved 13 minutes ago" at bounding box center [799, 128] width 123 height 14
